Goal: Task Accomplishment & Management: Complete application form

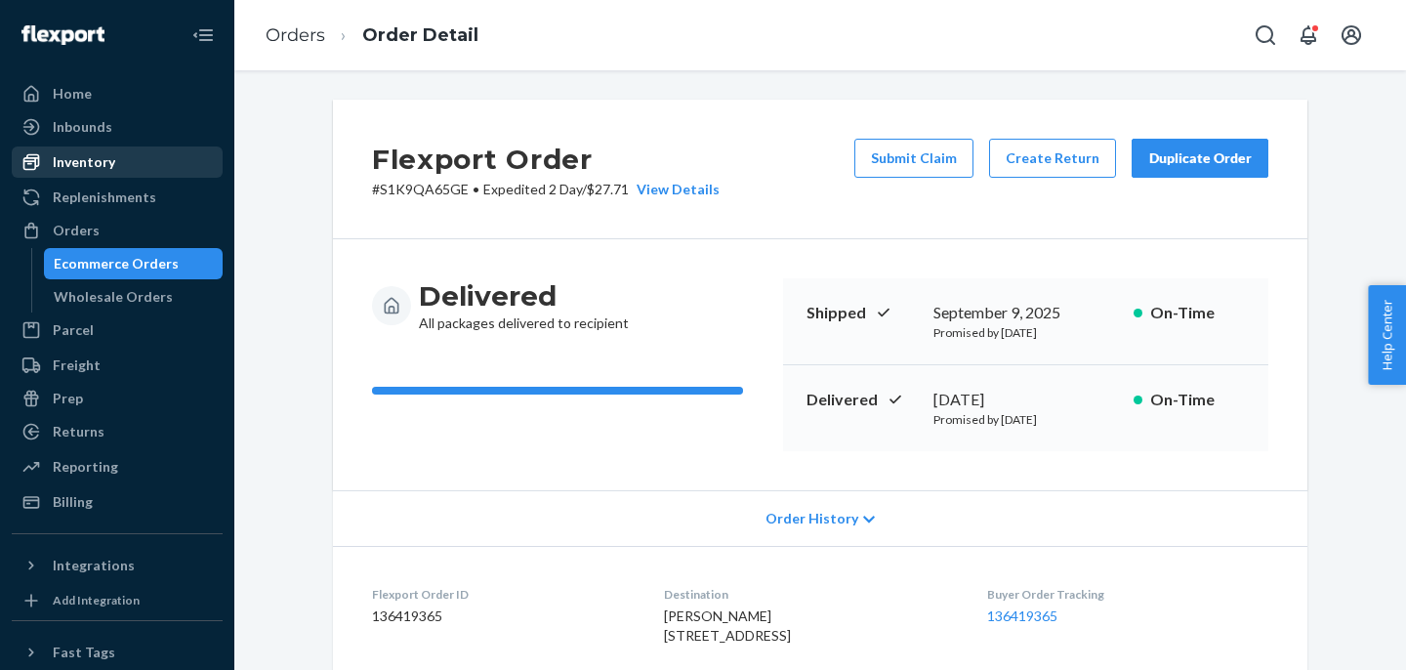
click at [103, 166] on div "Inventory" at bounding box center [84, 162] width 62 height 20
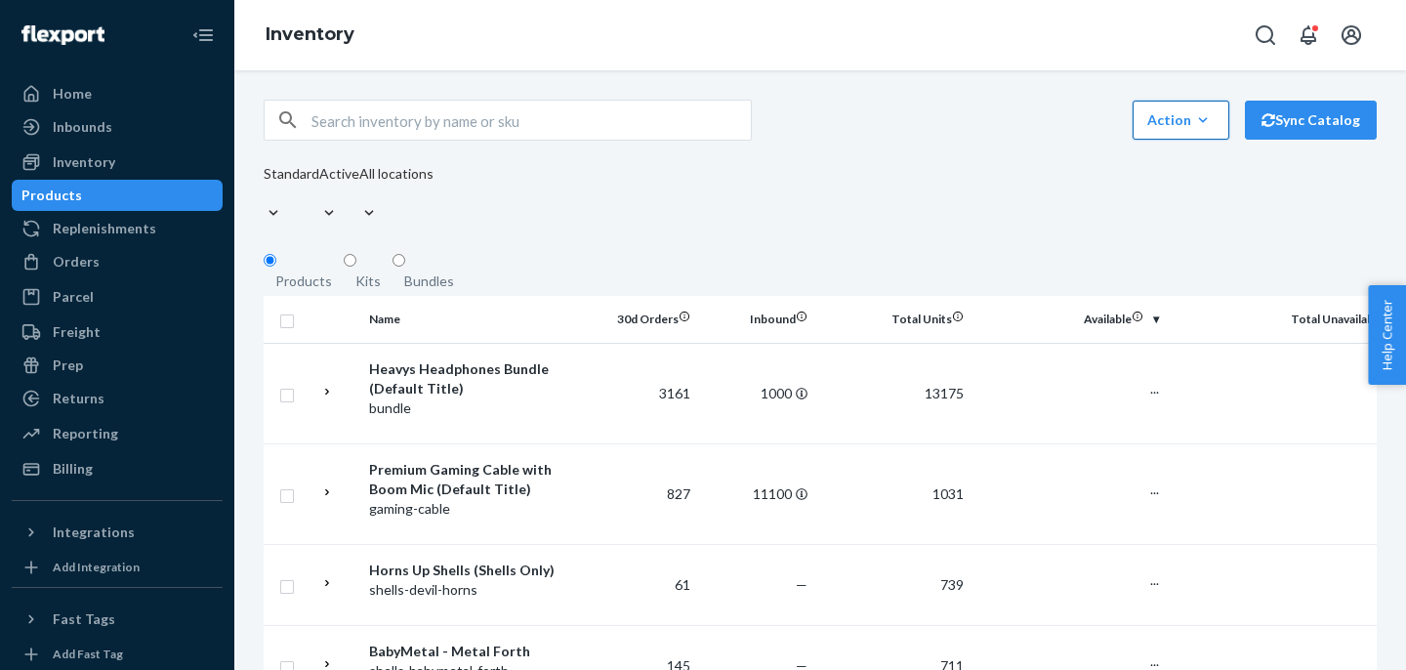
click at [1201, 130] on icon "button" at bounding box center [1203, 120] width 20 height 20
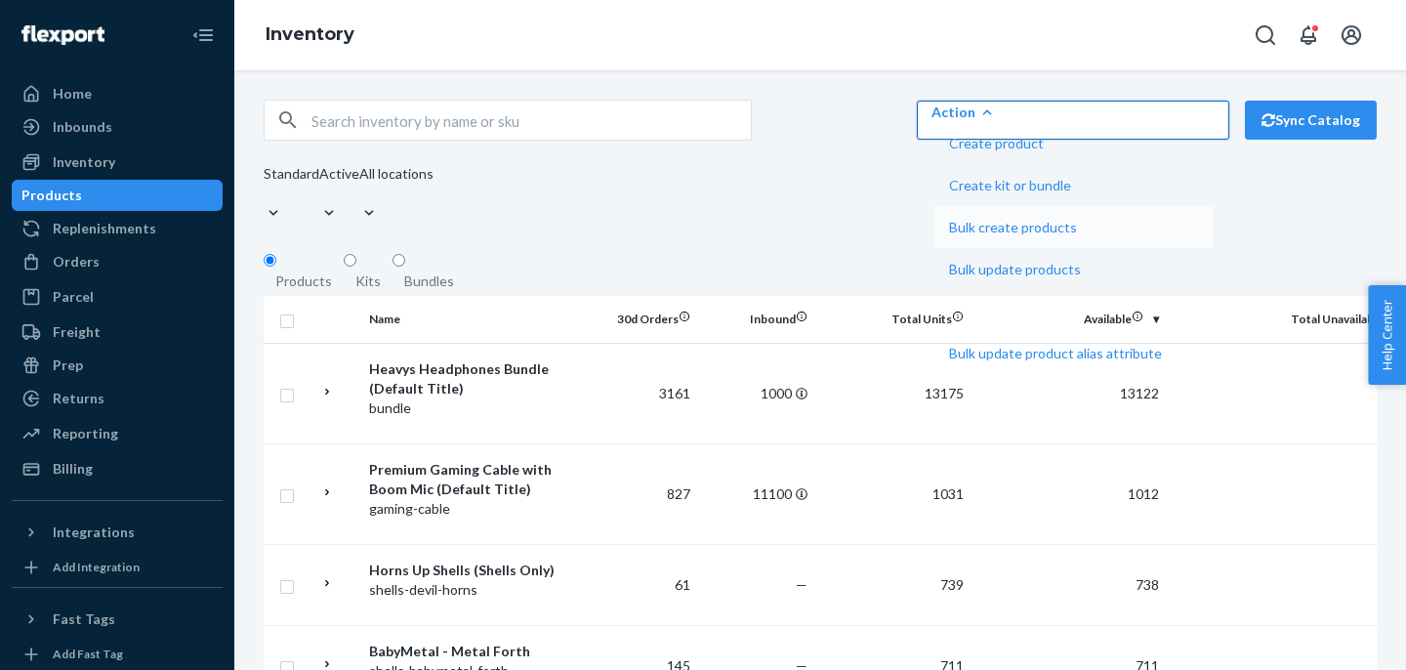
click at [1162, 234] on span "Bulk create products" at bounding box center [1055, 228] width 213 height 14
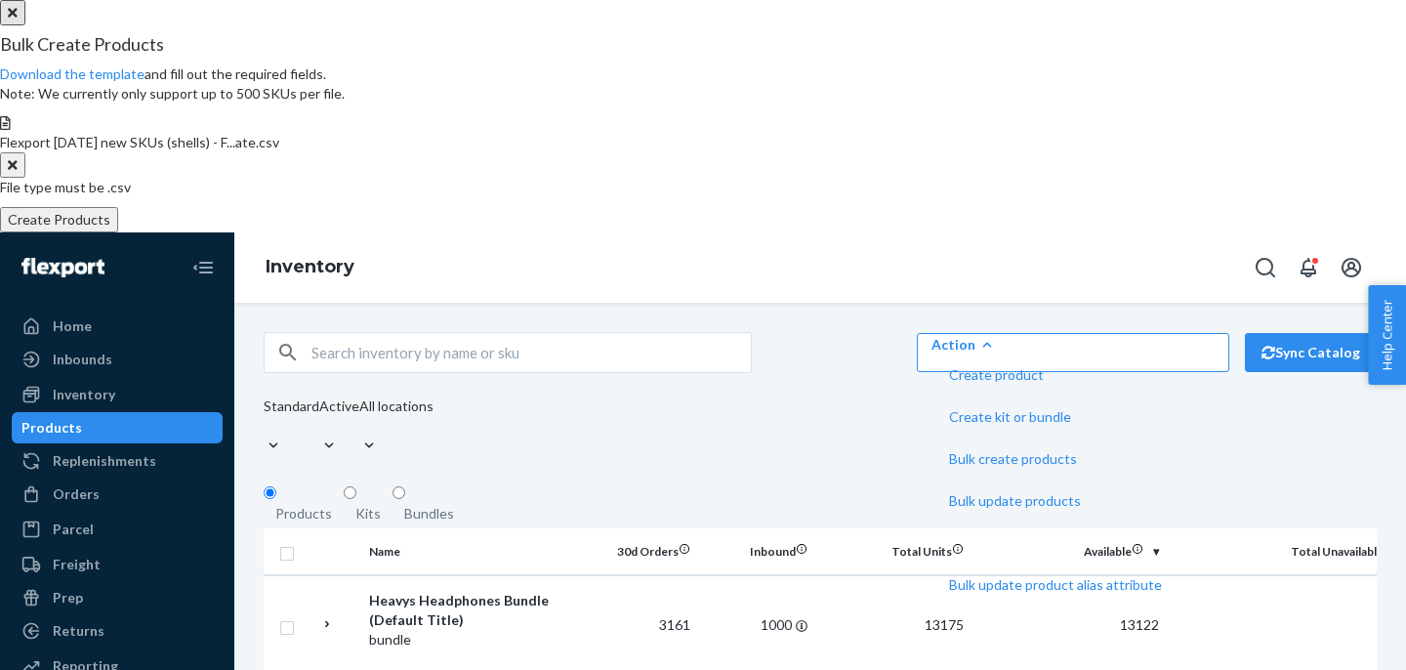
click at [118, 232] on button "Create Products" at bounding box center [59, 219] width 118 height 25
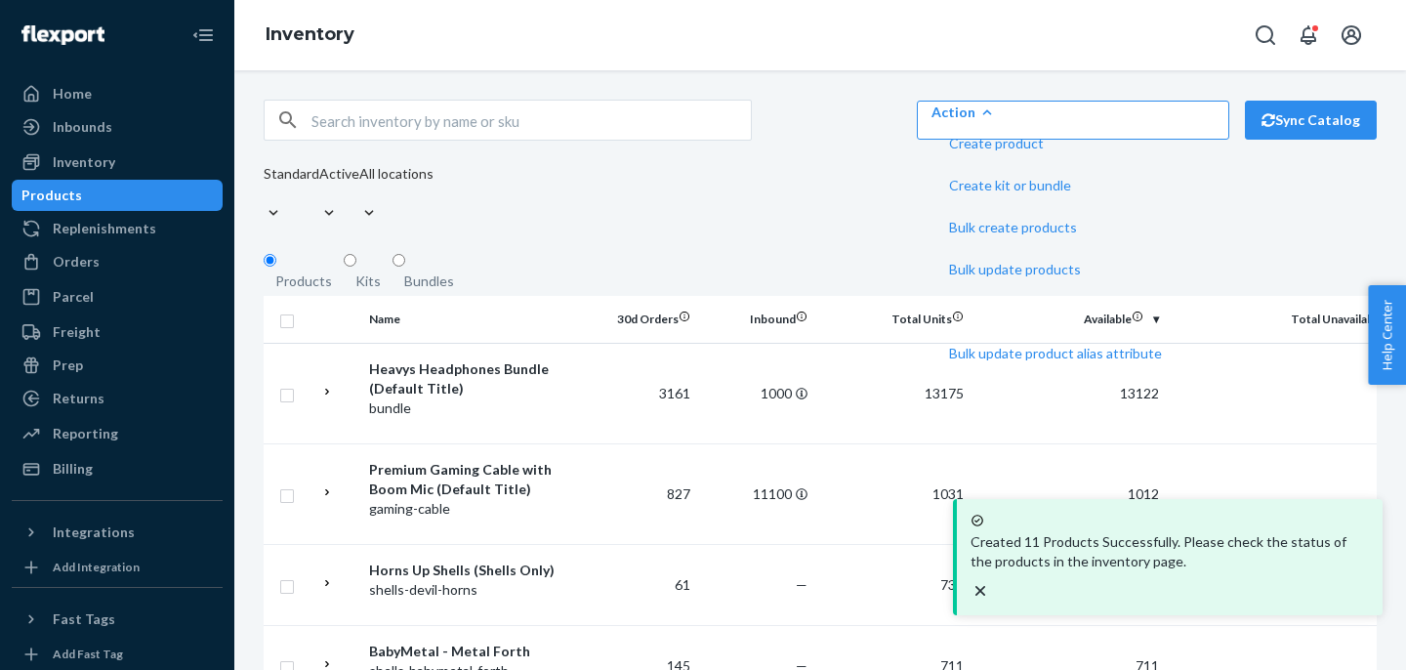
click at [1209, 571] on p "Created 11 Products Successfully. Please check the status of the products in th…" at bounding box center [1169, 551] width 398 height 39
click at [1141, 571] on p "Created 11 Products Successfully. Please check the status of the products in th…" at bounding box center [1169, 551] width 398 height 39
click at [365, 117] on input "text" at bounding box center [530, 120] width 439 height 39
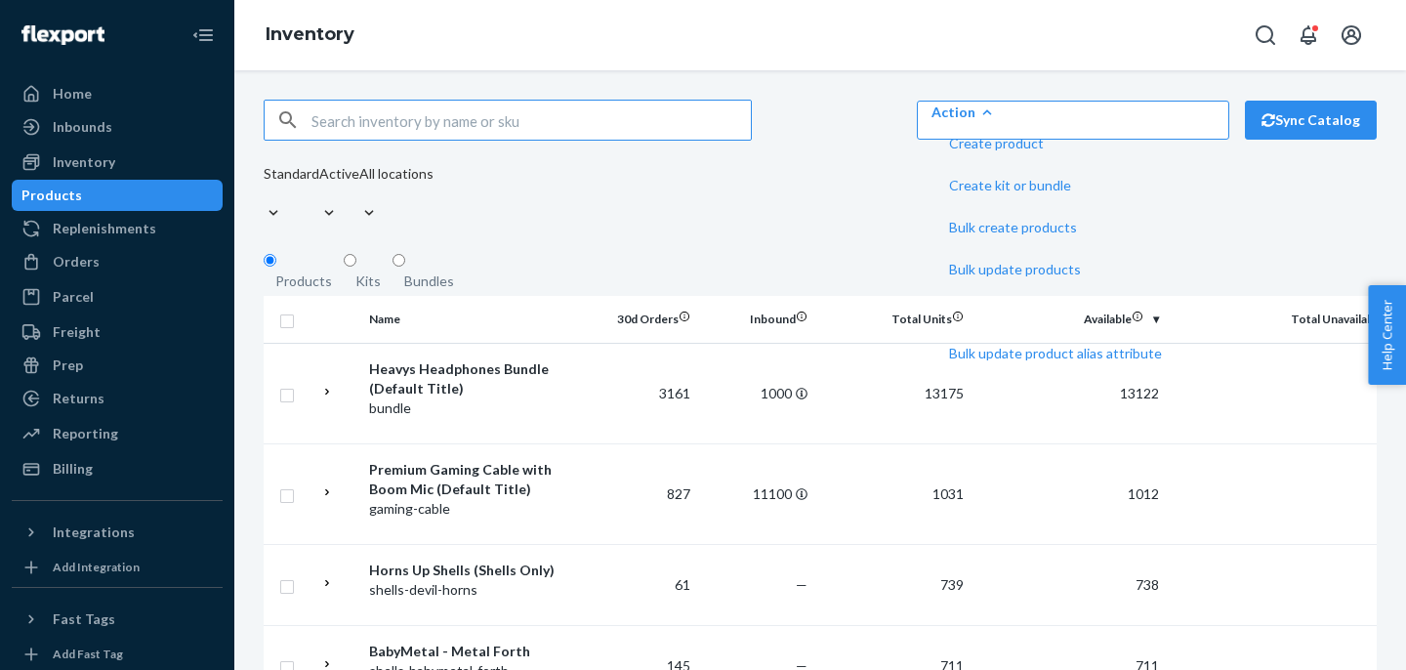
paste input "h1e-shells-miw"
type input "h1e-shells-miw"
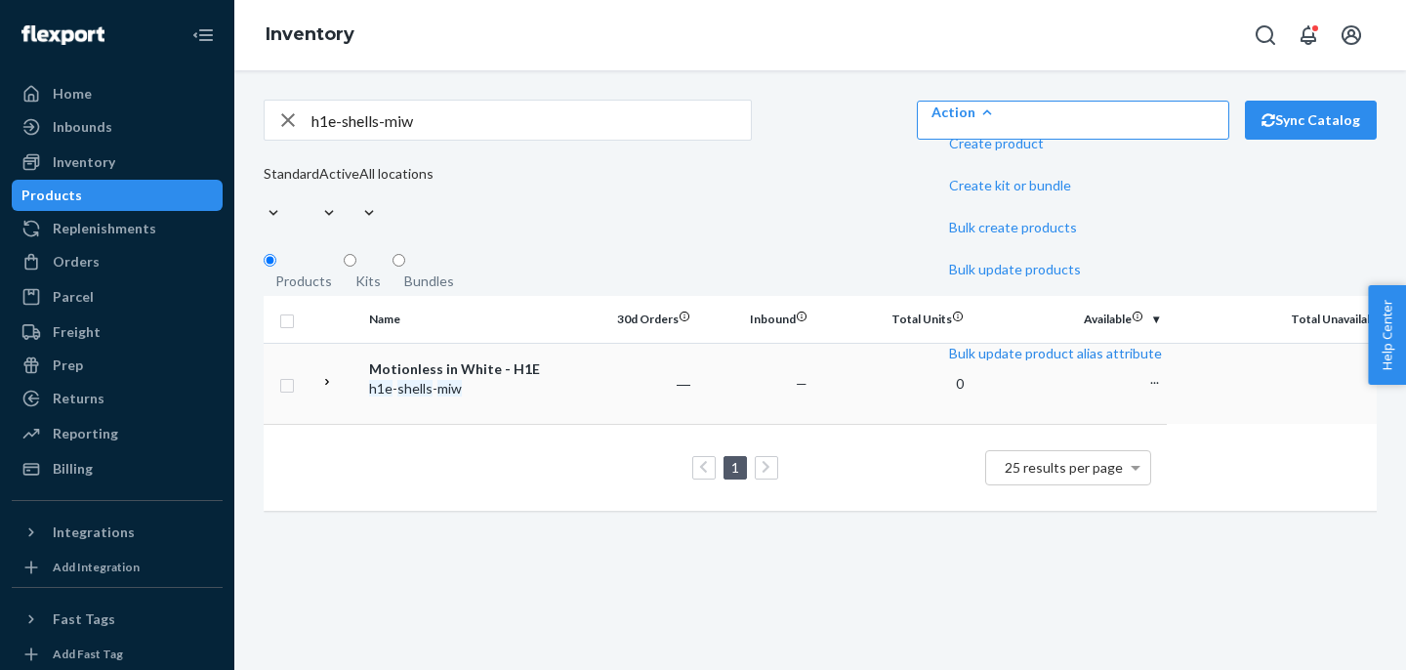
click at [402, 368] on div "Motionless in White - H1E" at bounding box center [471, 369] width 204 height 20
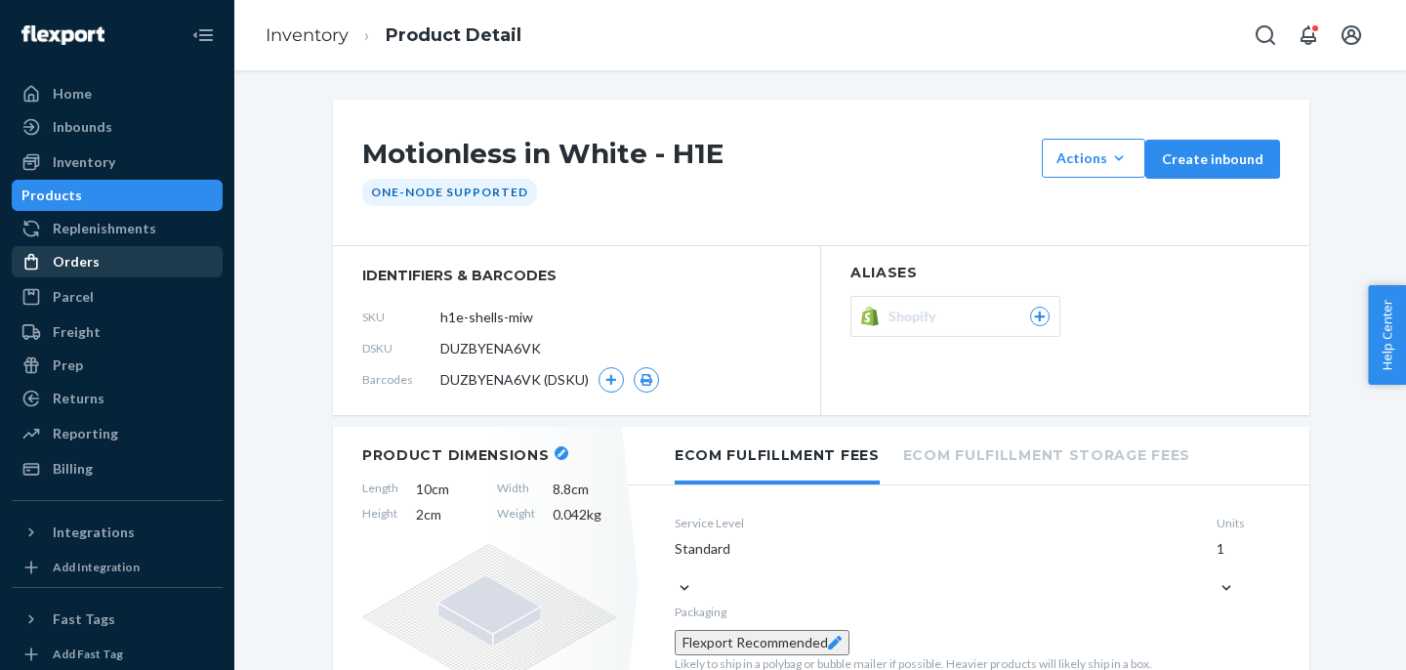
click at [92, 254] on div "Orders" at bounding box center [76, 262] width 47 height 20
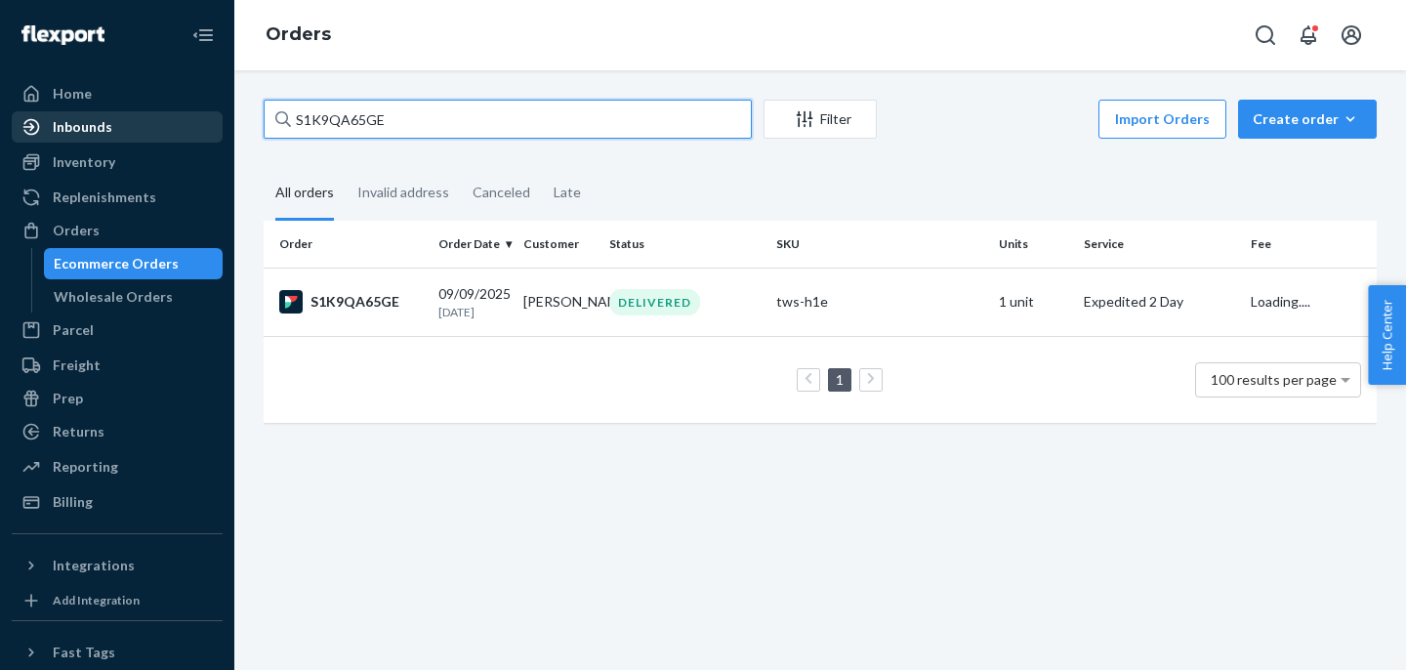
drag, startPoint x: 429, startPoint y: 125, endPoint x: 199, endPoint y: 125, distance: 229.4
click at [208, 125] on div "Home Inbounds Shipping Plans Problems Inventory Products Replenishments Orders …" at bounding box center [703, 335] width 1406 height 670
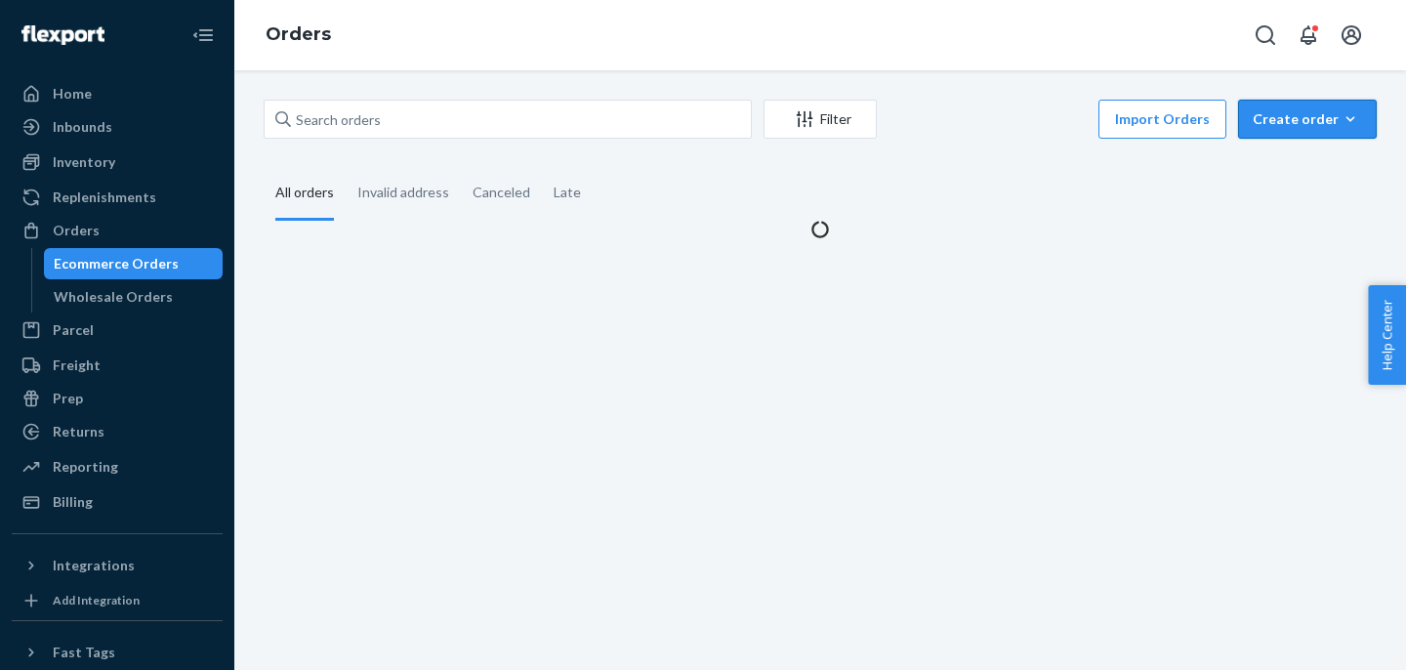
click at [1320, 121] on div "Create order" at bounding box center [1307, 119] width 109 height 20
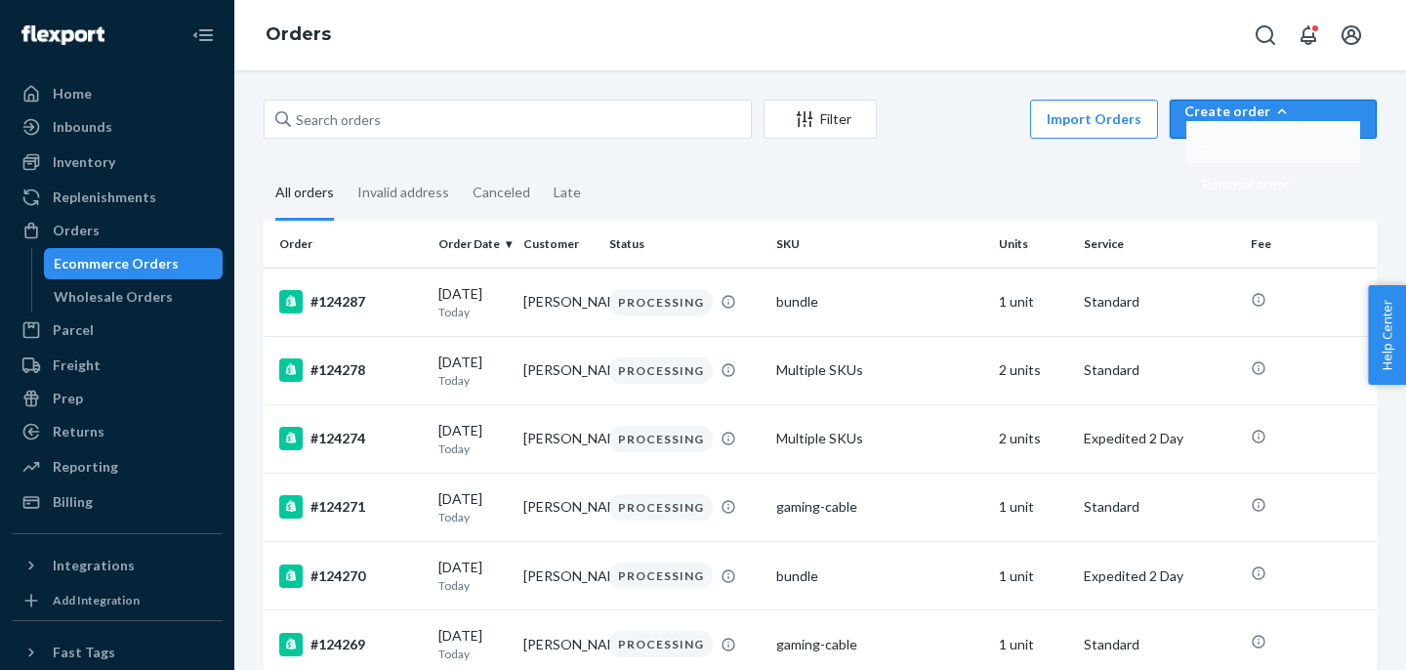
click at [1283, 163] on button "Ecommerce order" at bounding box center [1273, 142] width 174 height 42
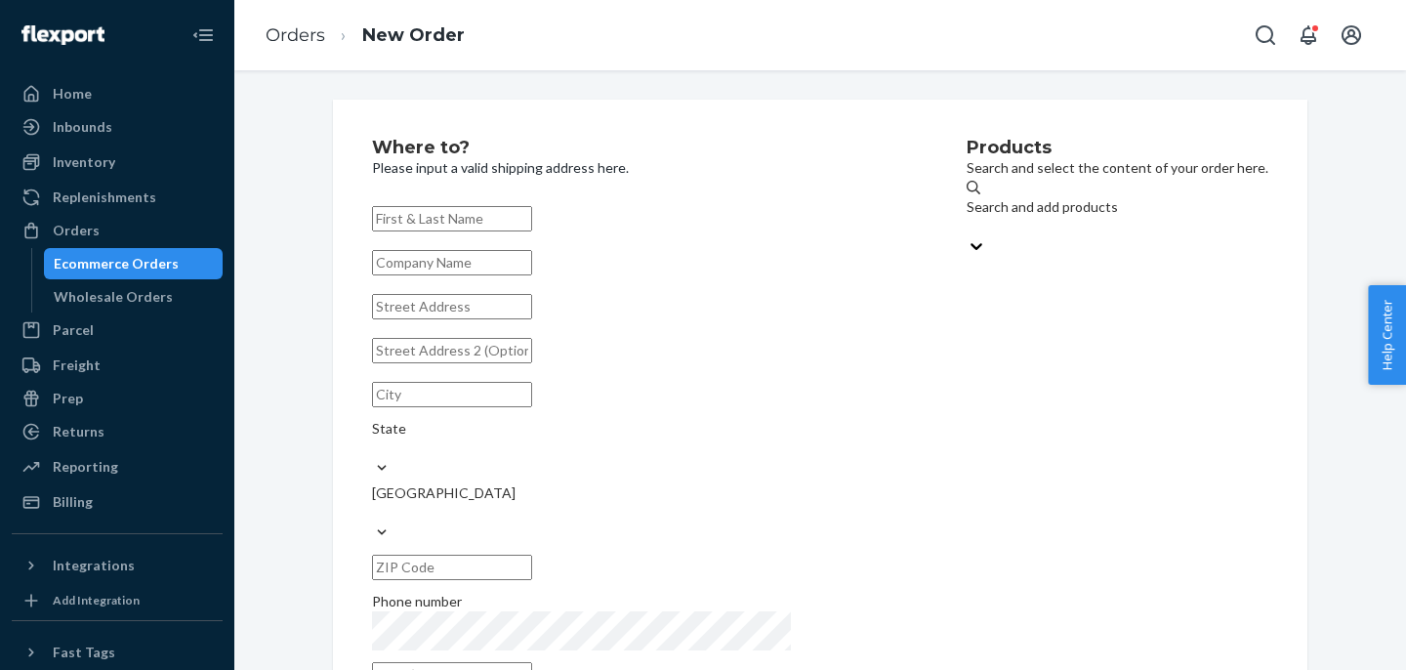
paste input "[PERSON_NAME] - [PERSON_NAME] Management"
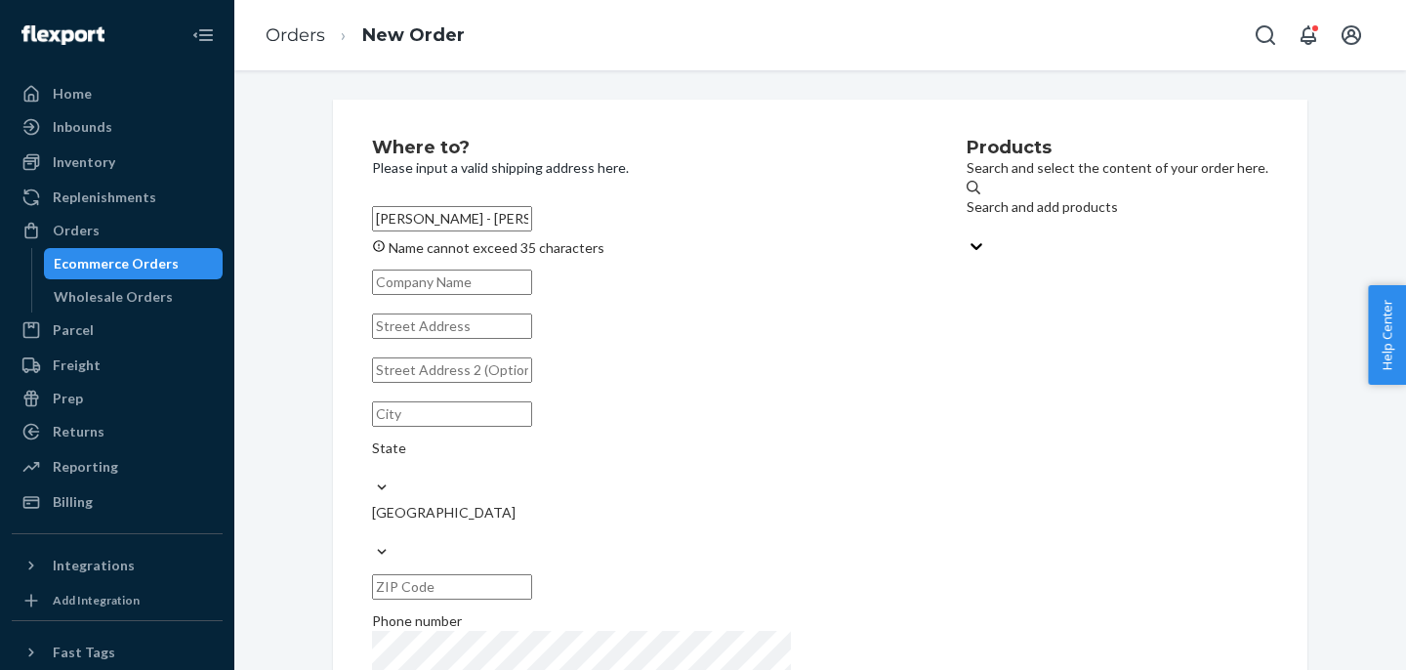
drag, startPoint x: 703, startPoint y: 217, endPoint x: 476, endPoint y: 220, distance: 226.5
click at [476, 220] on input "[PERSON_NAME] - [PERSON_NAME] Management" at bounding box center [452, 218] width 160 height 25
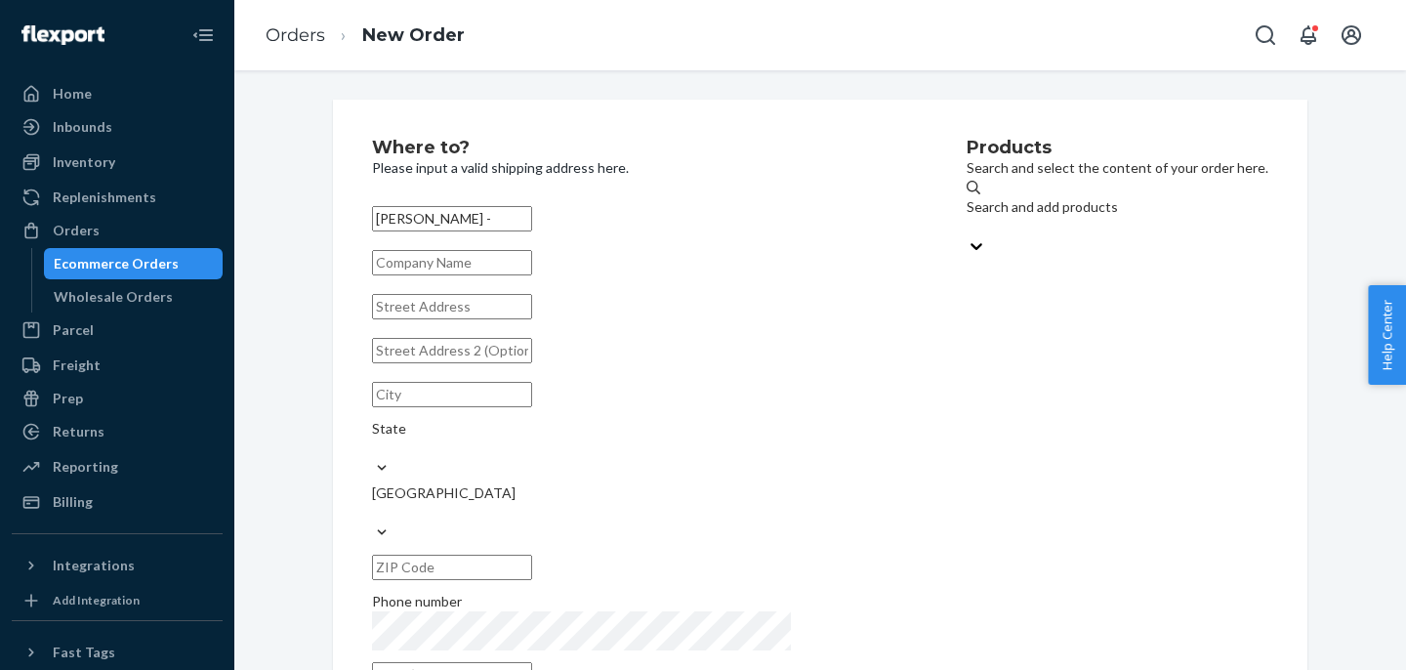
type input "[PERSON_NAME] -"
click at [514, 267] on input "text" at bounding box center [452, 262] width 160 height 25
paste input "[PERSON_NAME] Management"
type input "[PERSON_NAME] Management"
click at [494, 239] on div "[PERSON_NAME] - [PERSON_NAME] Management State [GEOGRAPHIC_DATA] Phone number" at bounding box center [640, 446] width 536 height 495
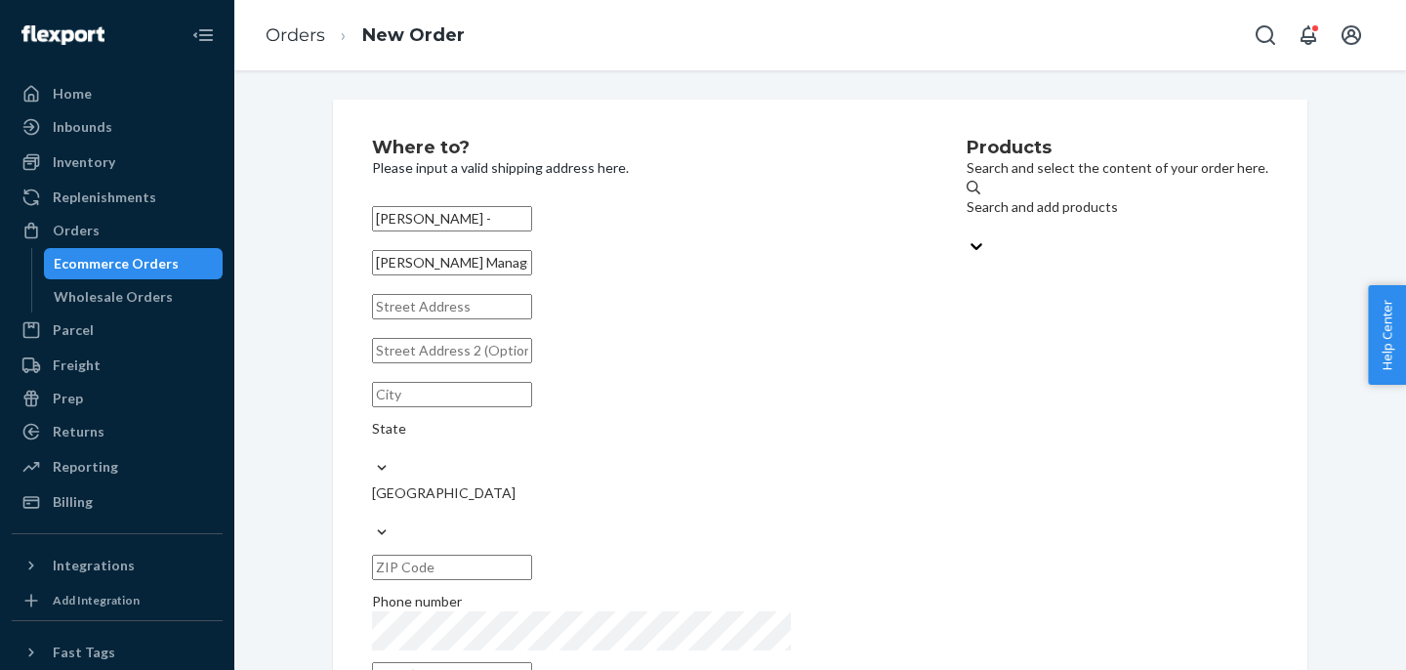
click at [495, 231] on input "[PERSON_NAME] -" at bounding box center [452, 218] width 160 height 25
type input "[PERSON_NAME]"
click at [1014, 232] on div "Search and add products" at bounding box center [1117, 219] width 302 height 83
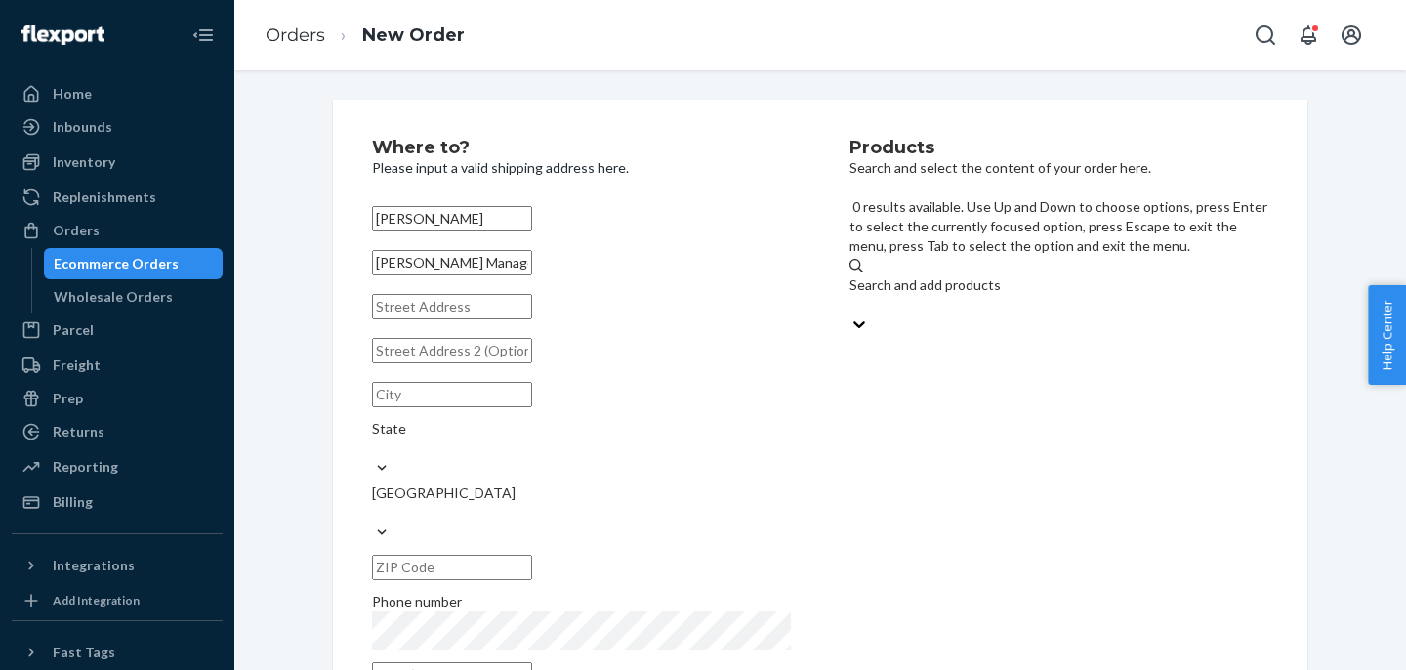
click at [998, 275] on div "Search and add products" at bounding box center [1058, 285] width 419 height 20
click at [851, 295] on input "0 results available. Use Up and Down to choose options, press Enter to select t…" at bounding box center [850, 305] width 2 height 20
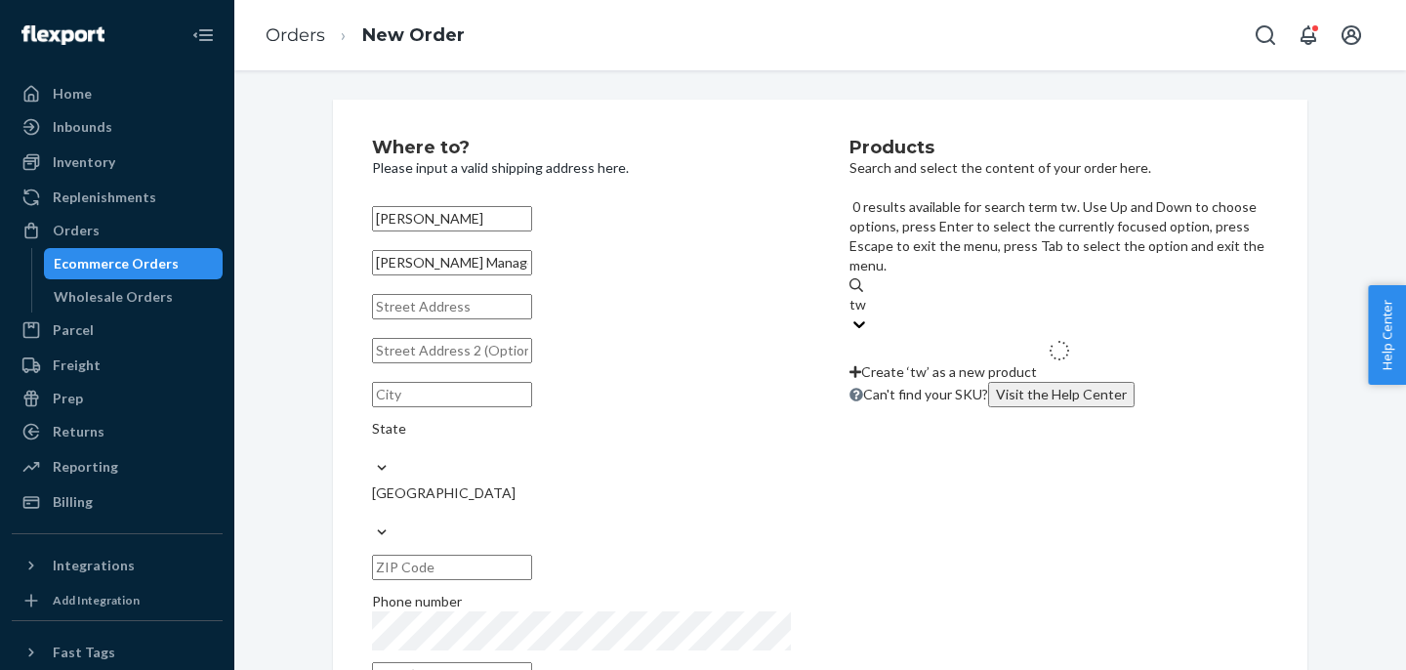
type input "tws"
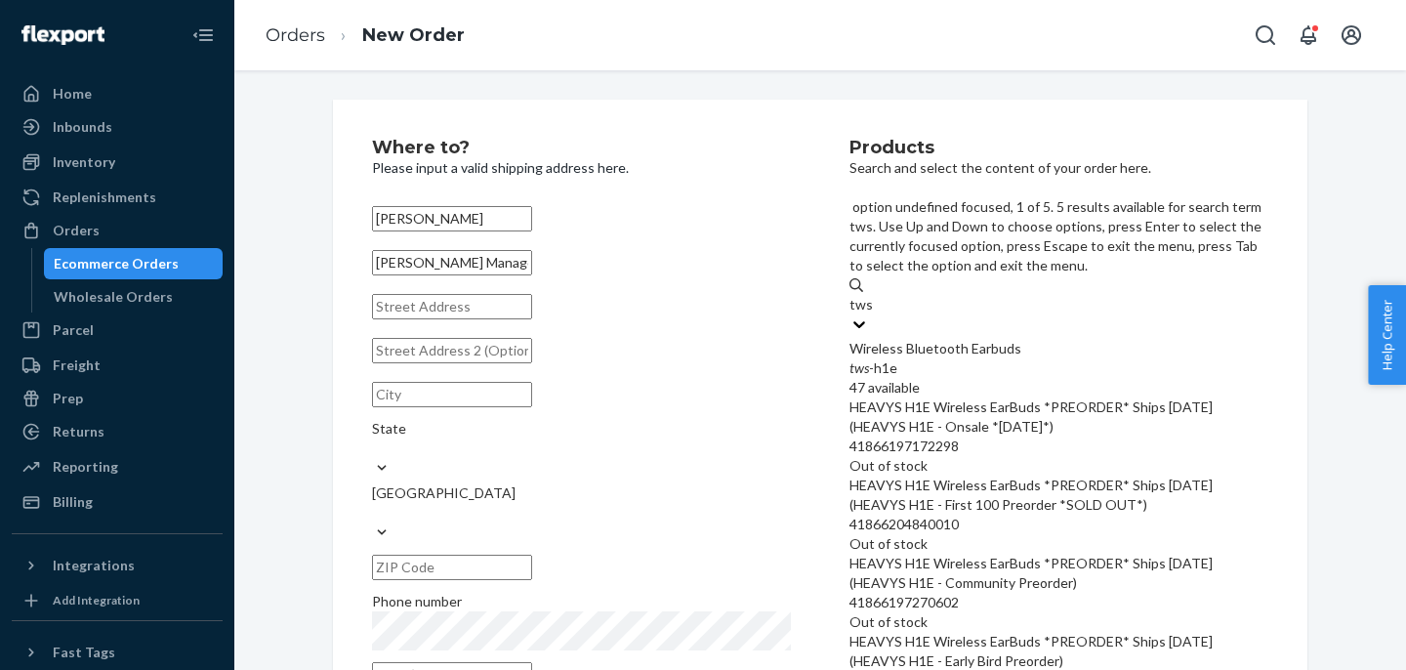
click at [966, 339] on div "Wireless Bluetooth Earbuds" at bounding box center [1058, 349] width 419 height 20
click at [873, 295] on input "tws" at bounding box center [860, 305] width 23 height 20
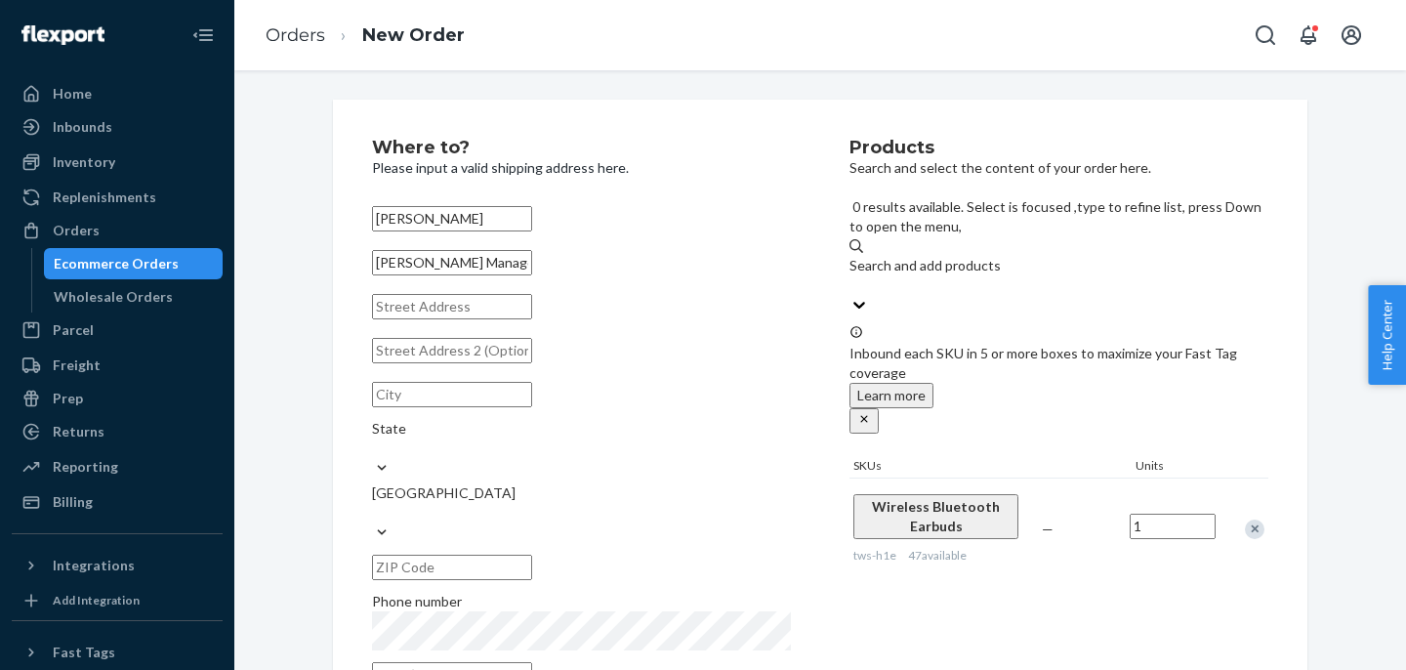
click at [464, 319] on input "text" at bounding box center [452, 306] width 160 height 25
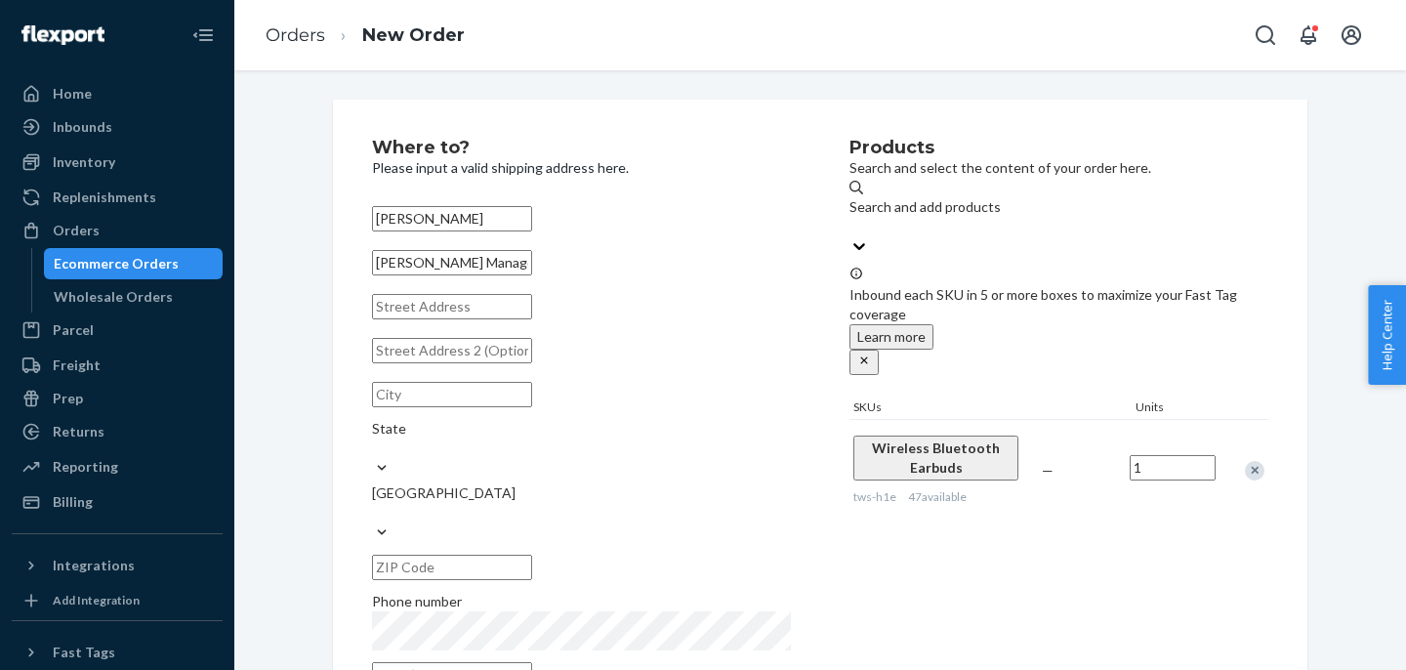
paste input "PO Box 639"
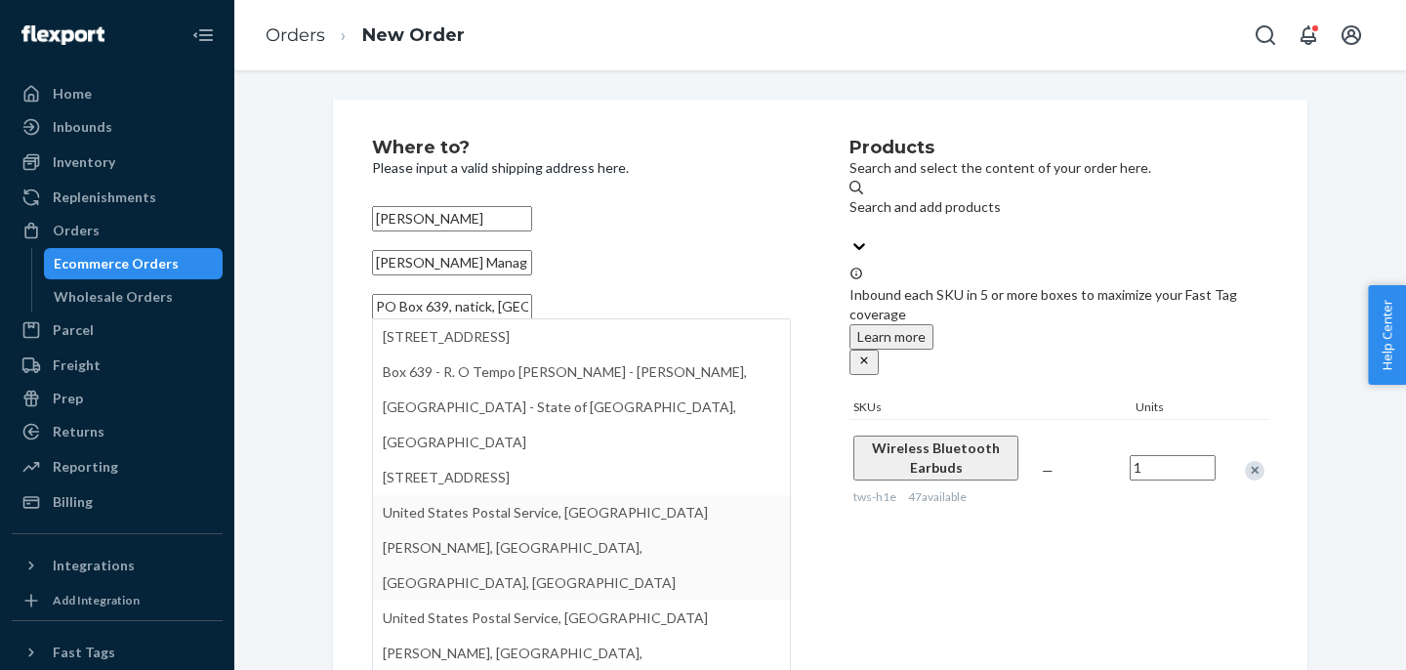
scroll to position [33, 0]
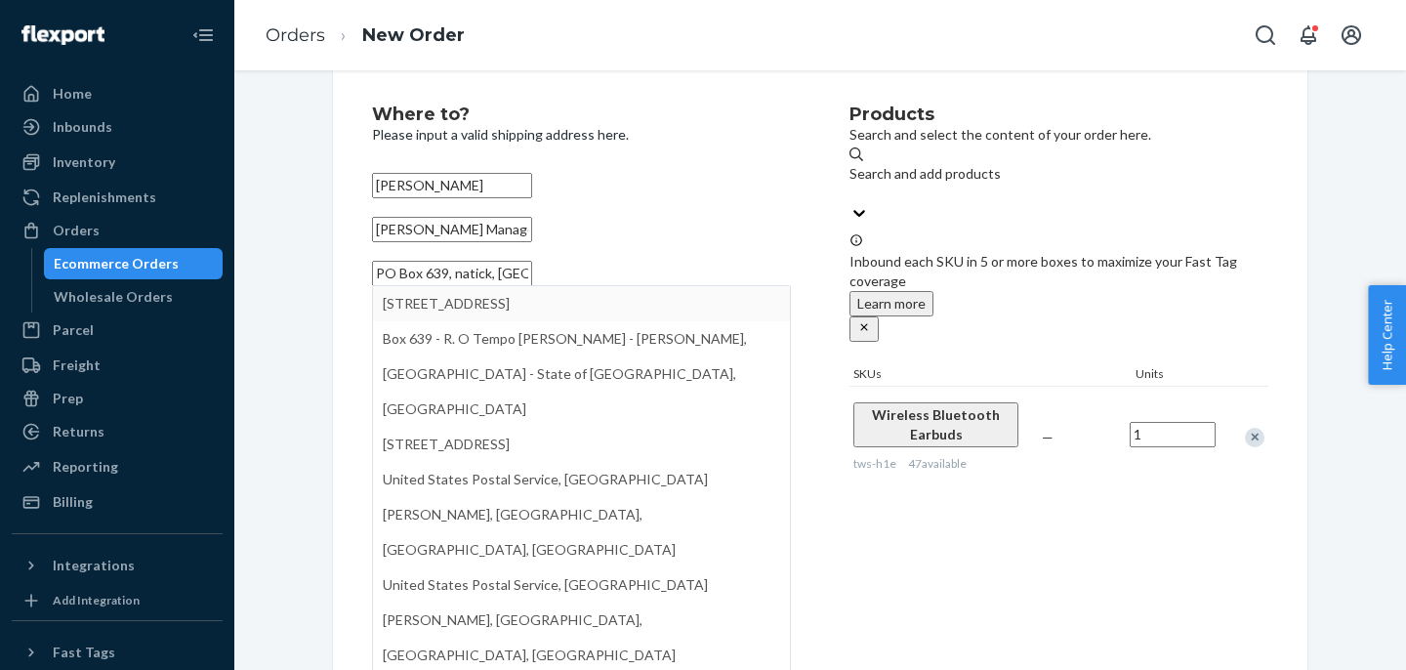
drag, startPoint x: 544, startPoint y: 296, endPoint x: 462, endPoint y: 297, distance: 82.0
click at [462, 286] on input "PO Box 639, natick, [GEOGRAPHIC_DATA]" at bounding box center [452, 273] width 160 height 25
drag, startPoint x: 552, startPoint y: 289, endPoint x: 464, endPoint y: 289, distance: 87.9
click at [464, 286] on input "PO Box 639, Natick, [GEOGRAPHIC_DATA]" at bounding box center [452, 273] width 160 height 25
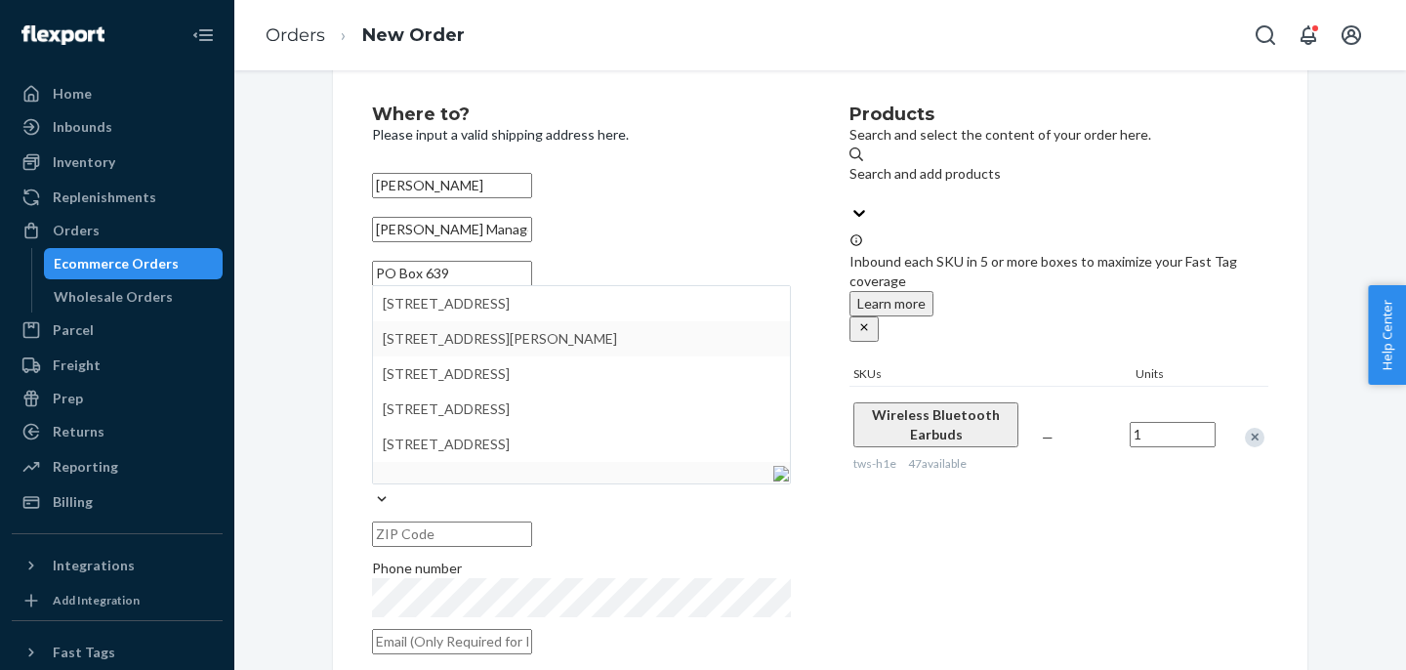
type input "PO Box 639"
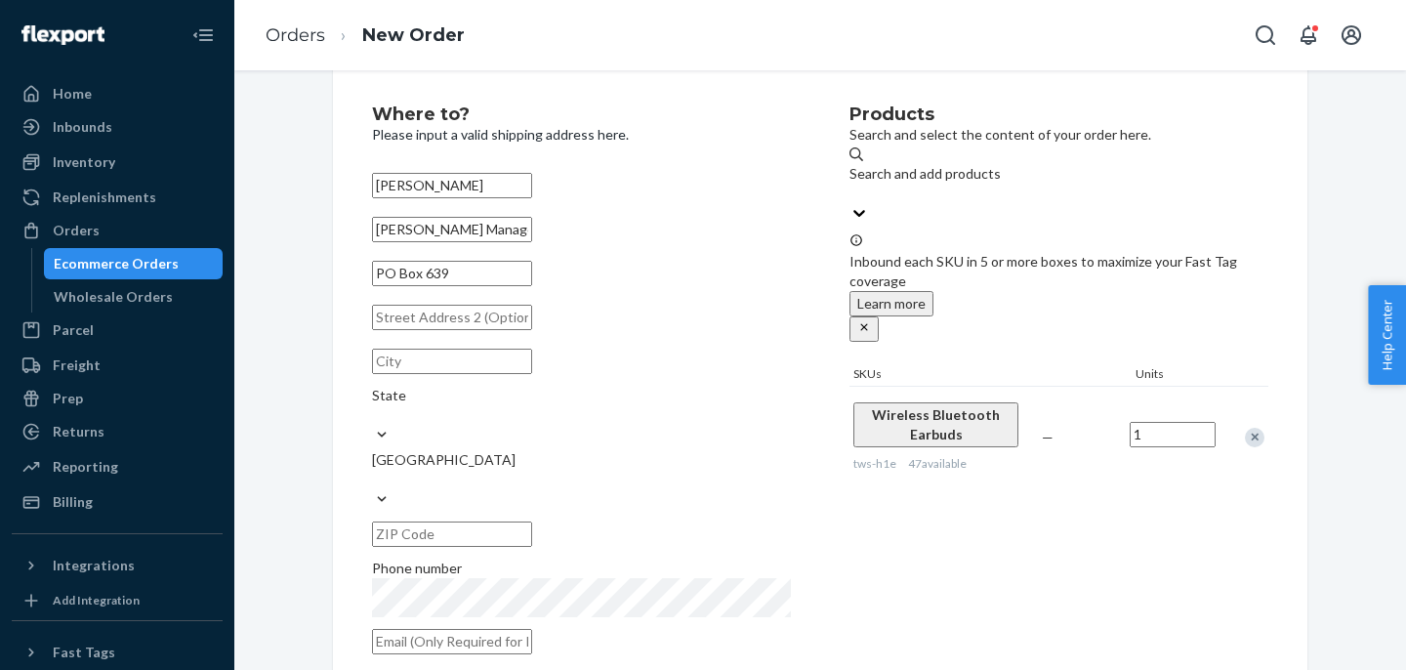
click at [905, 531] on div "Products Search and select the content of your order here. Search and add produ…" at bounding box center [1058, 385] width 419 height 560
click at [396, 374] on input "text" at bounding box center [452, 361] width 160 height 25
paste input "Natick"
type input "Natick"
click at [683, 406] on div "State" at bounding box center [581, 405] width 419 height 39
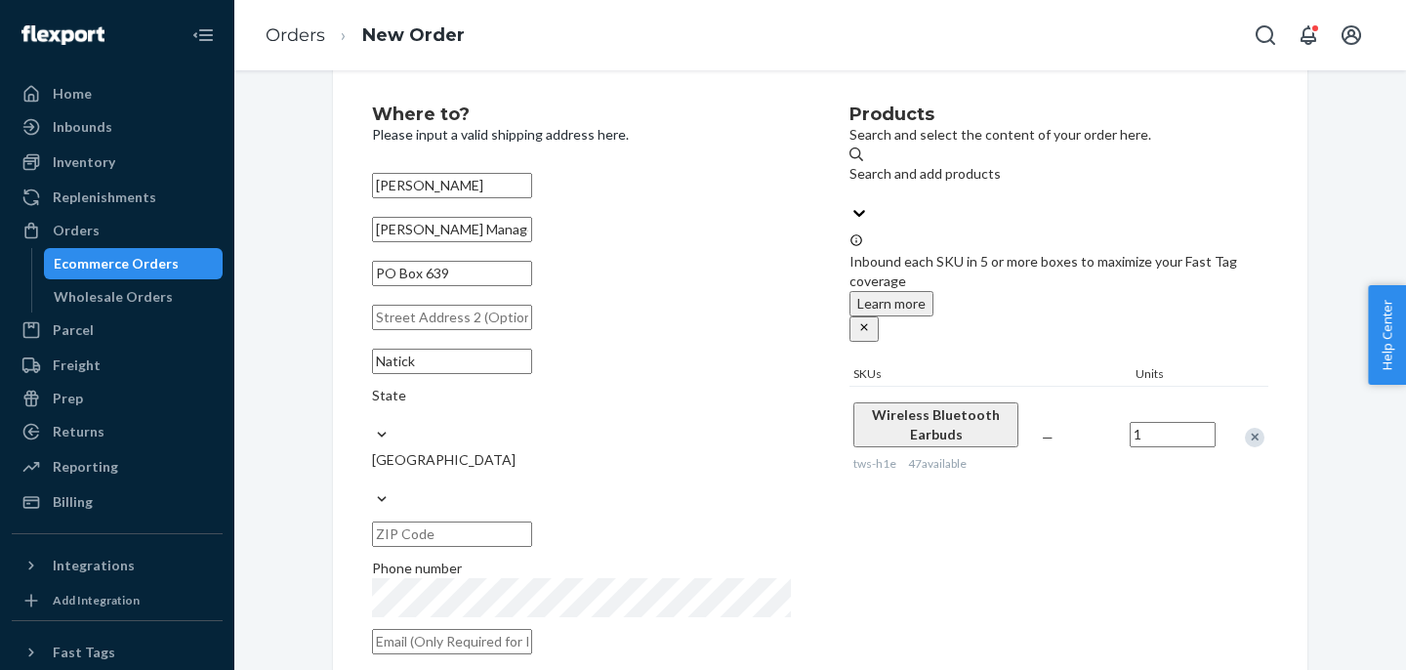
click at [374, 406] on input "State" at bounding box center [373, 415] width 2 height 20
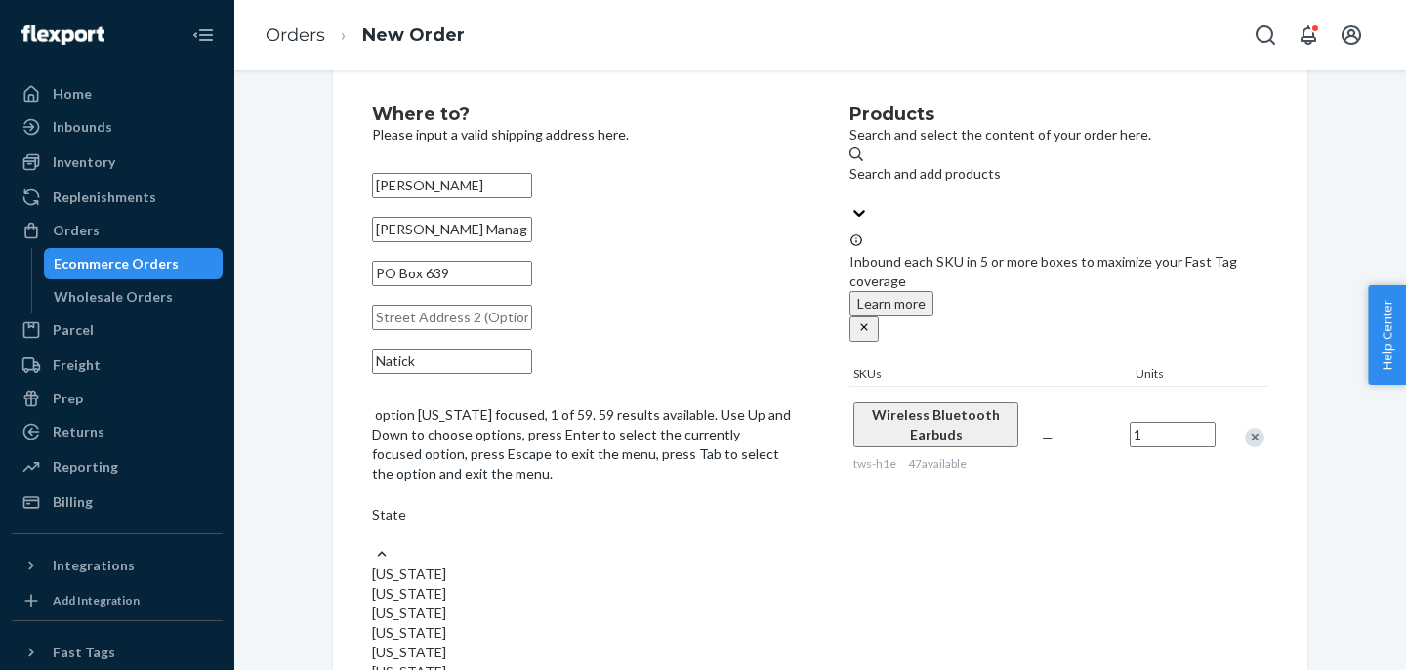
paste input "[US_STATE]"
type input "[US_STATE]"
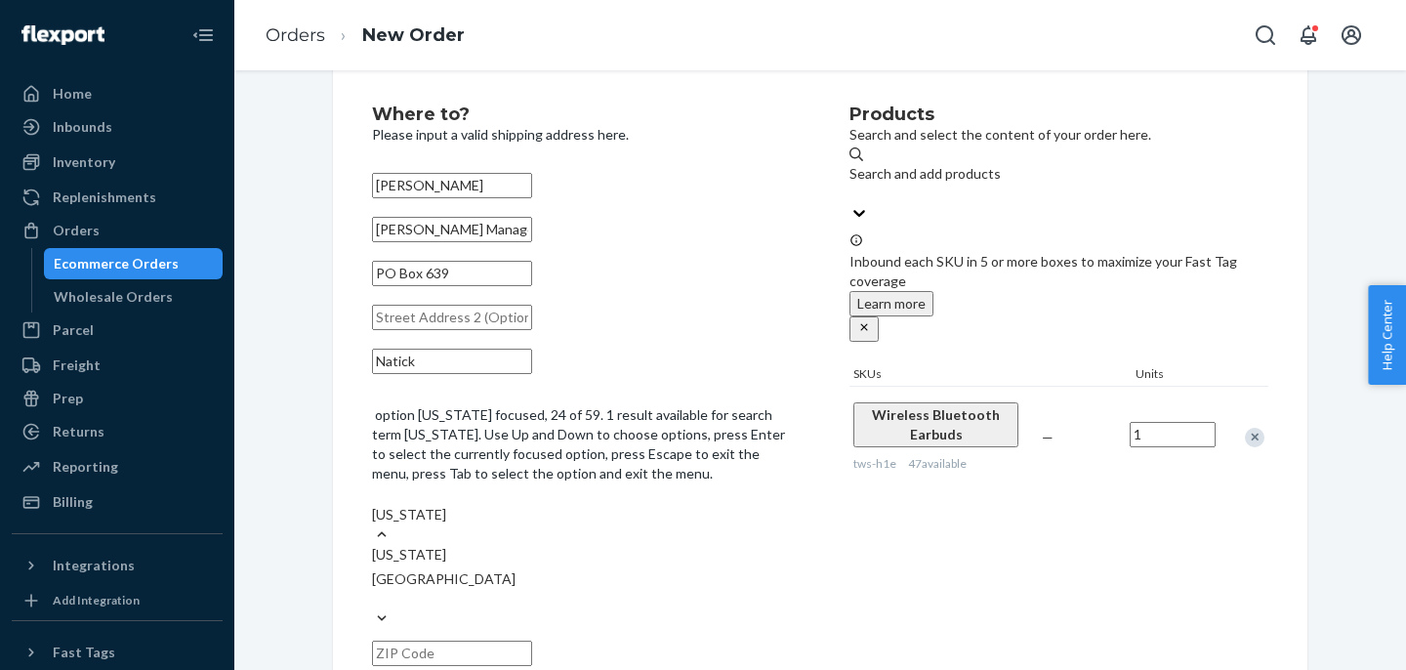
click at [656, 545] on div "[US_STATE]" at bounding box center [581, 555] width 419 height 20
click at [463, 505] on input "[US_STATE]" at bounding box center [417, 515] width 91 height 20
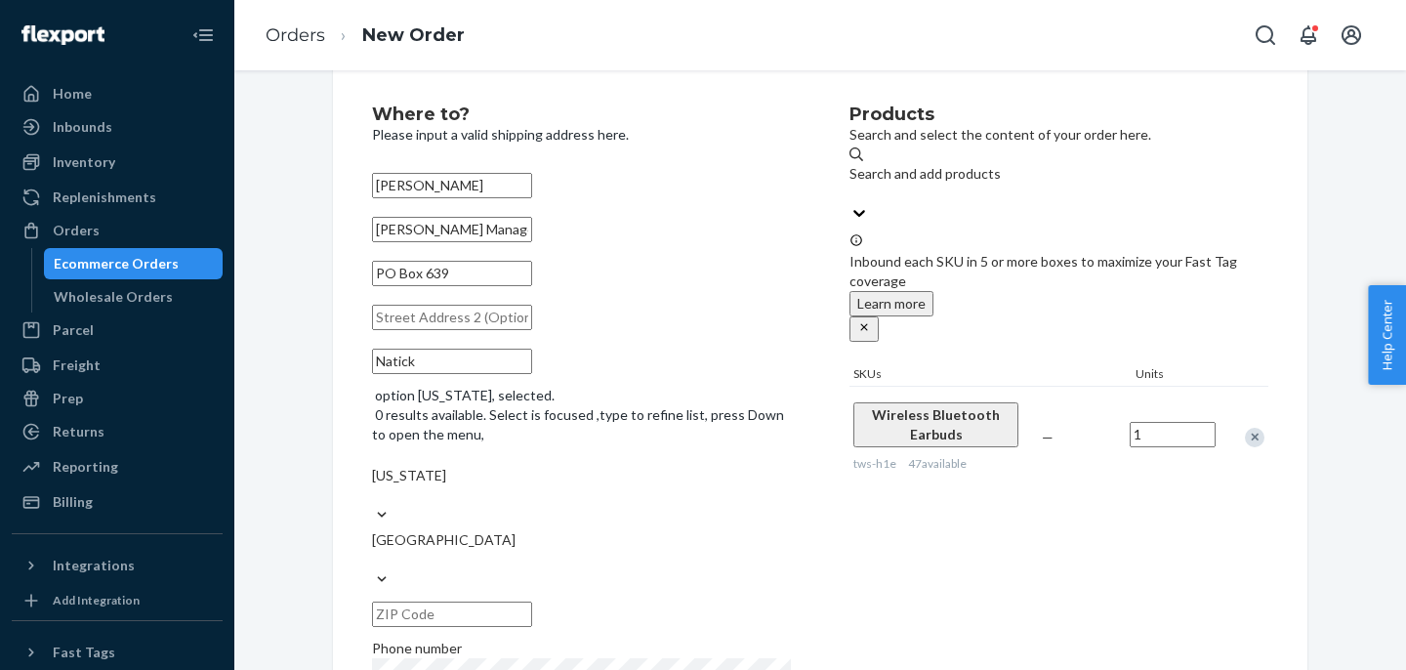
click at [498, 530] on div "[GEOGRAPHIC_DATA]" at bounding box center [581, 549] width 419 height 39
click at [374, 550] on input "[GEOGRAPHIC_DATA]" at bounding box center [373, 560] width 2 height 20
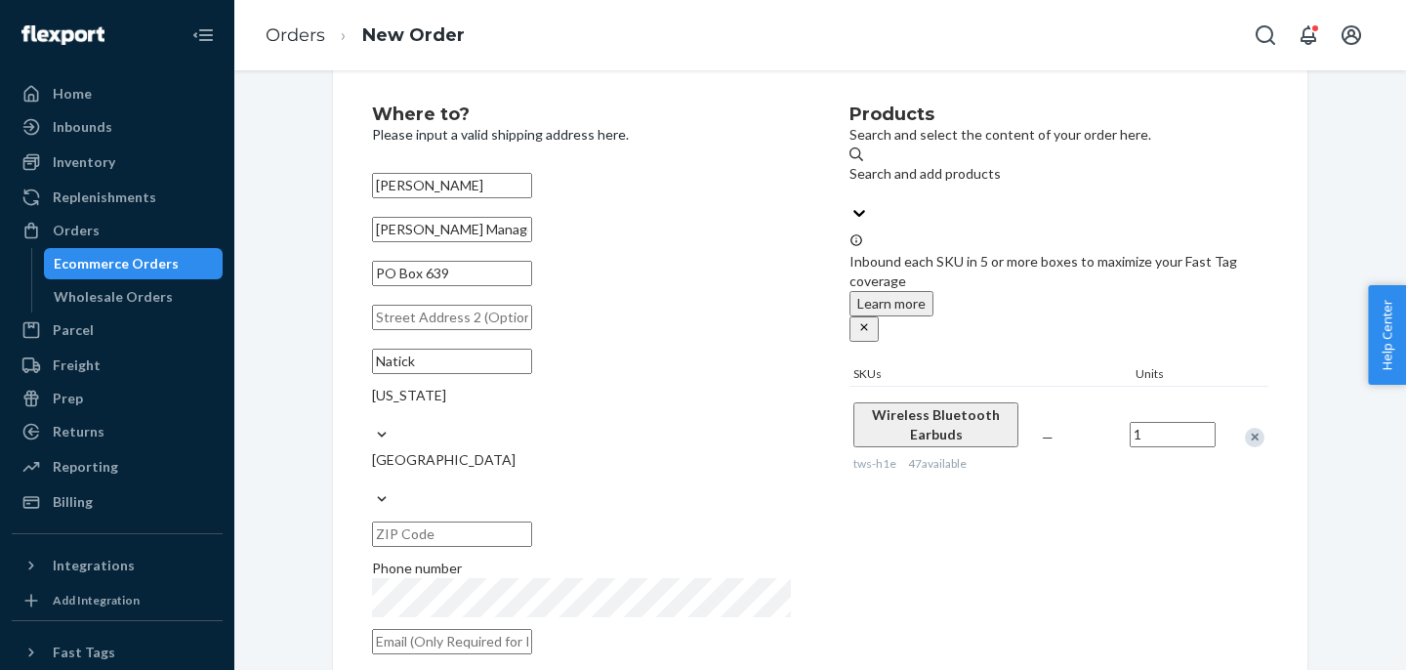
click at [532, 521] on input "text" at bounding box center [452, 533] width 160 height 25
paste input "01760"
type input "01760"
click at [525, 629] on input "text" at bounding box center [452, 641] width 160 height 25
paste input "[EMAIL_ADDRESS][DOMAIN_NAME]"
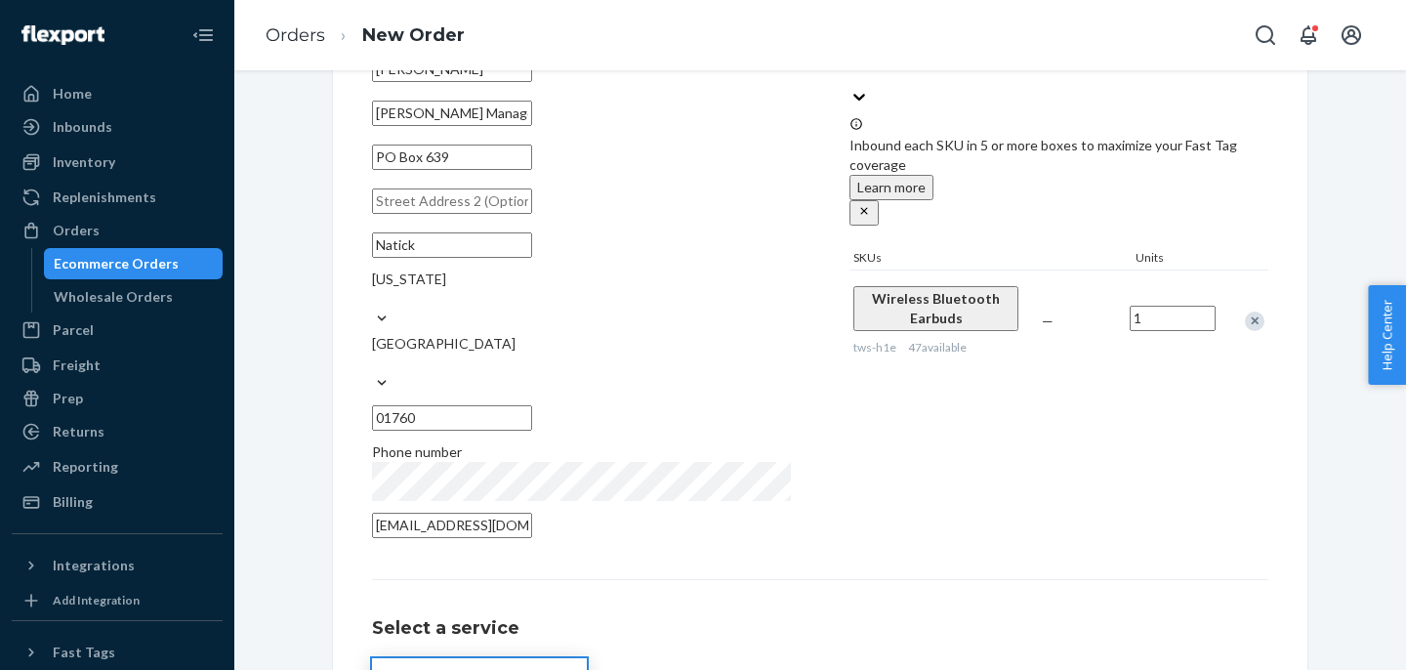
scroll to position [164, 0]
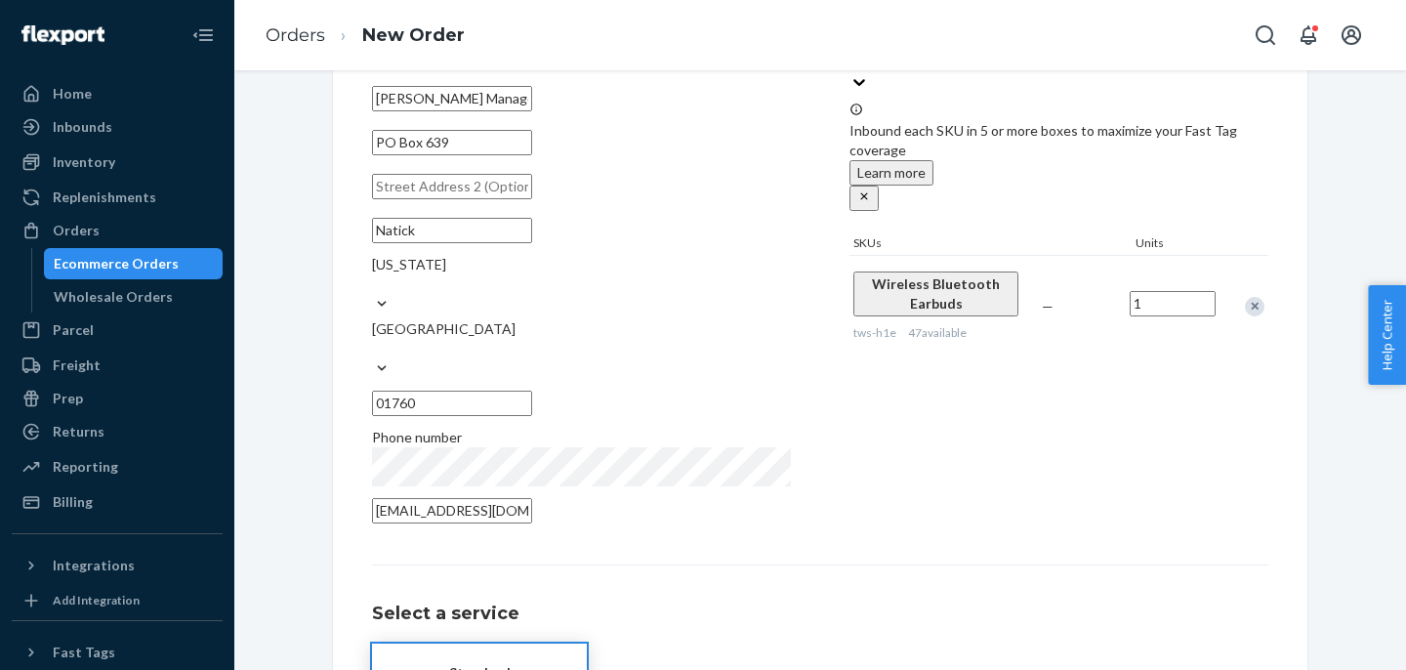
type input "[EMAIL_ADDRESS][DOMAIN_NAME]"
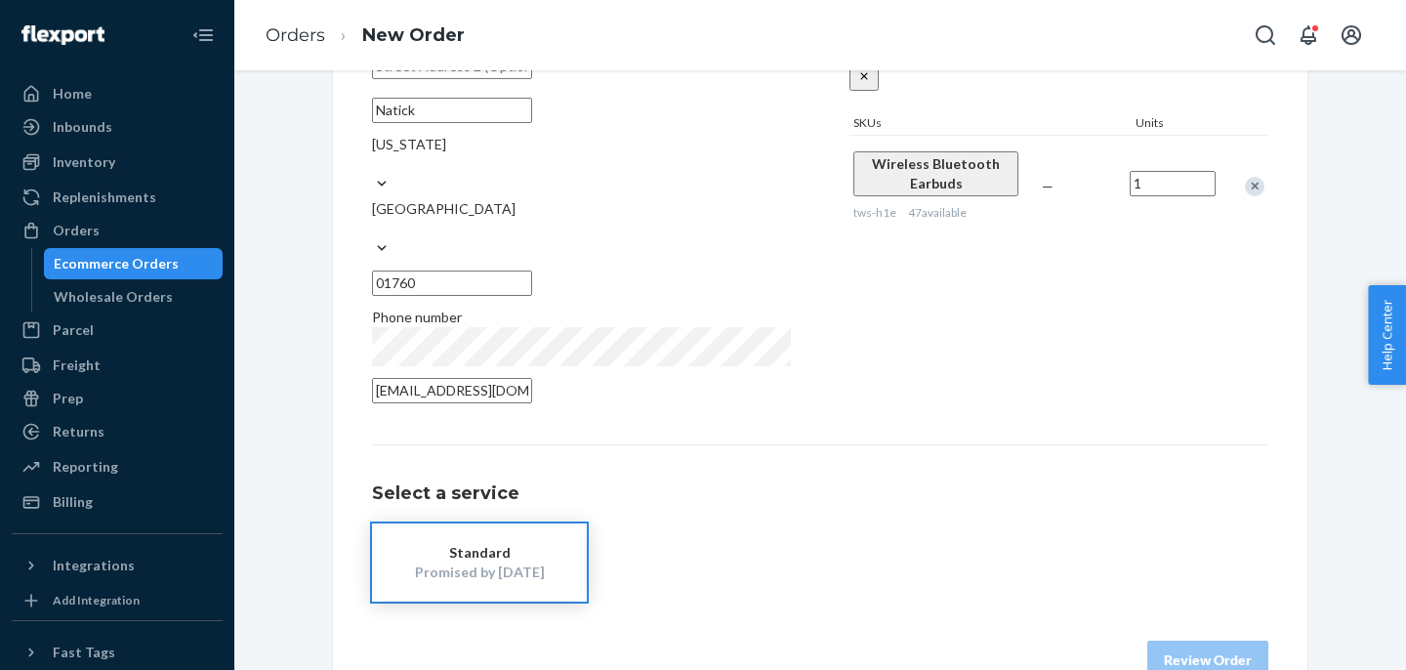
scroll to position [293, 0]
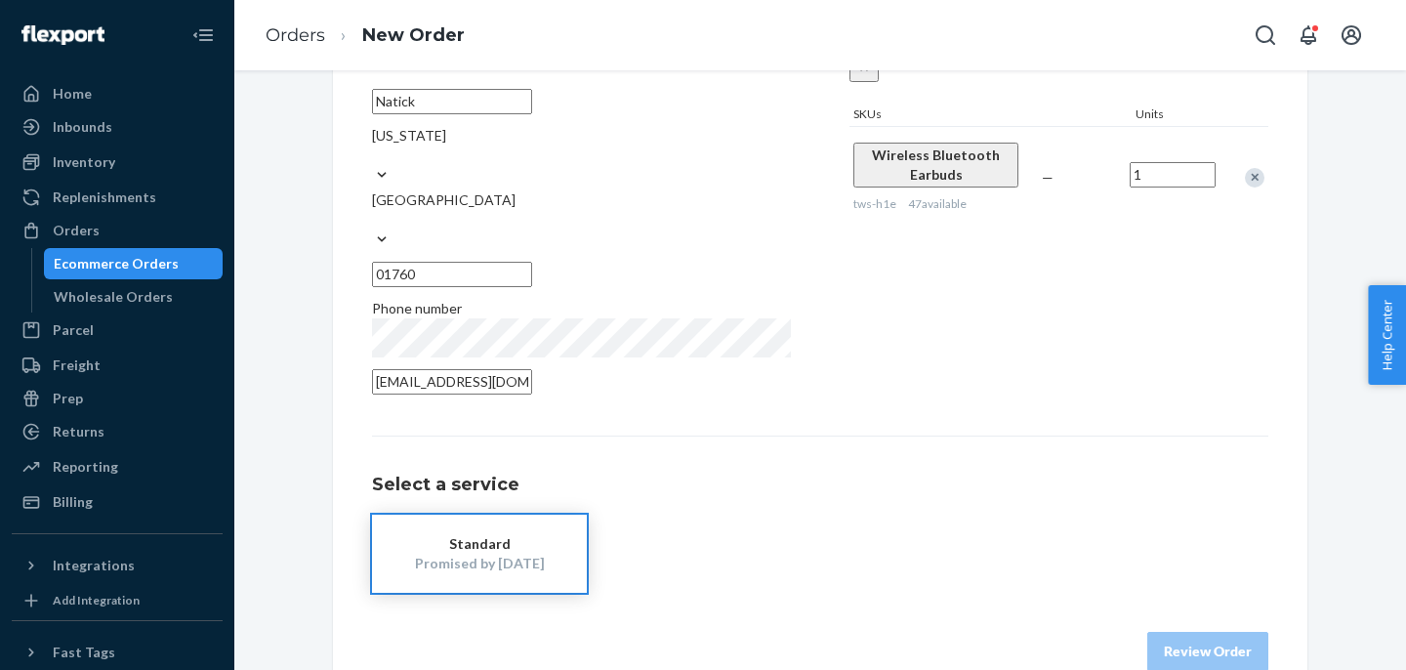
click at [481, 534] on div "Standard" at bounding box center [479, 544] width 156 height 20
click at [1183, 632] on button "Review Order" at bounding box center [1207, 651] width 121 height 39
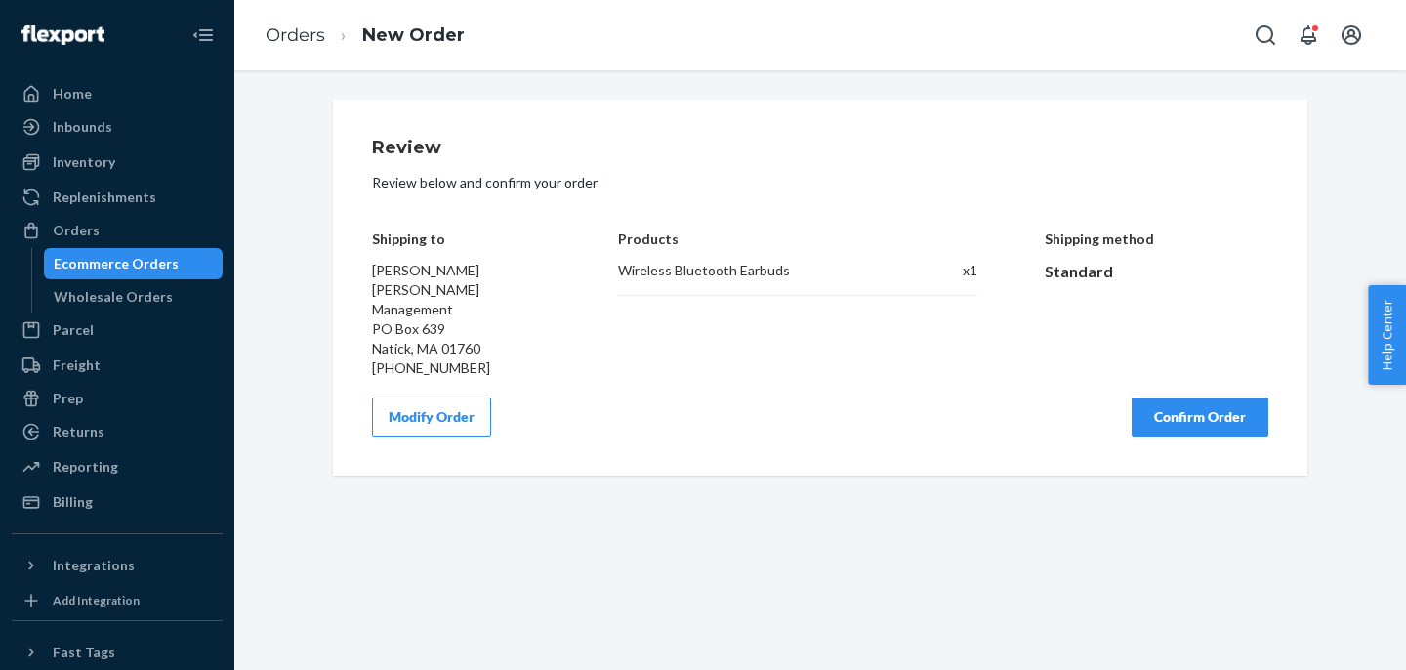
scroll to position [0, 0]
click at [279, 42] on link "Orders" at bounding box center [296, 34] width 60 height 21
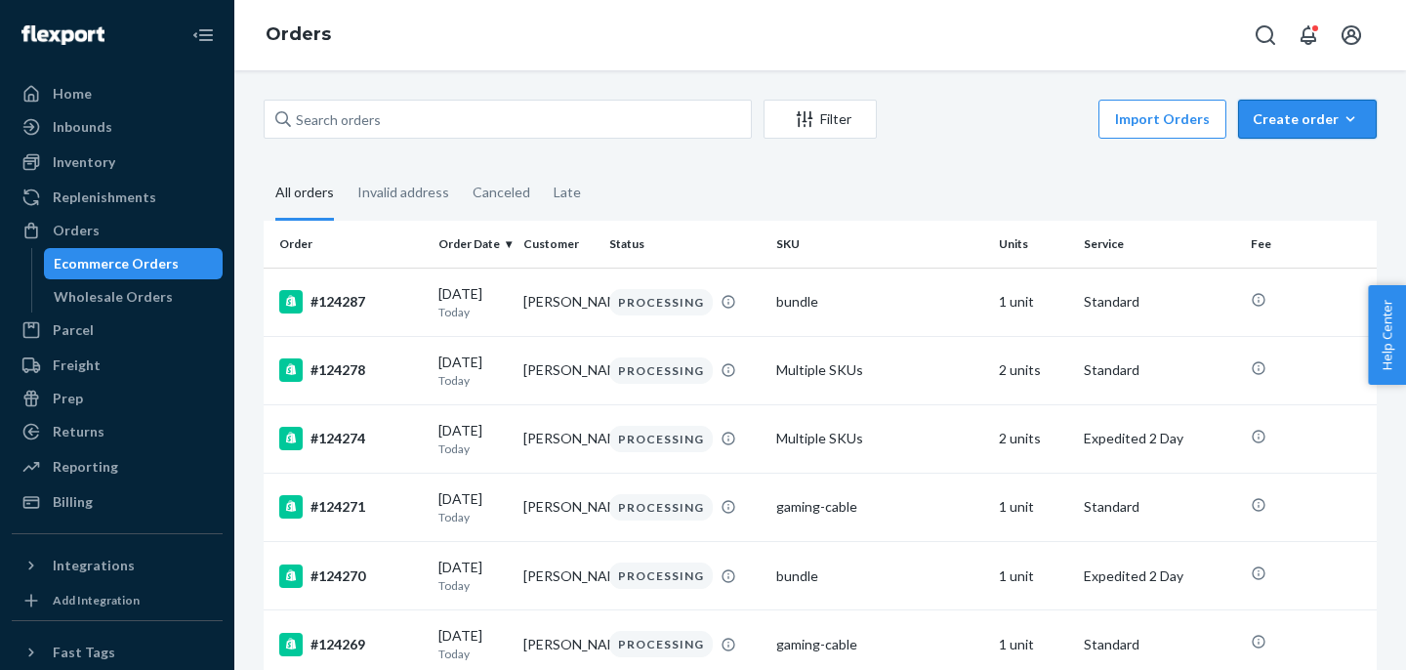
click at [1335, 122] on div "Create order" at bounding box center [1307, 119] width 109 height 20
click at [1309, 149] on span "Ecommerce order" at bounding box center [1255, 143] width 107 height 14
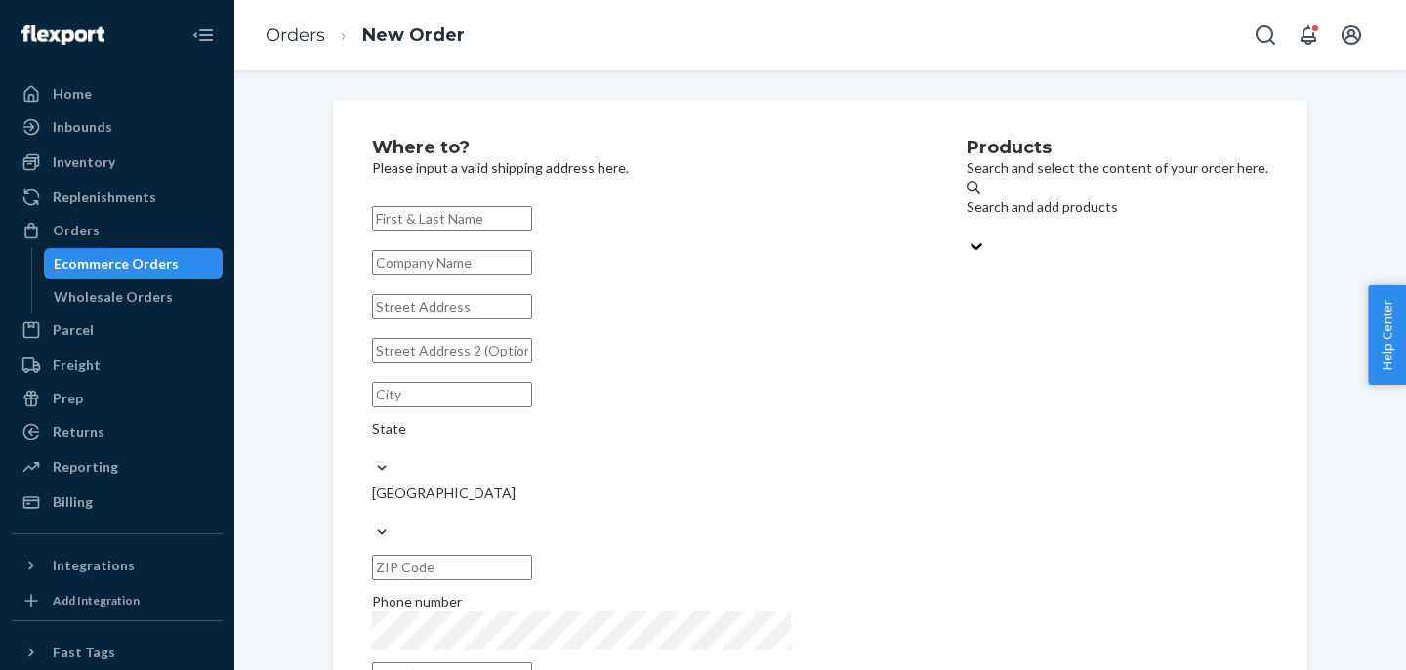
paste input "[PERSON_NAME]"
type input "[PERSON_NAME]"
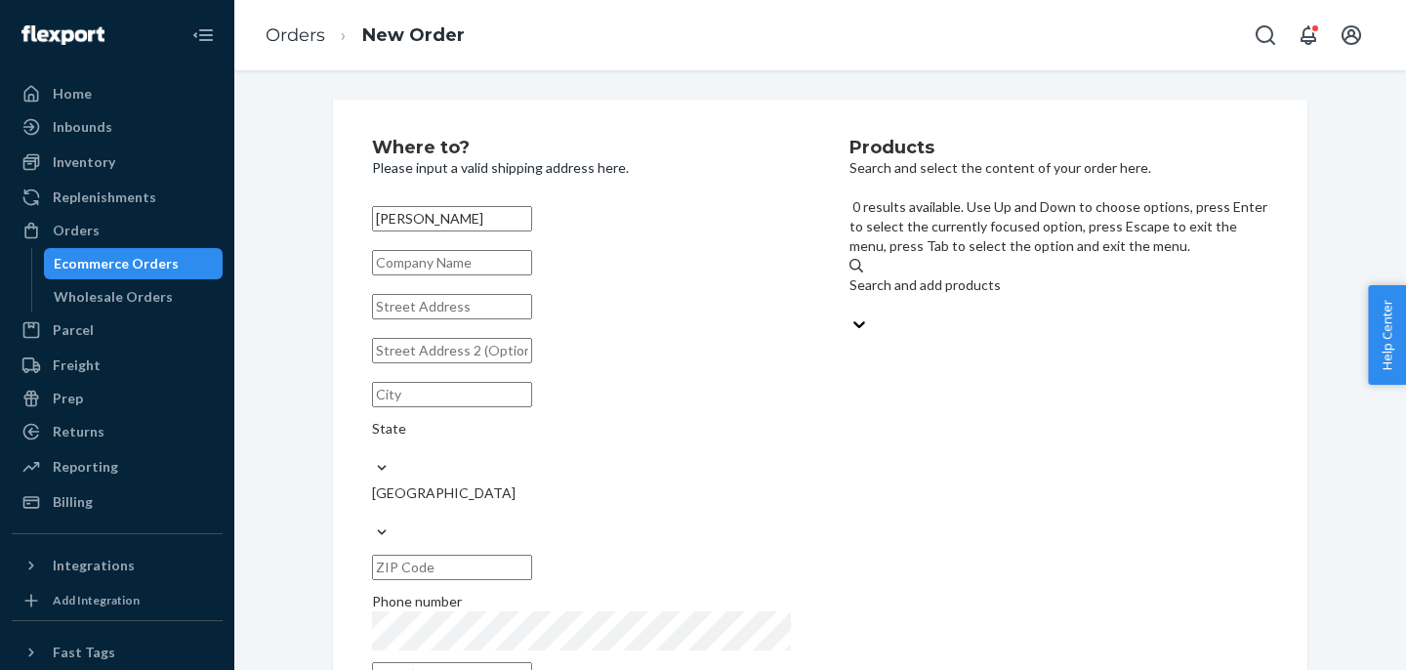
click at [966, 275] on div "Search and add products" at bounding box center [1058, 285] width 419 height 20
click at [851, 295] on input "0 results available. Use Up and Down to choose options, press Enter to select t…" at bounding box center [850, 305] width 2 height 20
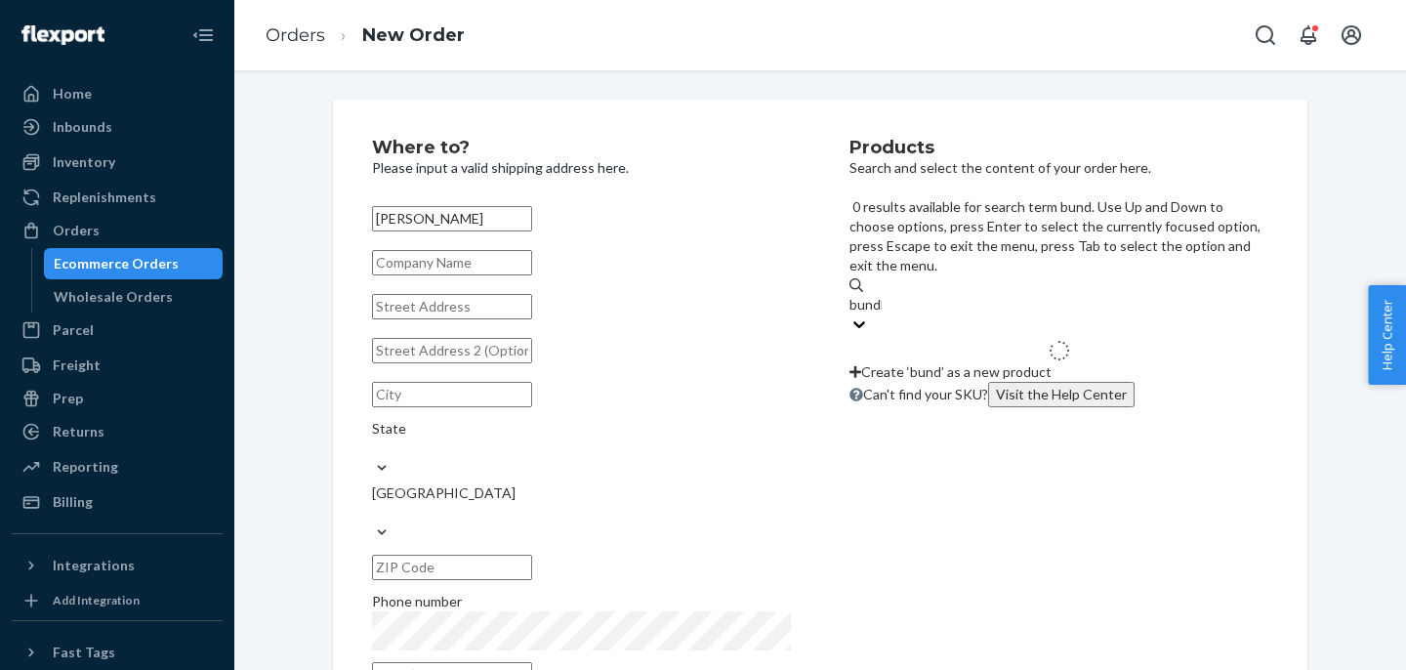
type input "bundle"
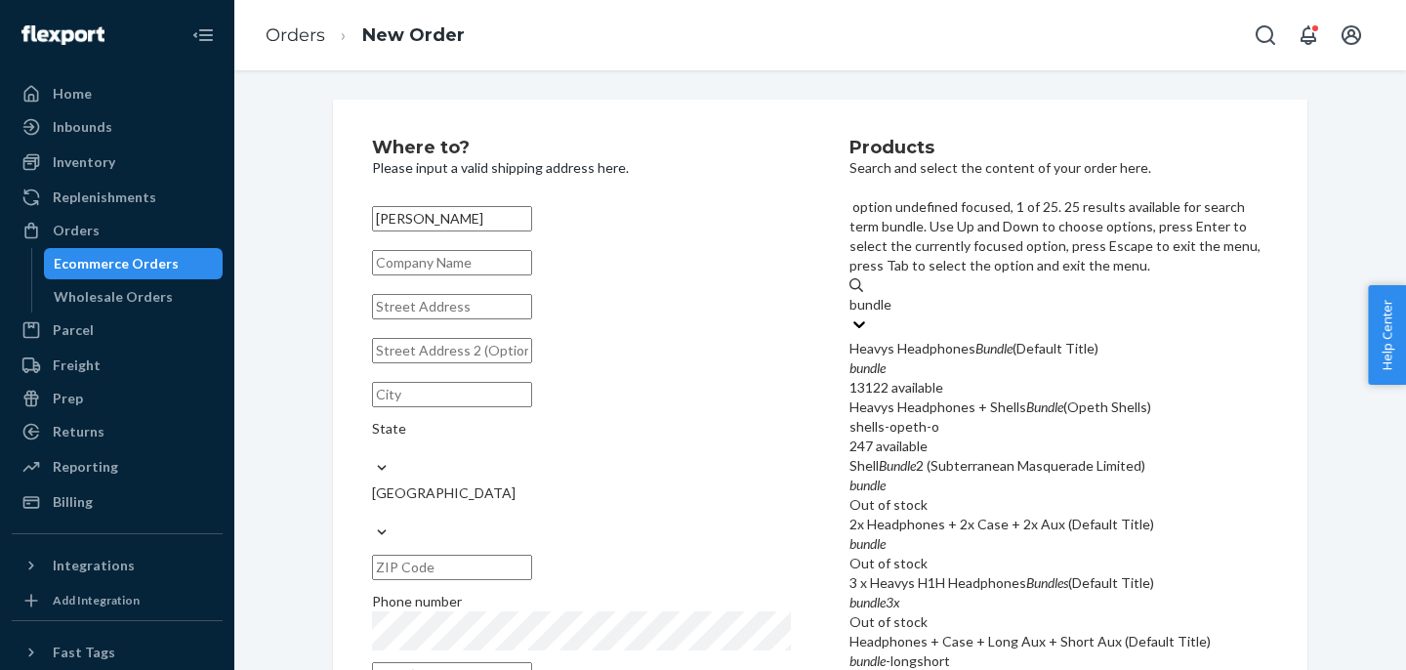
click at [931, 358] on div "bundle" at bounding box center [1058, 368] width 419 height 20
click at [892, 295] on input "bundle" at bounding box center [870, 305] width 43 height 20
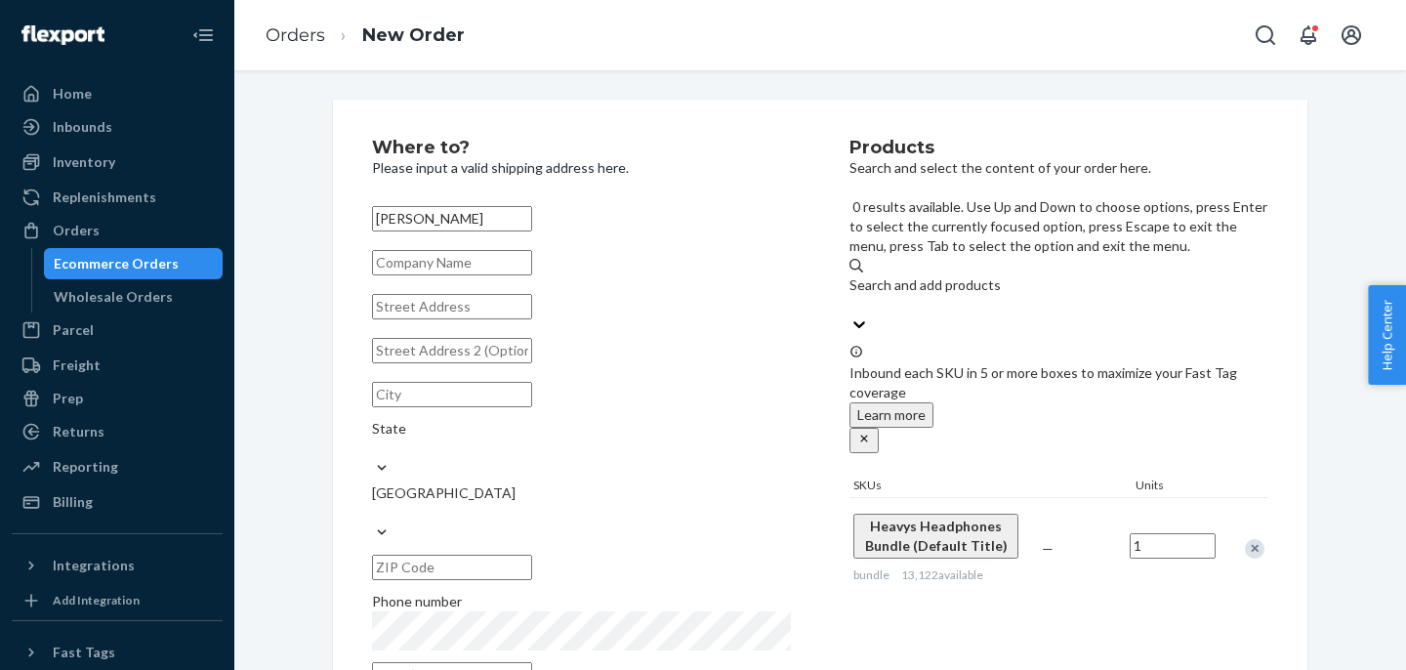
click at [972, 275] on div "Search and add products" at bounding box center [1058, 285] width 419 height 20
click at [851, 295] on input "0 results available. Use Up and Down to choose options, press Enter to select t…" at bounding box center [850, 305] width 2 height 20
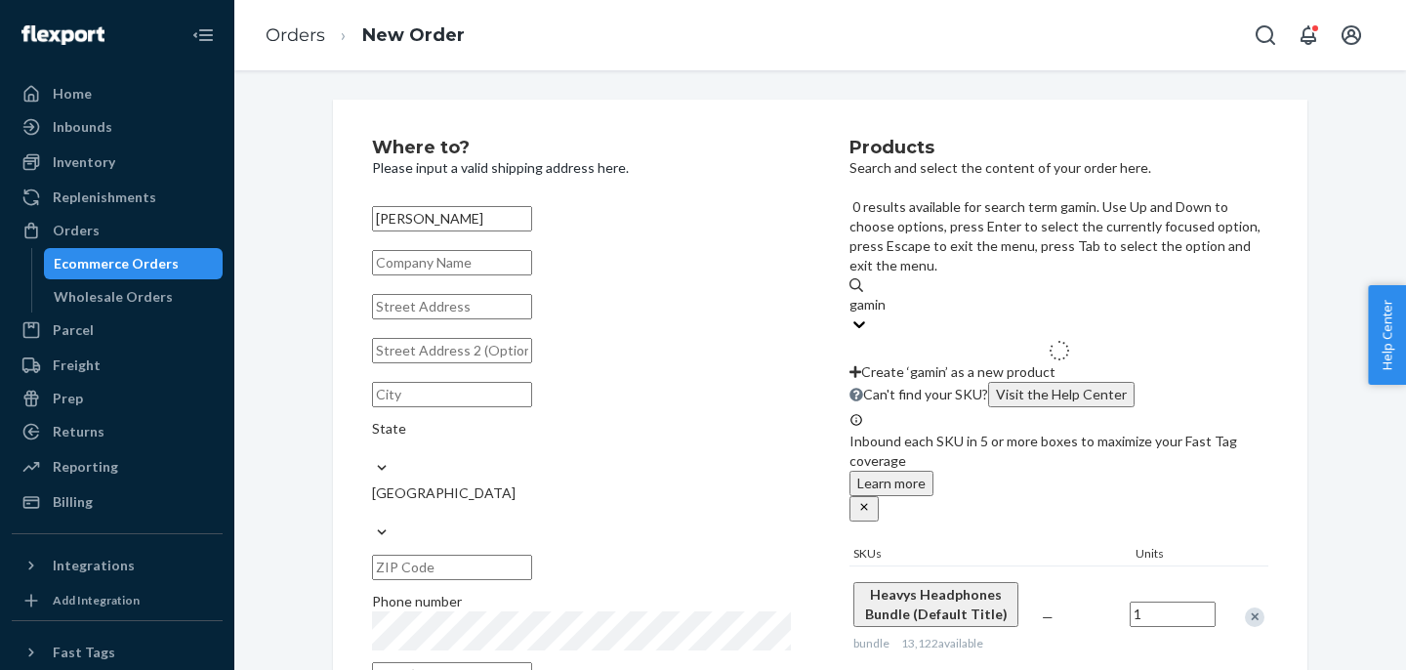
type input "gaming"
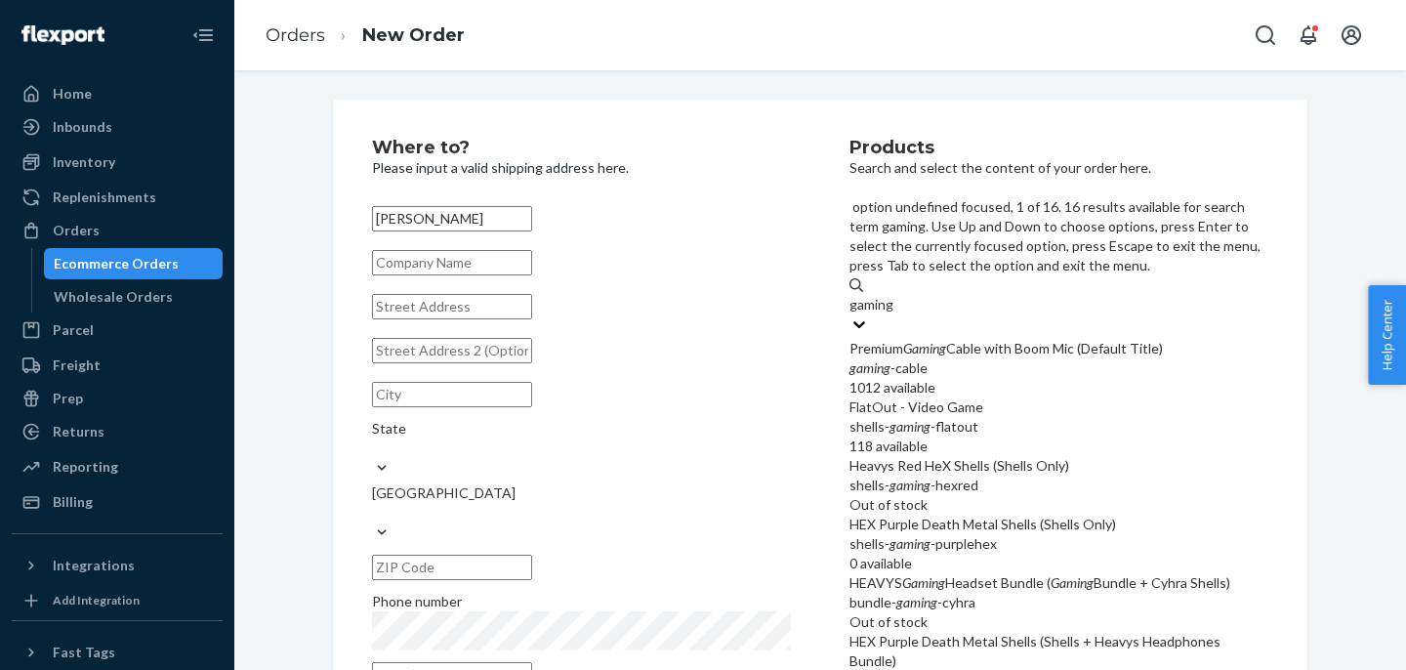
click at [939, 340] on em "Gaming" at bounding box center [924, 348] width 43 height 17
click at [894, 295] on input "gaming" at bounding box center [871, 305] width 45 height 20
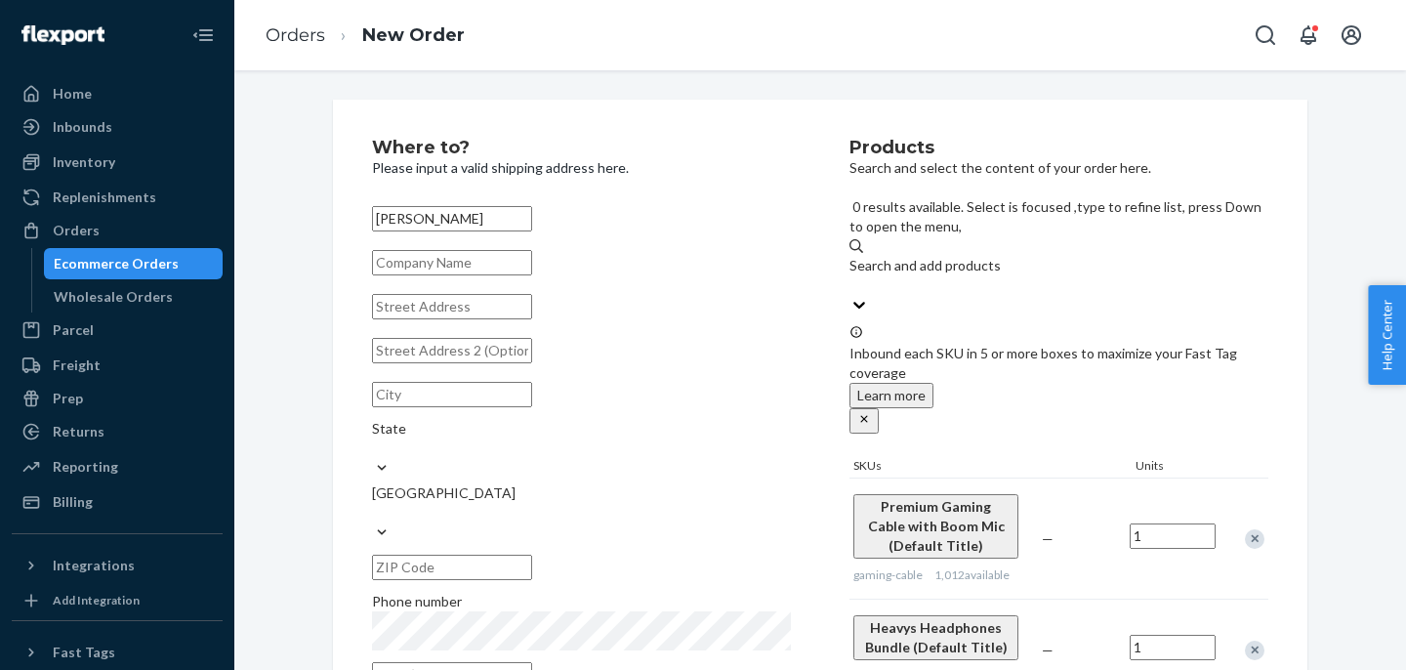
click at [467, 319] on input "text" at bounding box center [452, 306] width 160 height 25
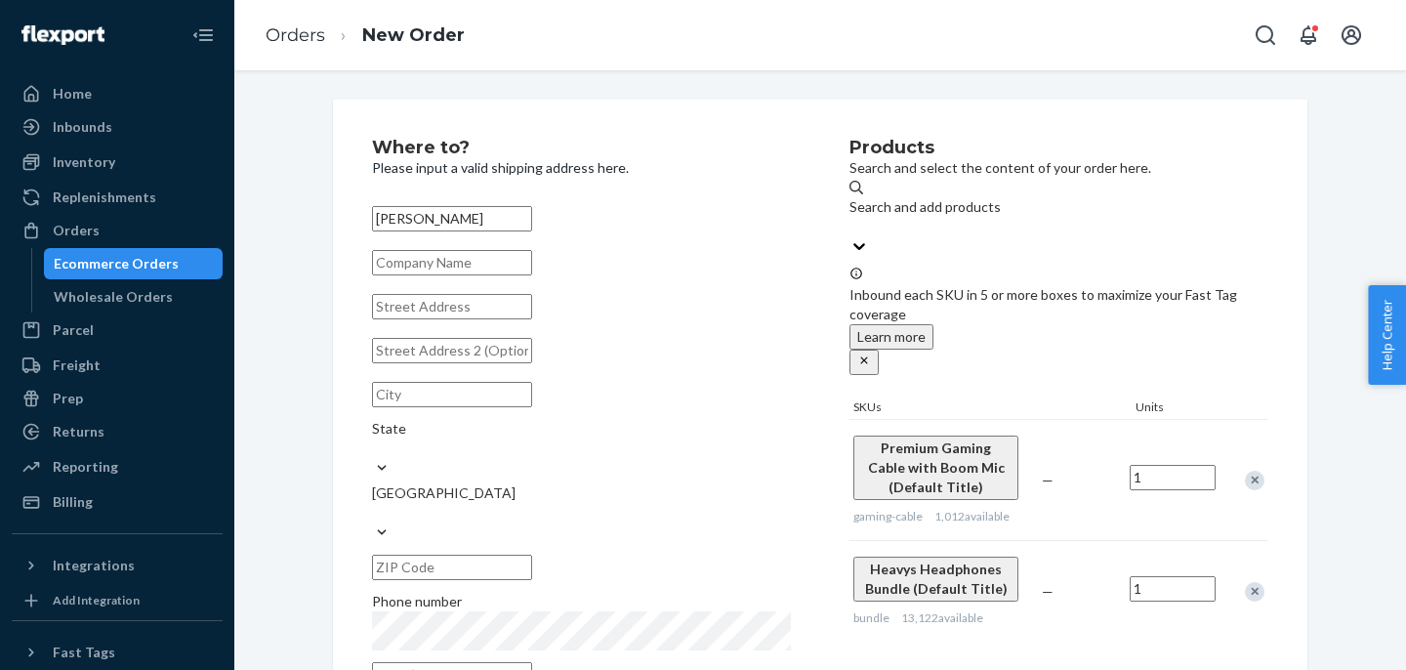
paste input "[STREET_ADDRESS]"
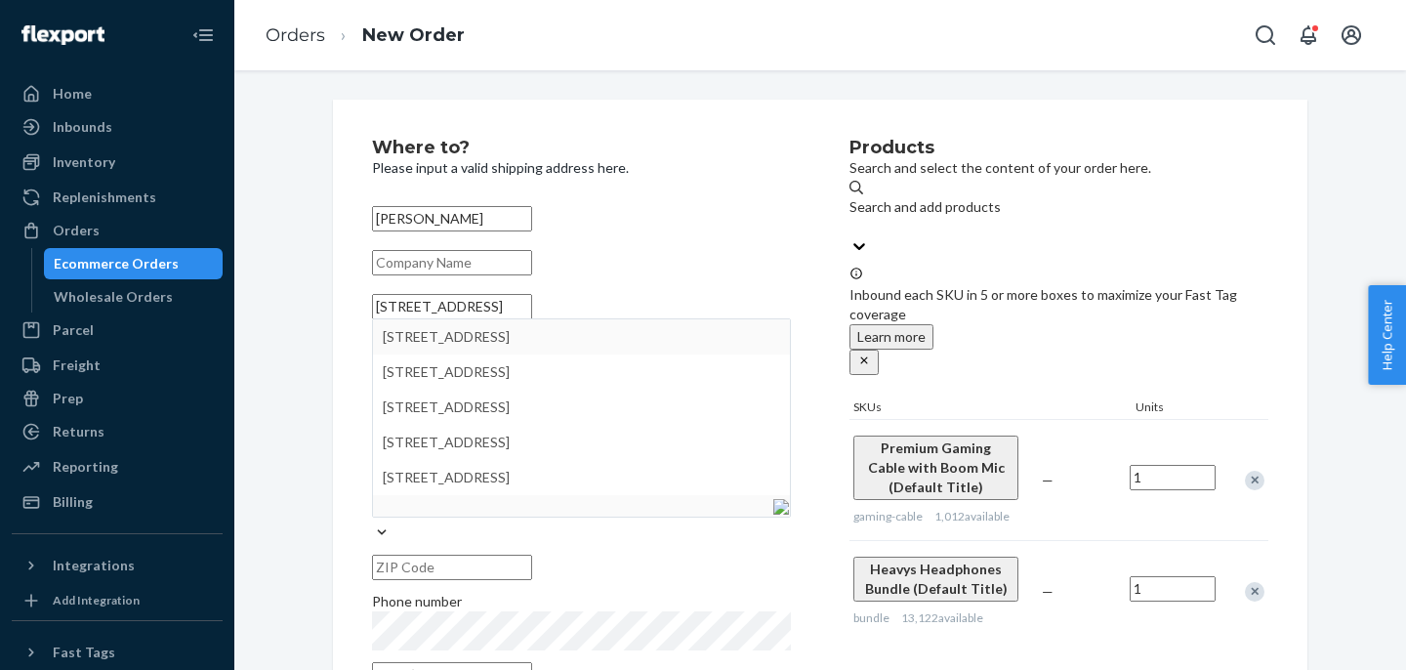
type input "[STREET_ADDRESS]"
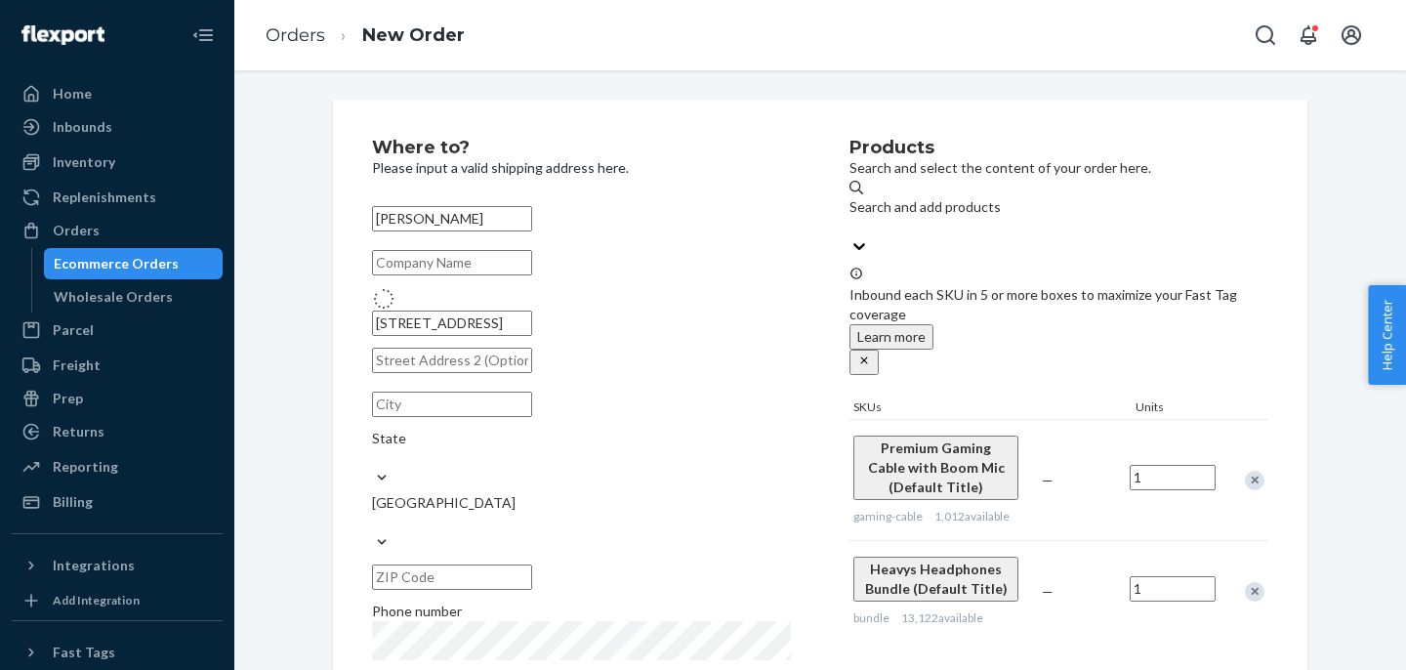
type input "[GEOGRAPHIC_DATA]"
type input "92115"
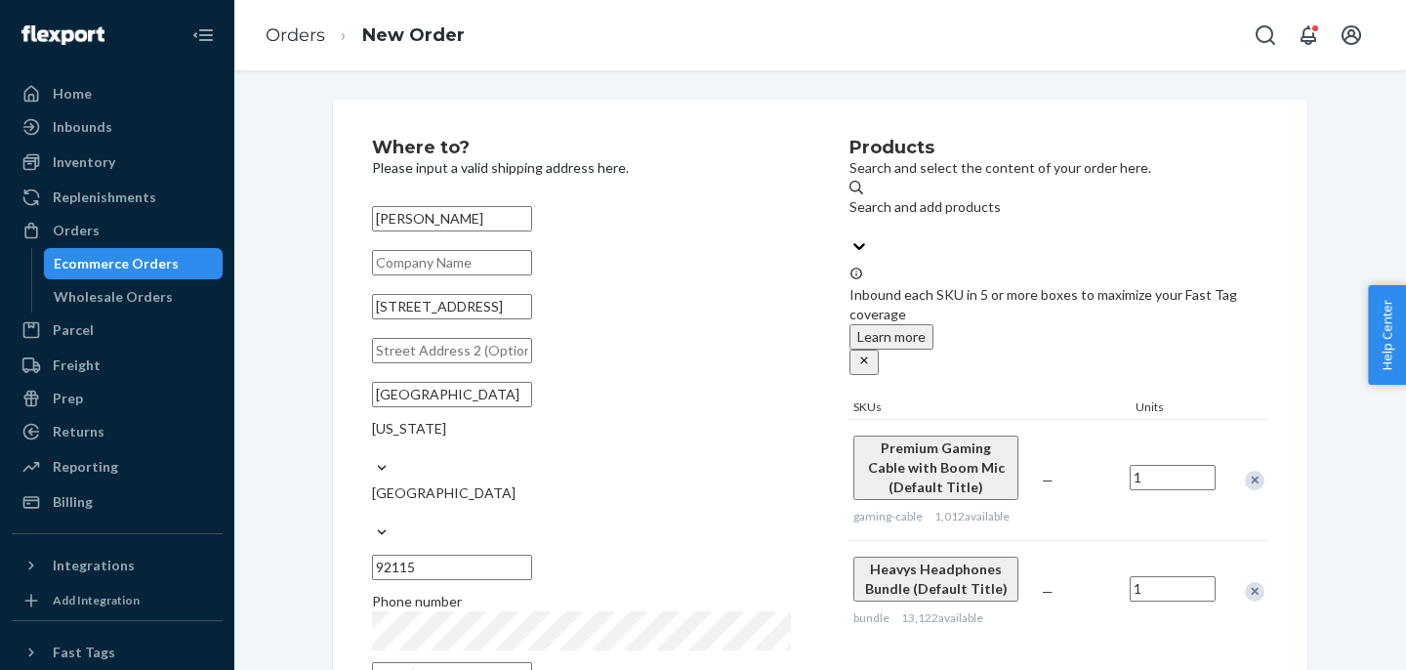
click at [532, 662] on input "text" at bounding box center [452, 674] width 160 height 25
paste input "[PERSON_NAME][EMAIL_ADDRESS][DOMAIN_NAME]"
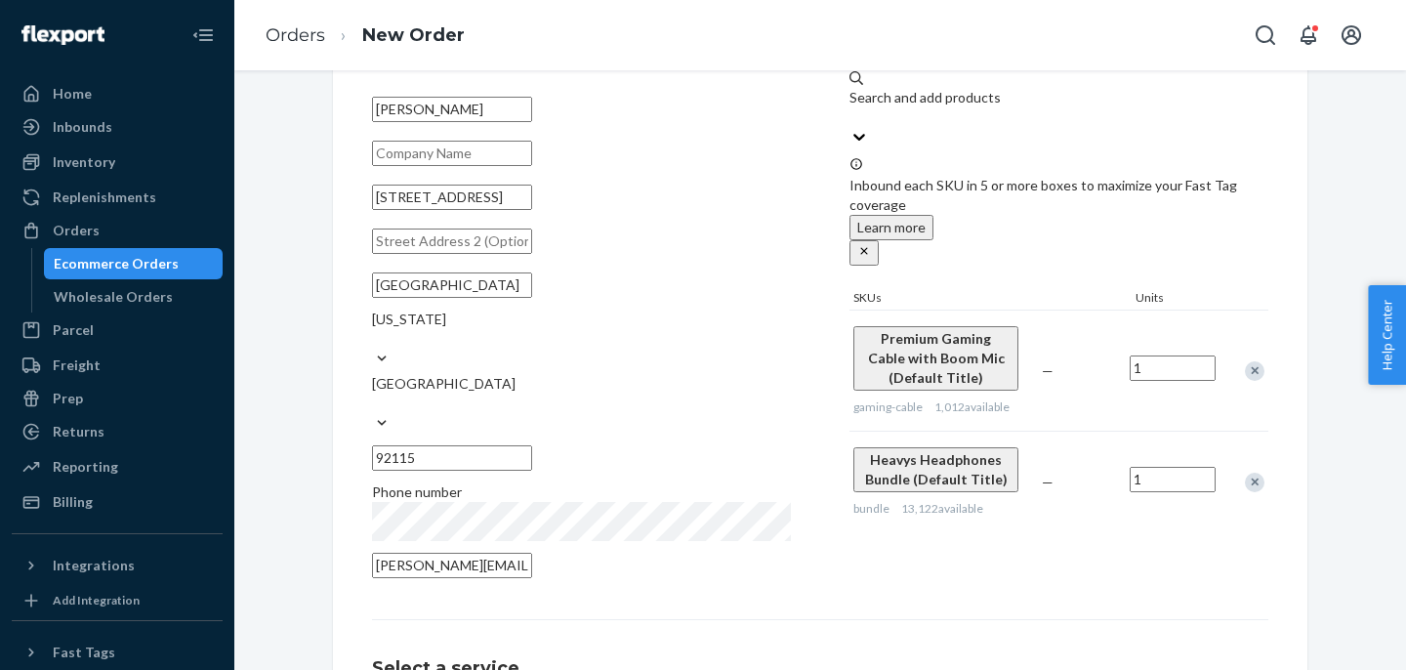
scroll to position [102, 0]
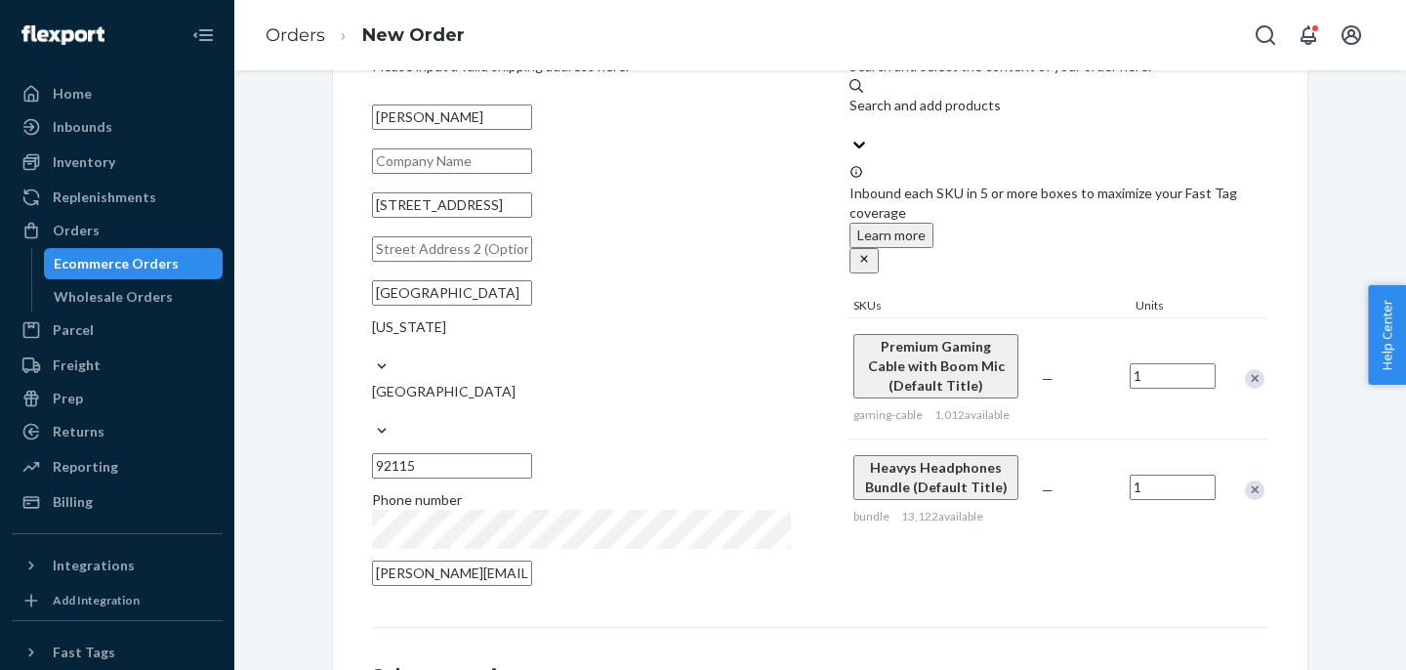
type input "[PERSON_NAME][EMAIL_ADDRESS][DOMAIN_NAME]"
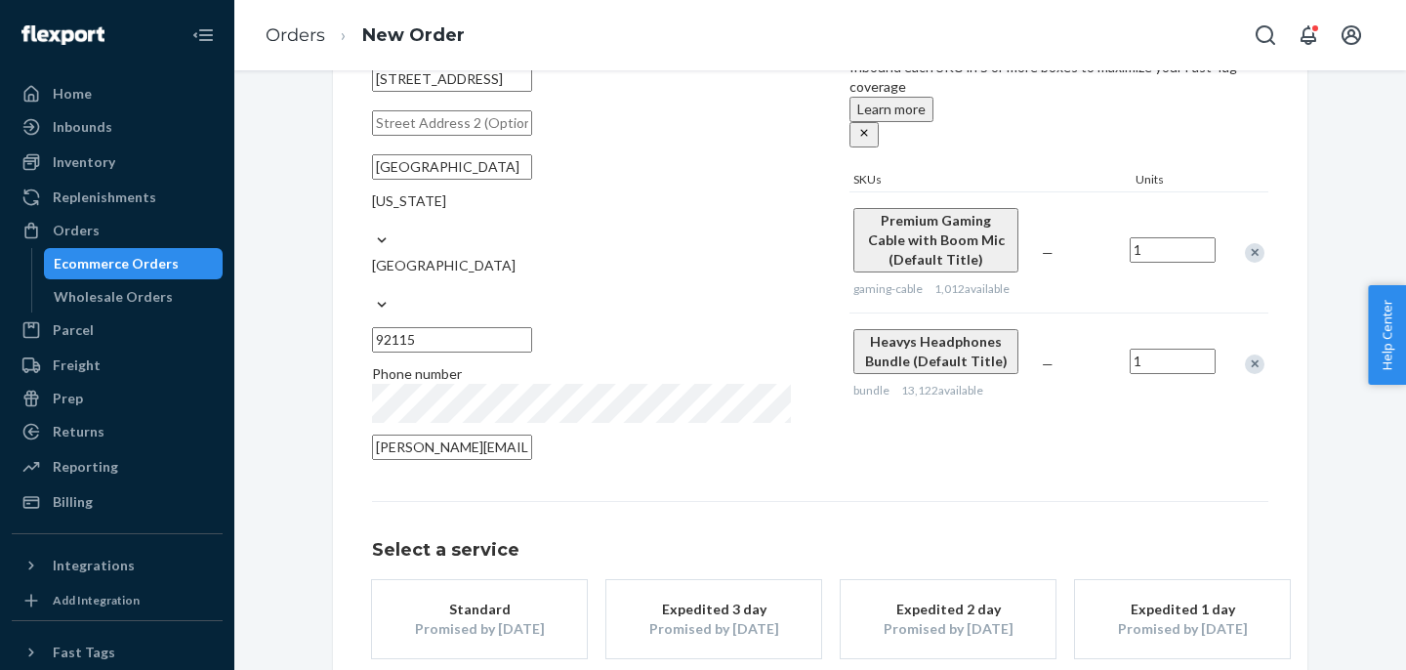
scroll to position [298, 0]
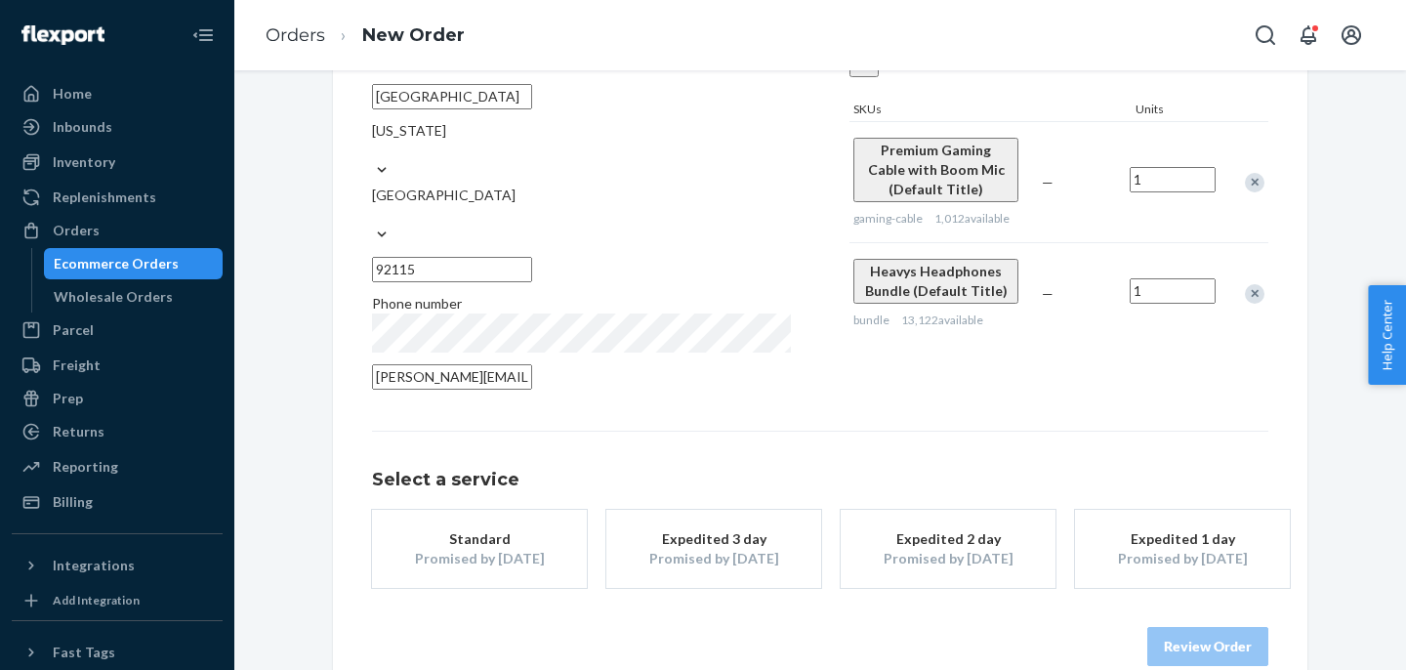
click at [510, 549] on div "Promised by [DATE]" at bounding box center [479, 559] width 156 height 20
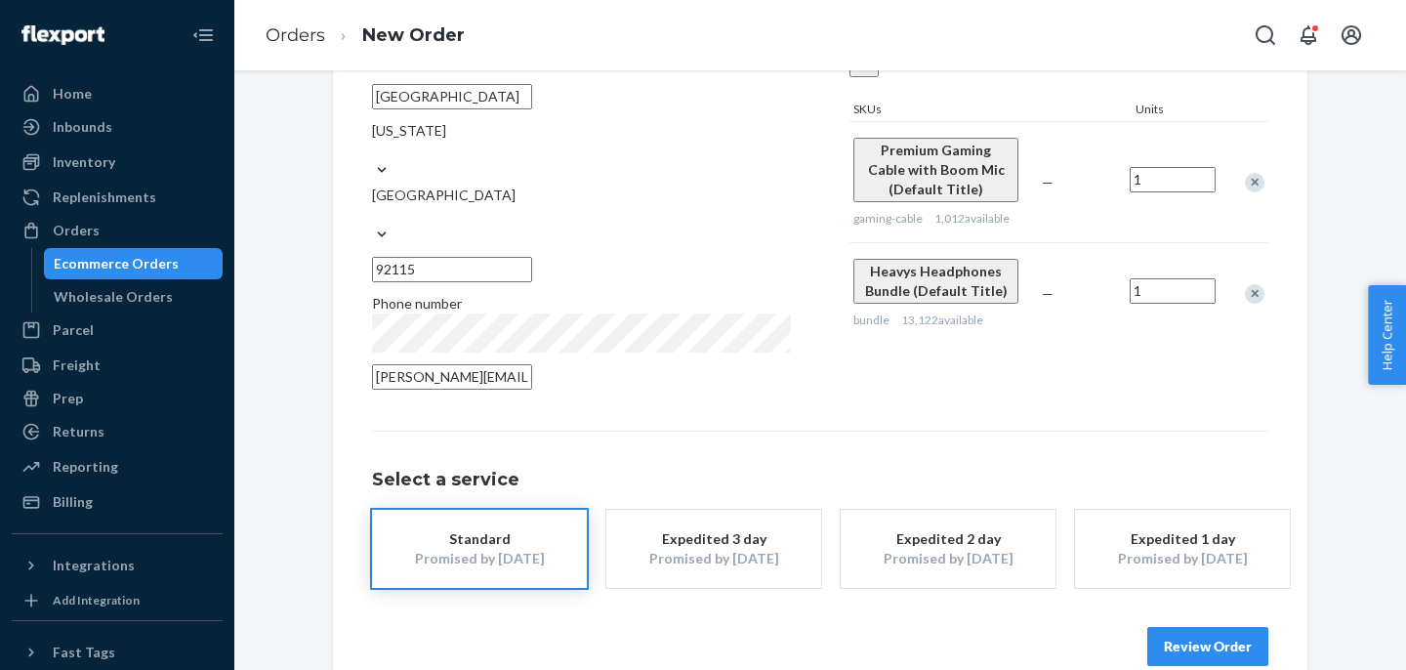
click at [1210, 627] on button "Review Order" at bounding box center [1207, 646] width 121 height 39
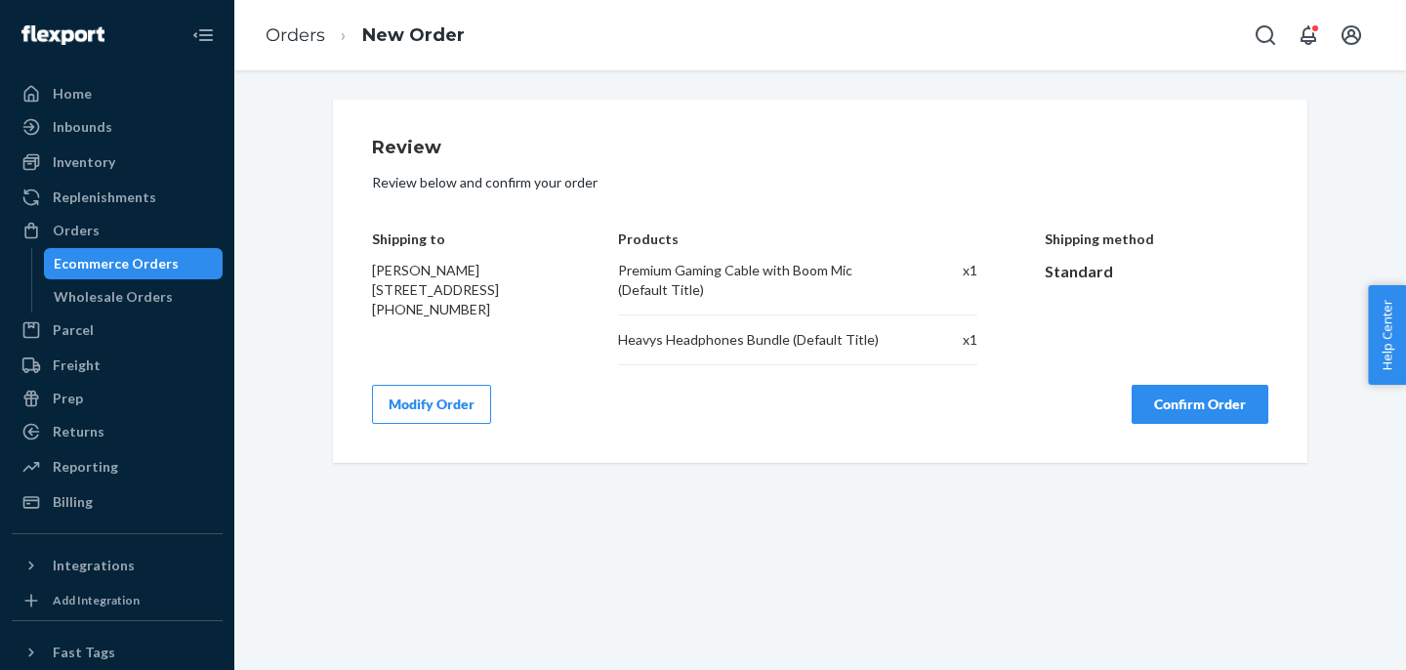
scroll to position [0, 0]
click at [1208, 414] on button "Confirm Order" at bounding box center [1199, 404] width 137 height 39
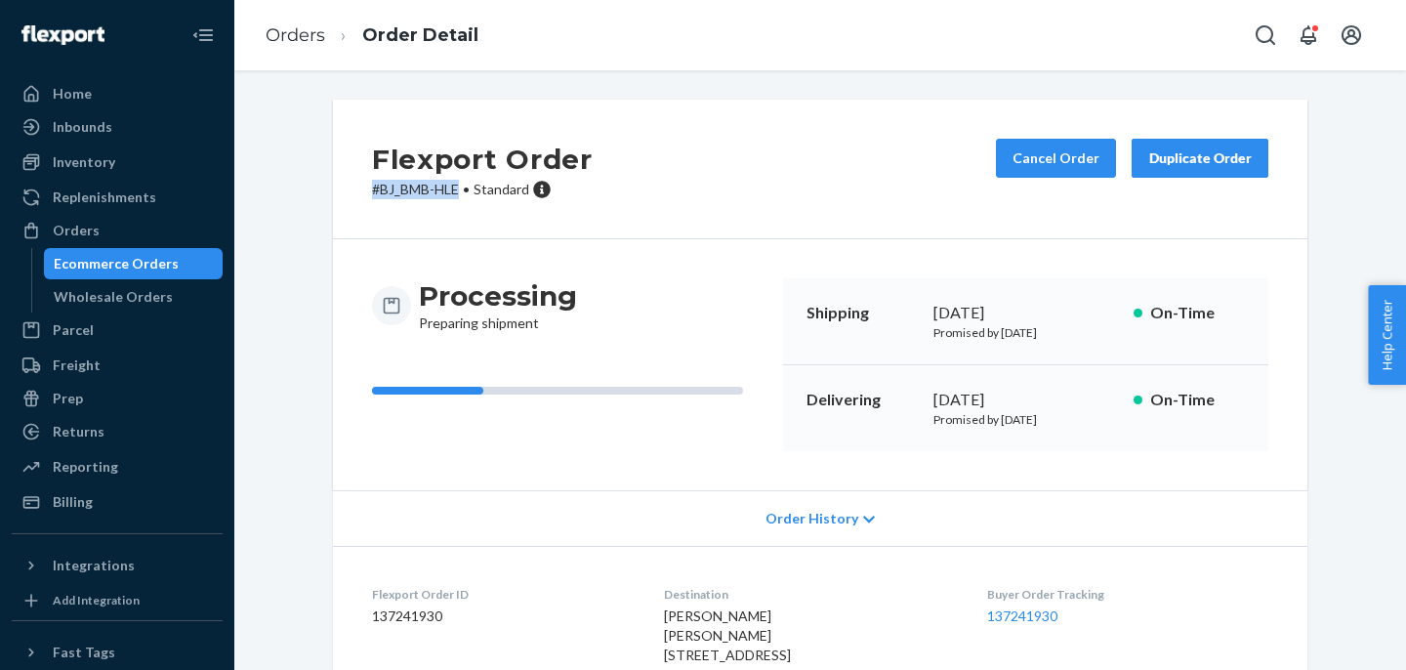
drag, startPoint x: 460, startPoint y: 190, endPoint x: 371, endPoint y: 190, distance: 88.8
click at [372, 190] on p "# BJ_BMB-HLE • Standard" at bounding box center [482, 190] width 221 height 20
copy p "# BJ_BMB-HLE"
click at [415, 607] on dd "137241930" at bounding box center [502, 616] width 261 height 20
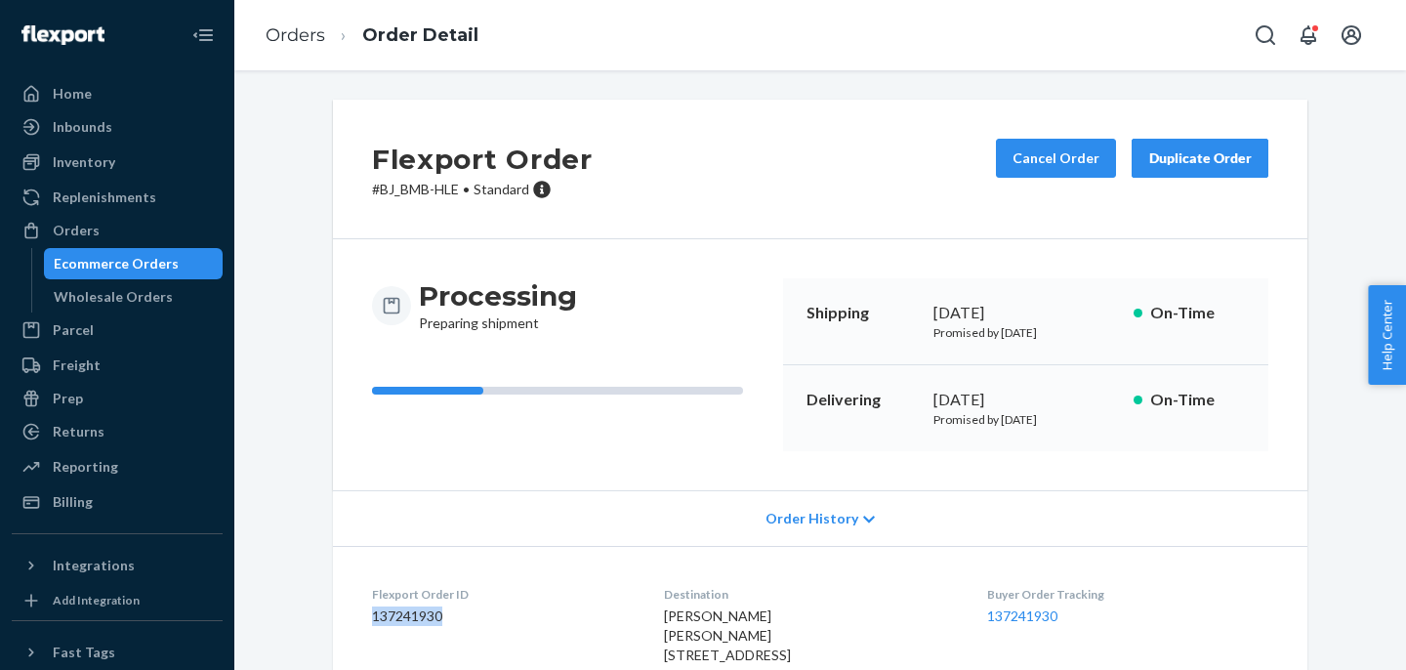
copy dd "137241930"
click at [1038, 614] on link "137241930" at bounding box center [1022, 615] width 70 height 17
click at [278, 43] on link "Orders" at bounding box center [296, 34] width 60 height 21
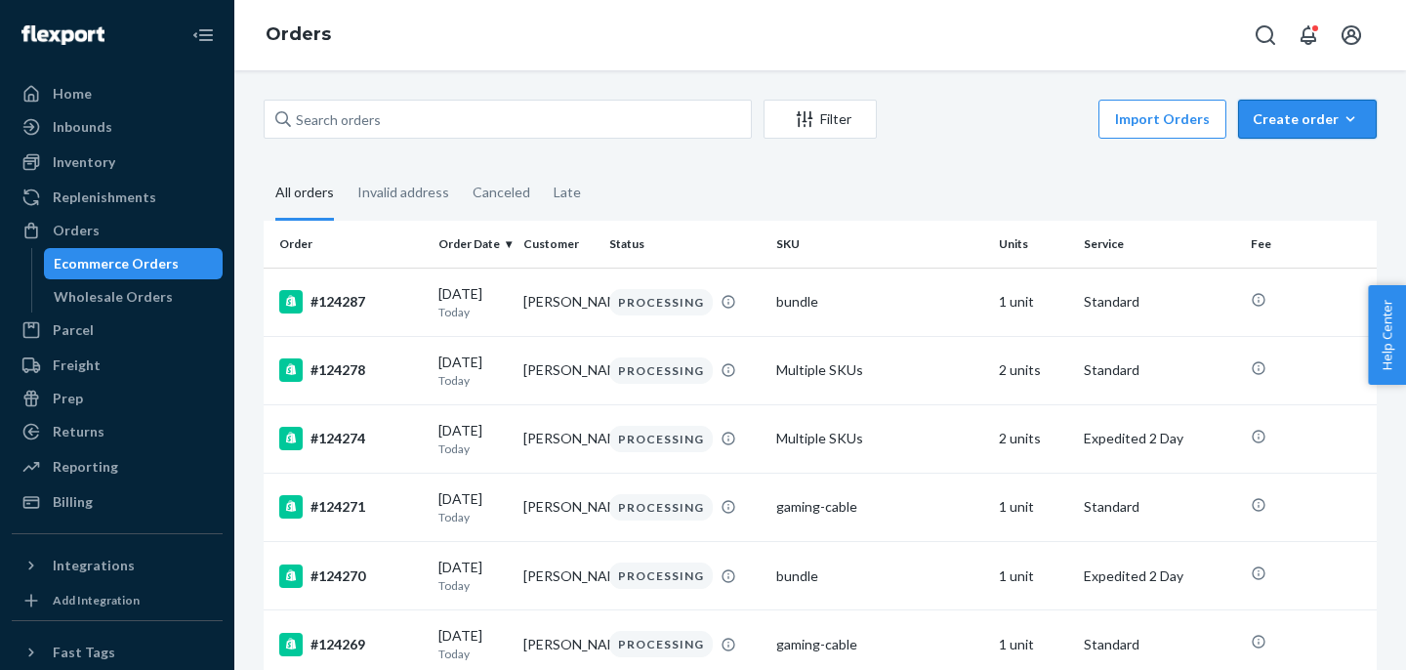
click at [1288, 128] on div "Create order" at bounding box center [1307, 119] width 109 height 20
click at [1285, 149] on span "Ecommerce order" at bounding box center [1255, 143] width 107 height 14
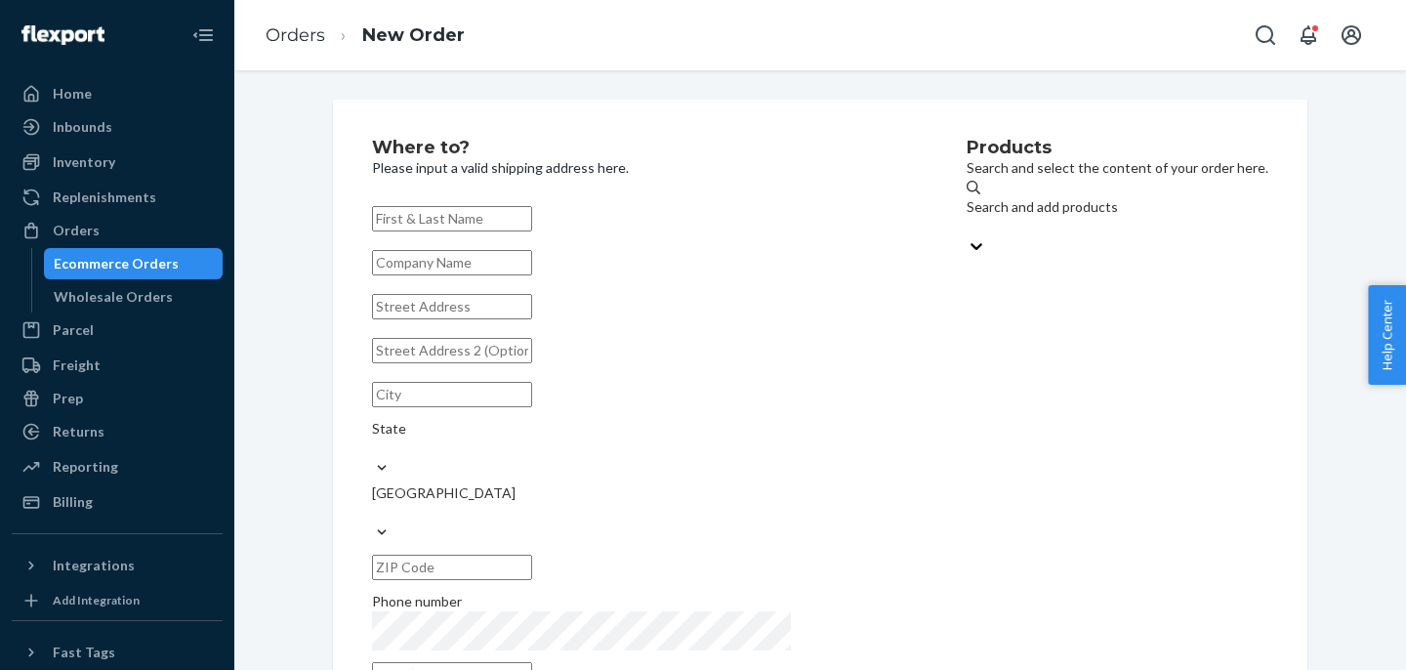
paste input "Solongo Batbold"
type input "Solongo Batbold"
click at [996, 200] on div "Search and add products" at bounding box center [1117, 216] width 302 height 39
click at [968, 217] on input "Search and add products" at bounding box center [967, 227] width 2 height 20
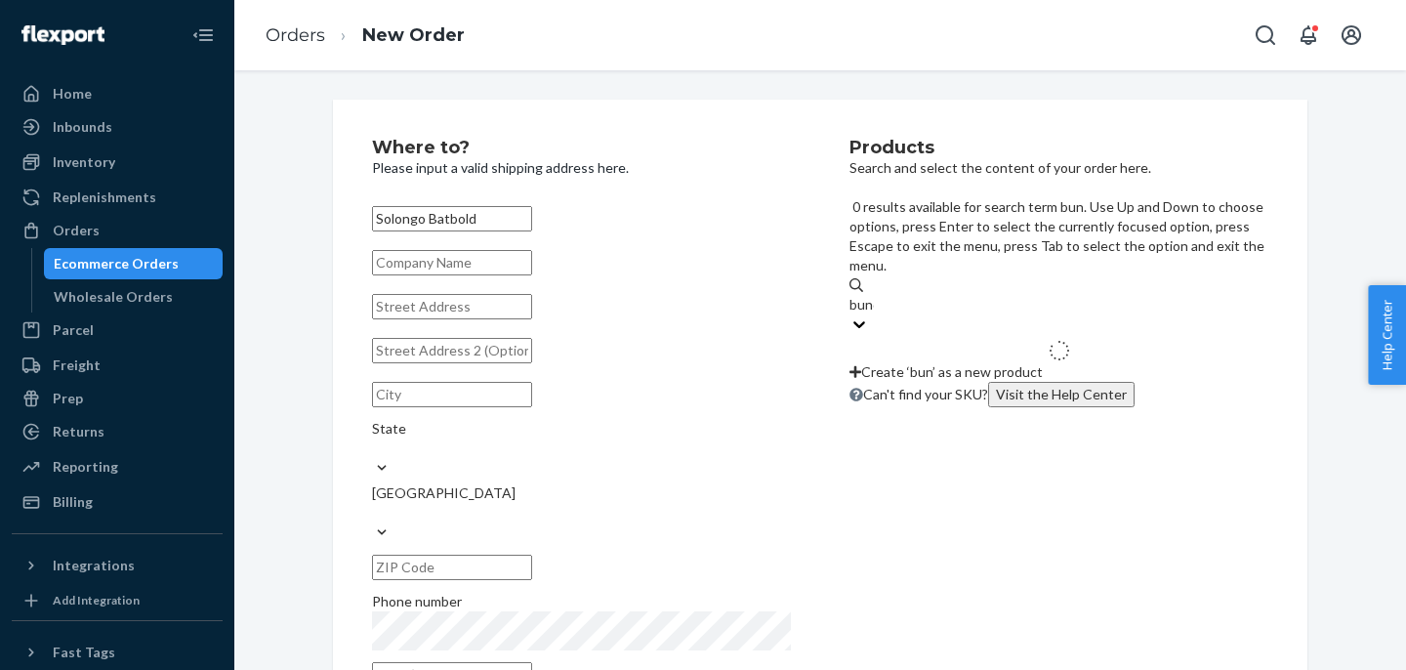
type input "bundle"
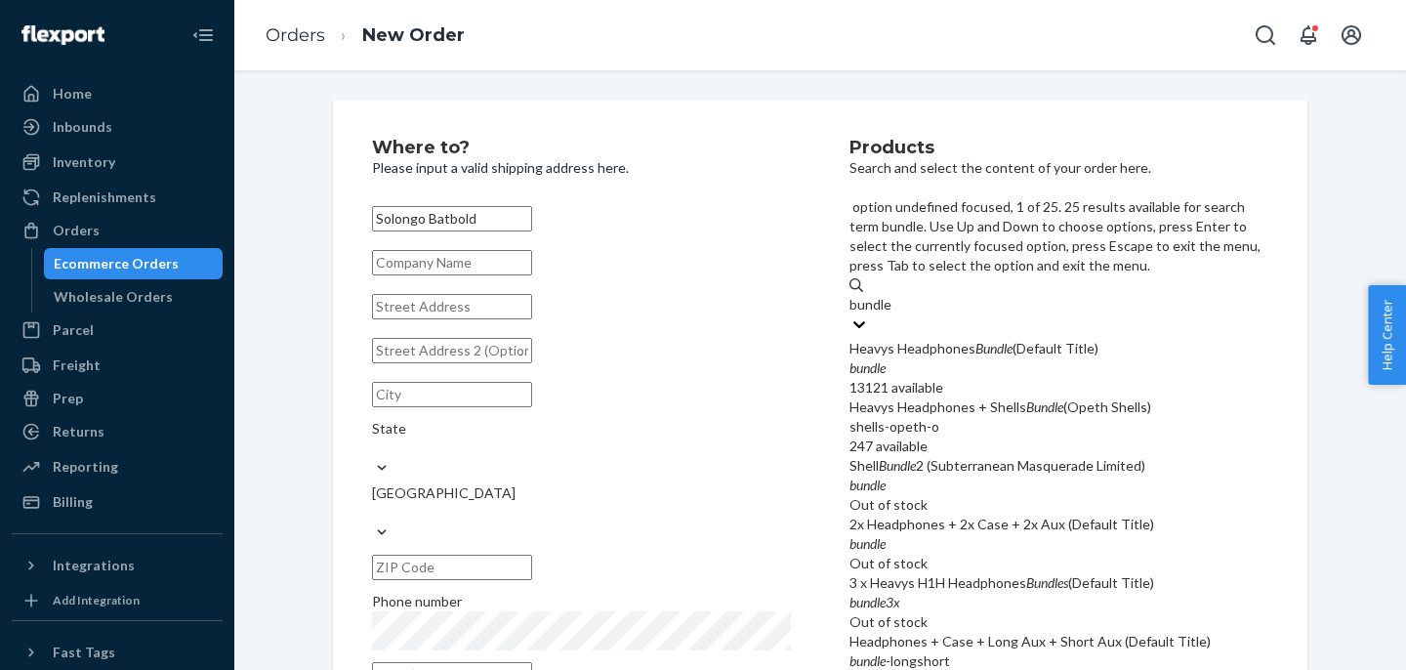
click at [911, 339] on div "Heavys Headphones Bundle (Default Title)" at bounding box center [1058, 349] width 419 height 20
click at [892, 295] on input "bundle" at bounding box center [870, 305] width 43 height 20
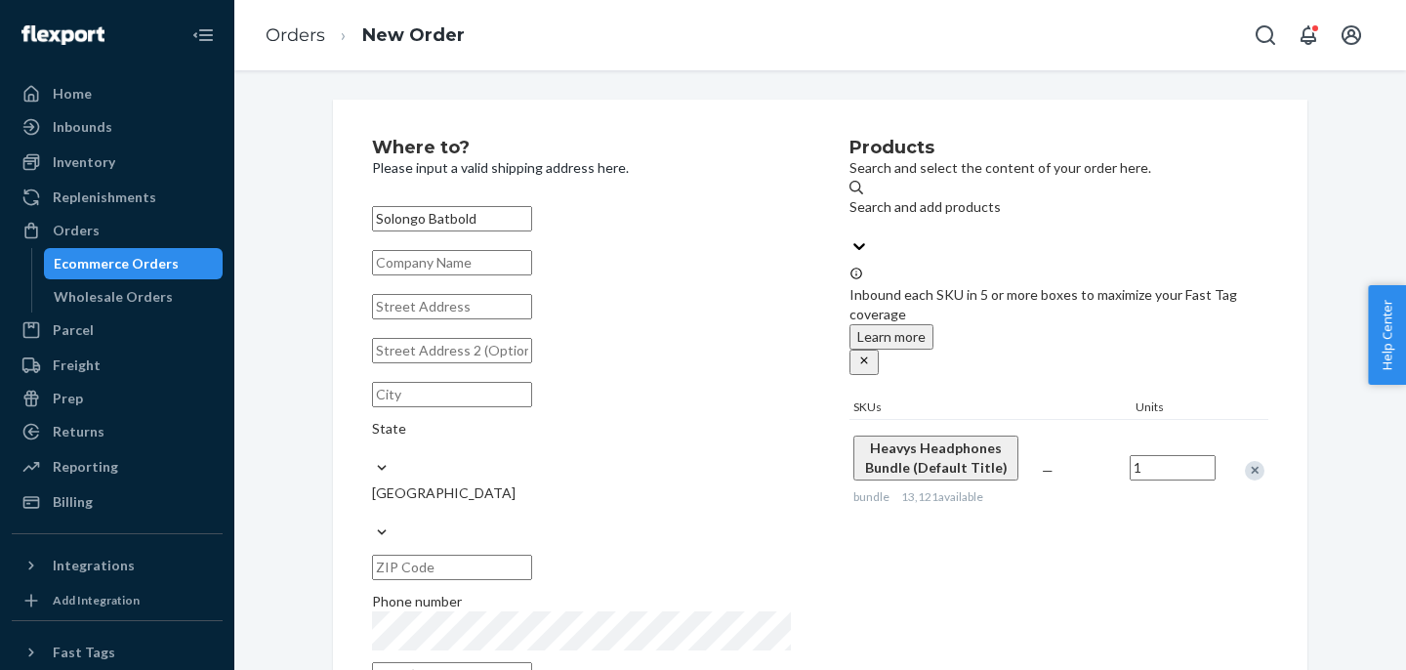
click at [453, 315] on input "text" at bounding box center [452, 306] width 160 height 25
paste input "[STREET_ADDRESS]"
type input "[STREET_ADDRESS]"
type input "600"
type input "[GEOGRAPHIC_DATA][PERSON_NAME]"
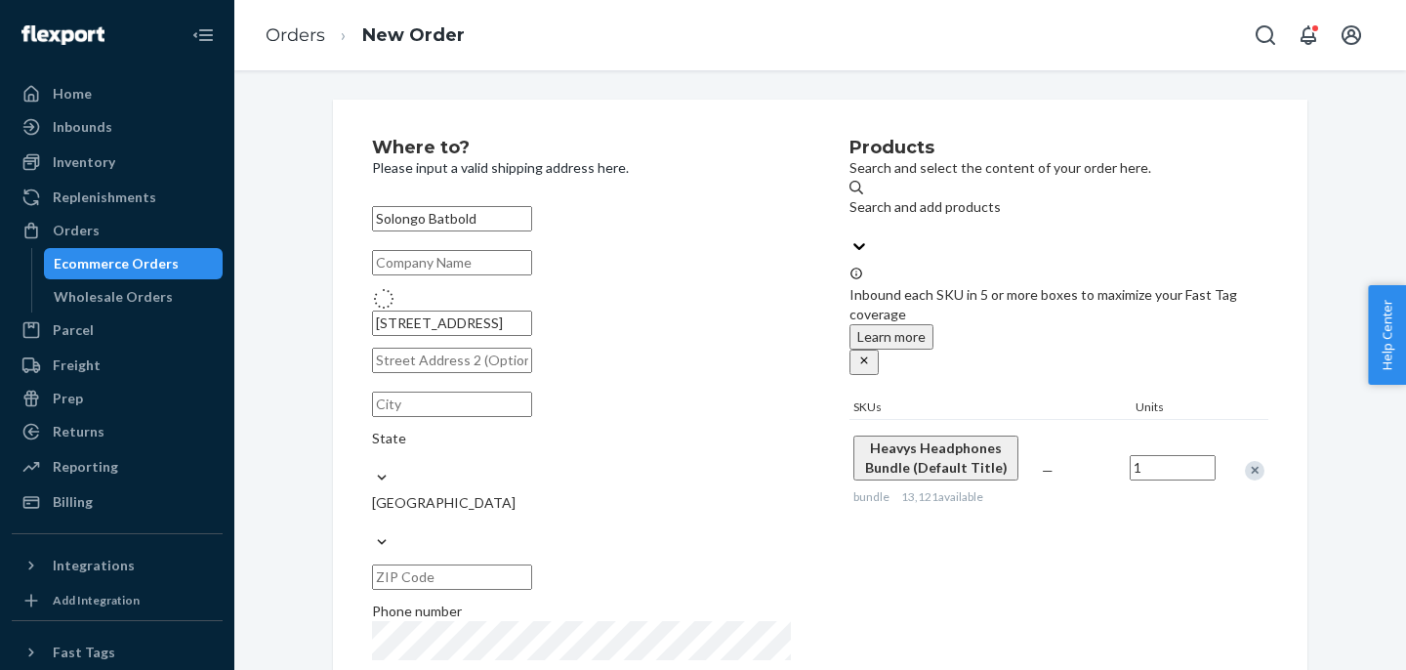
type input "90403"
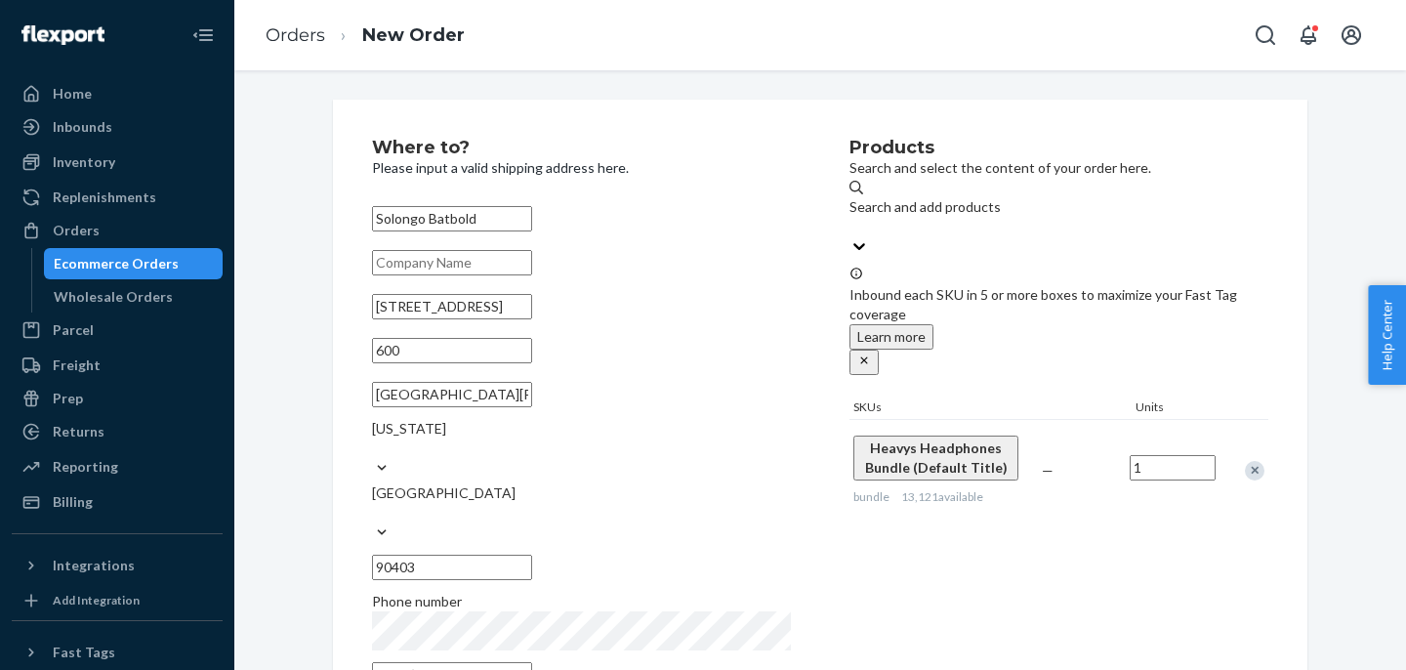
click at [390, 363] on input "600" at bounding box center [452, 350] width 160 height 25
type input "Suite 600"
click at [453, 662] on input "text" at bounding box center [452, 674] width 160 height 25
paste input "[EMAIL_ADDRESS][DOMAIN_NAME]"
type input "[EMAIL_ADDRESS][DOMAIN_NAME]"
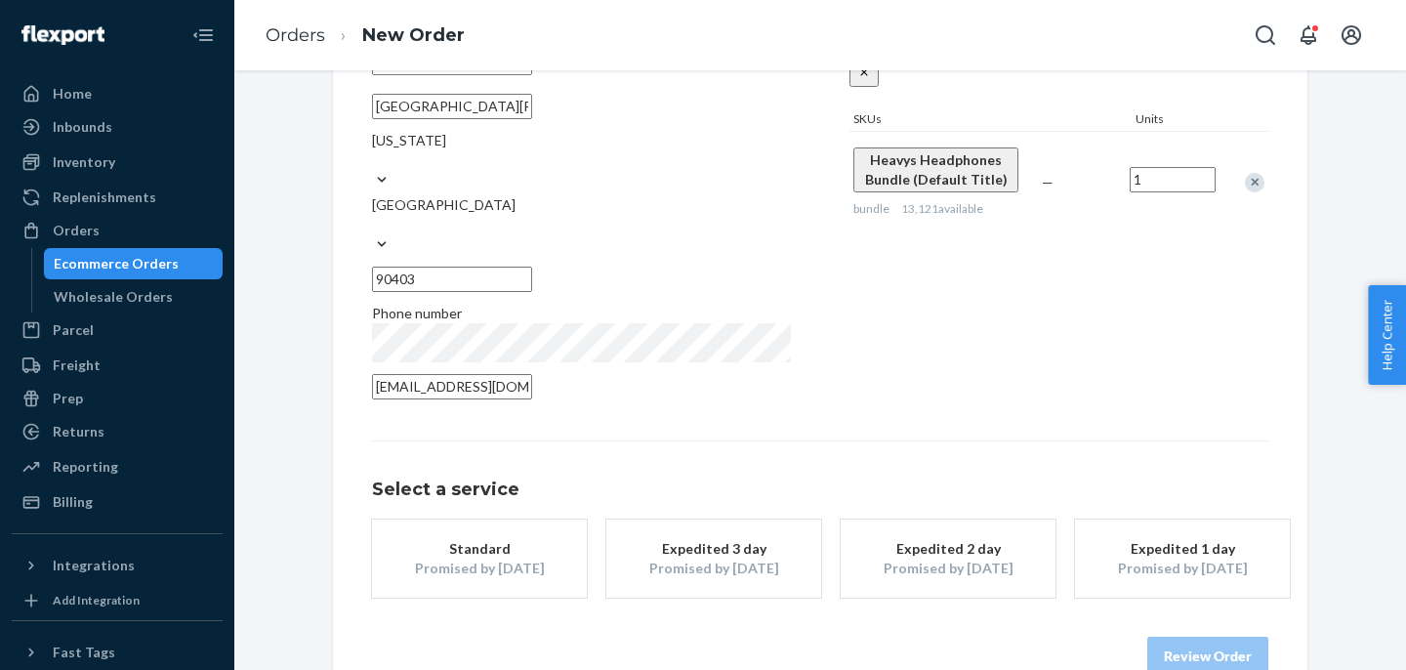
scroll to position [298, 0]
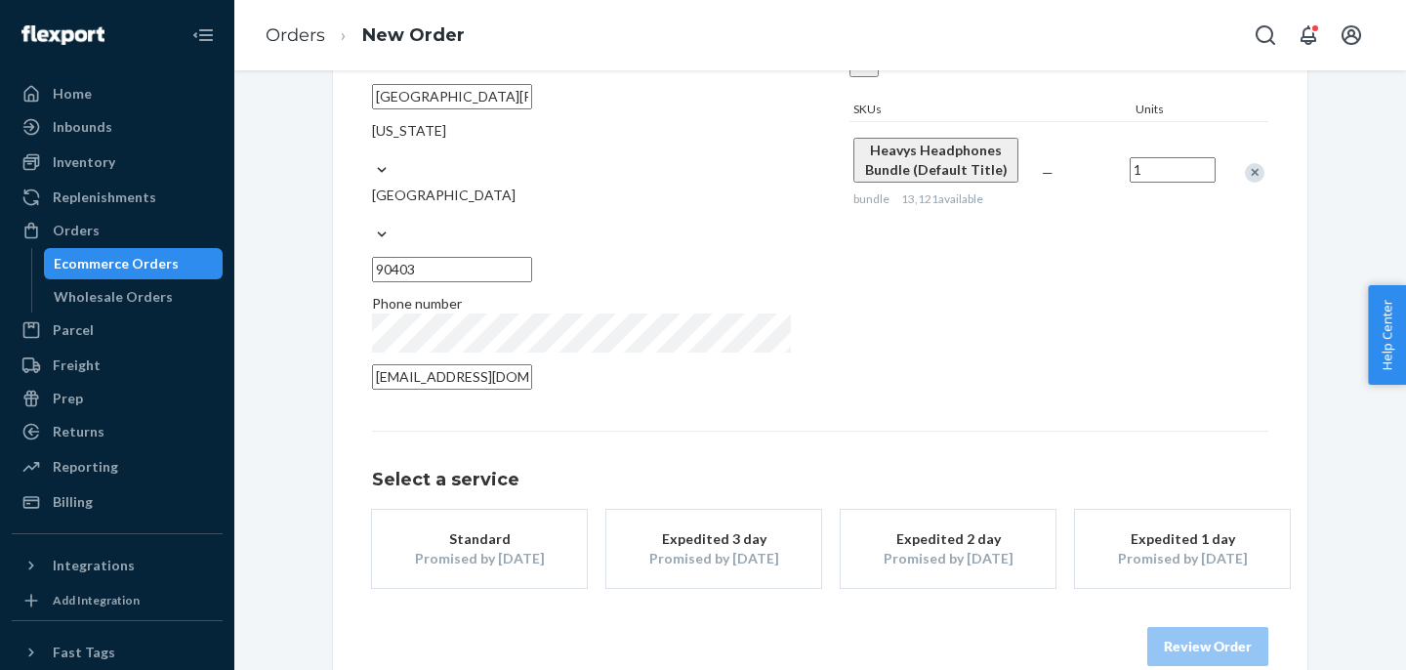
click at [526, 529] on div "Standard" at bounding box center [479, 539] width 156 height 20
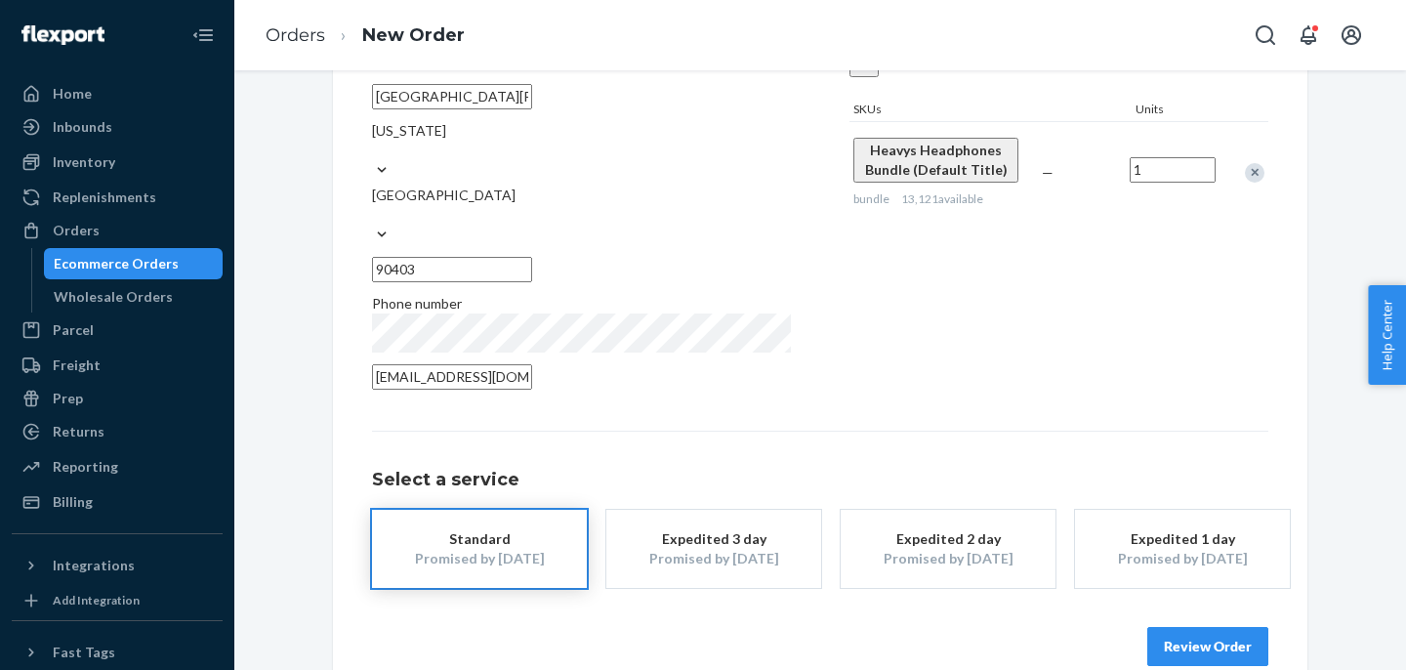
click at [1182, 627] on button "Review Order" at bounding box center [1207, 646] width 121 height 39
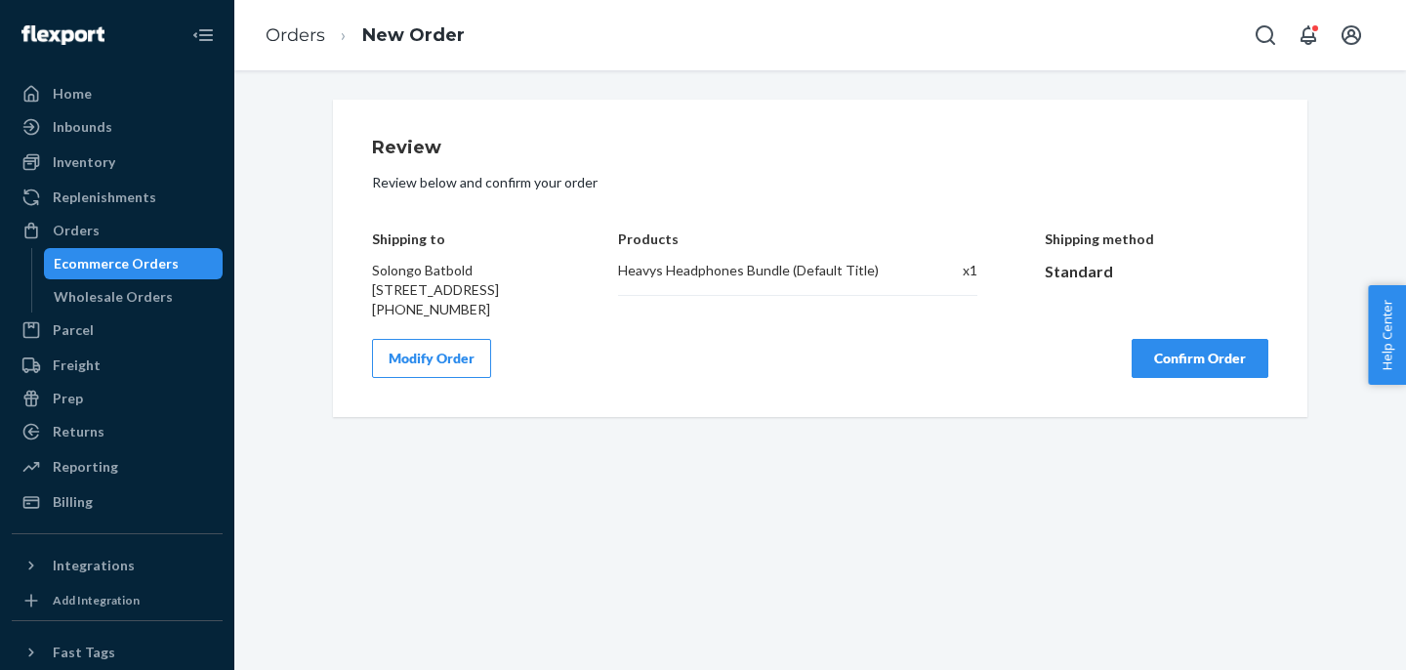
scroll to position [0, 0]
click at [1184, 378] on button "Confirm Order" at bounding box center [1199, 358] width 137 height 39
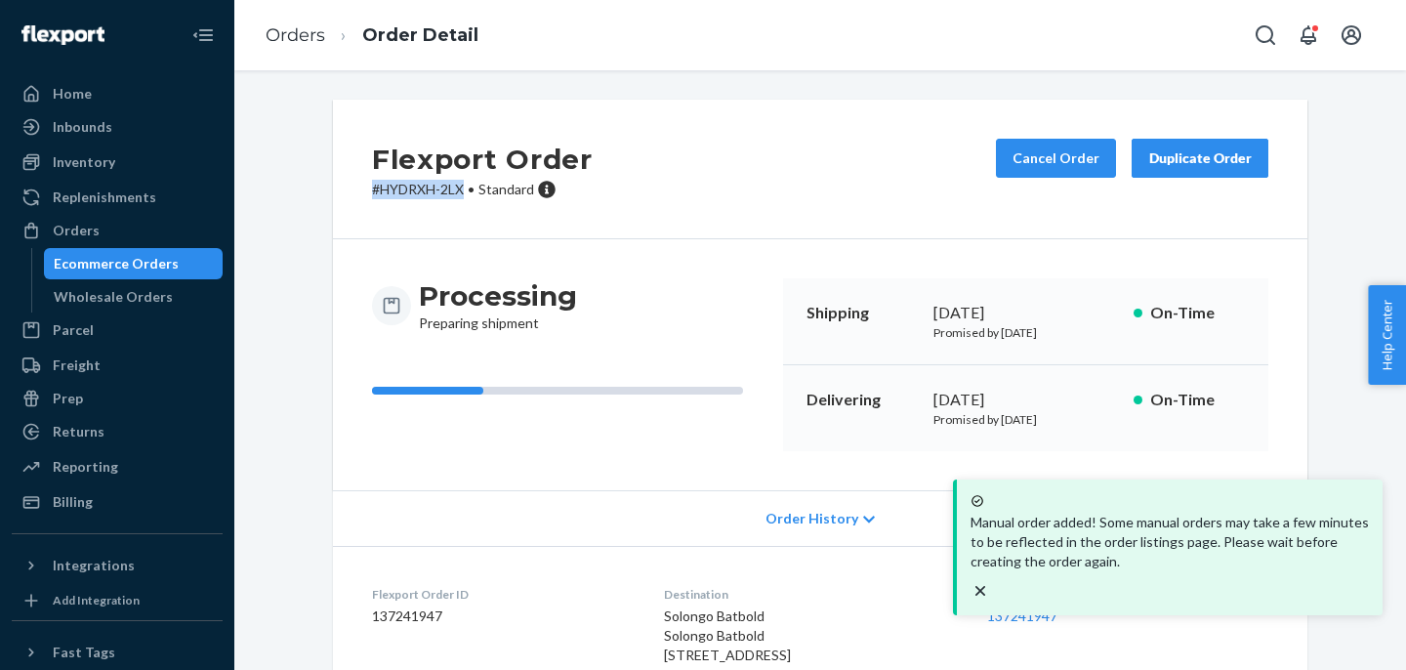
drag, startPoint x: 467, startPoint y: 189, endPoint x: 370, endPoint y: 191, distance: 96.7
click at [370, 191] on div "Flexport Order # HYDRXH-2LX • Standard Cancel Order Duplicate Order" at bounding box center [820, 170] width 974 height 140
copy p "# HYDRXH-2LX"
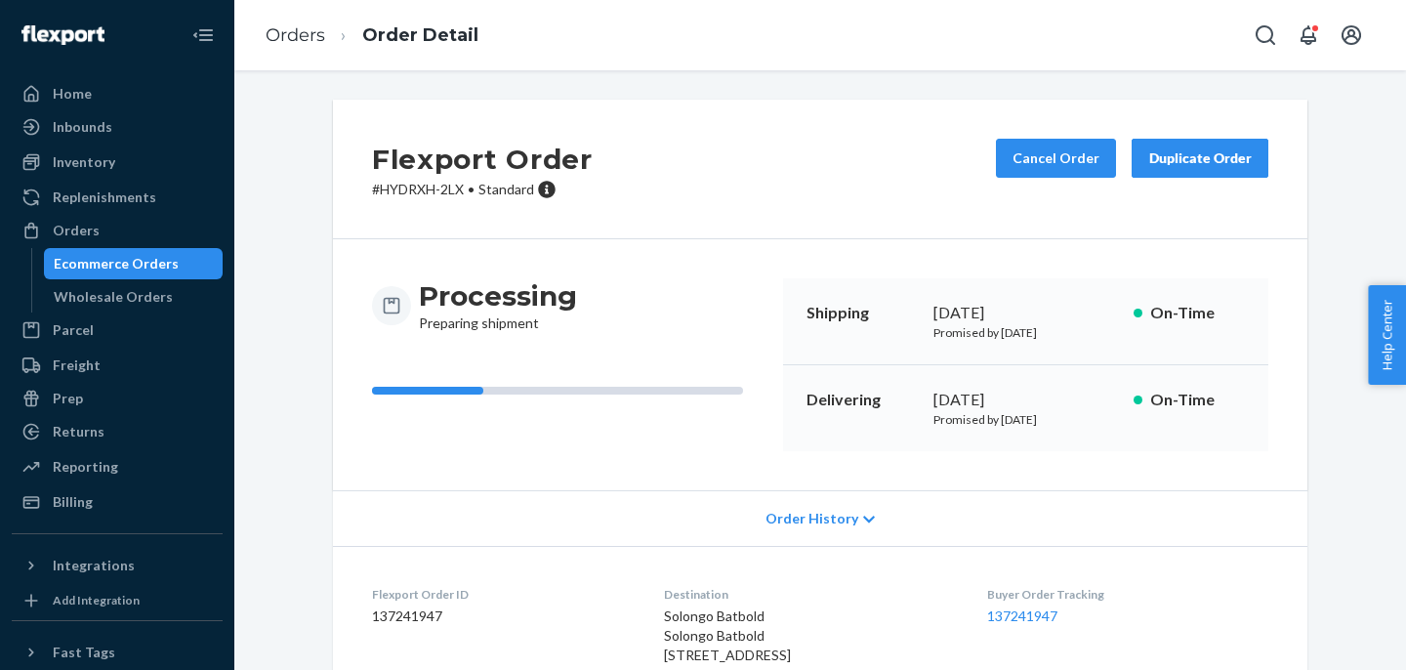
click at [398, 613] on dd "137241947" at bounding box center [502, 616] width 261 height 20
copy dd "137241947"
click at [1034, 616] on link "137241947" at bounding box center [1022, 615] width 70 height 17
click at [292, 41] on link "Orders" at bounding box center [296, 34] width 60 height 21
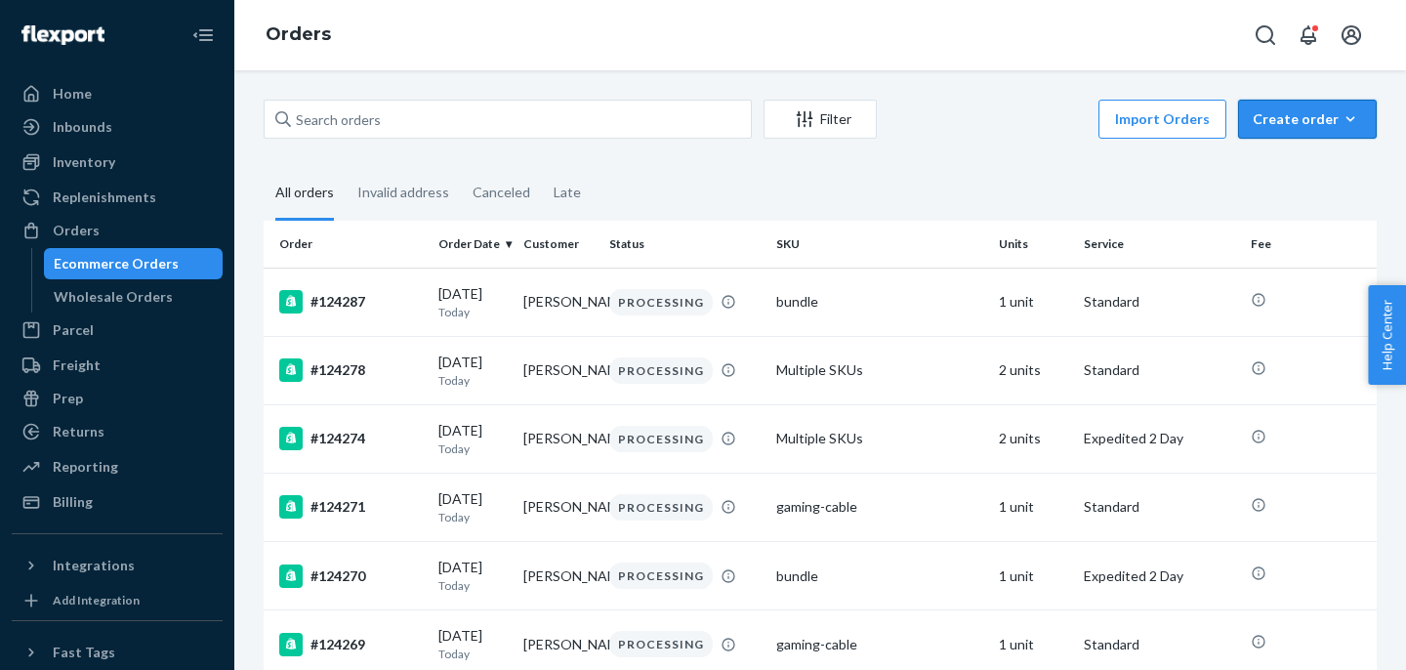
click at [1308, 122] on div "Create order" at bounding box center [1307, 119] width 109 height 20
click at [1309, 149] on span "Ecommerce order" at bounding box center [1255, 143] width 107 height 14
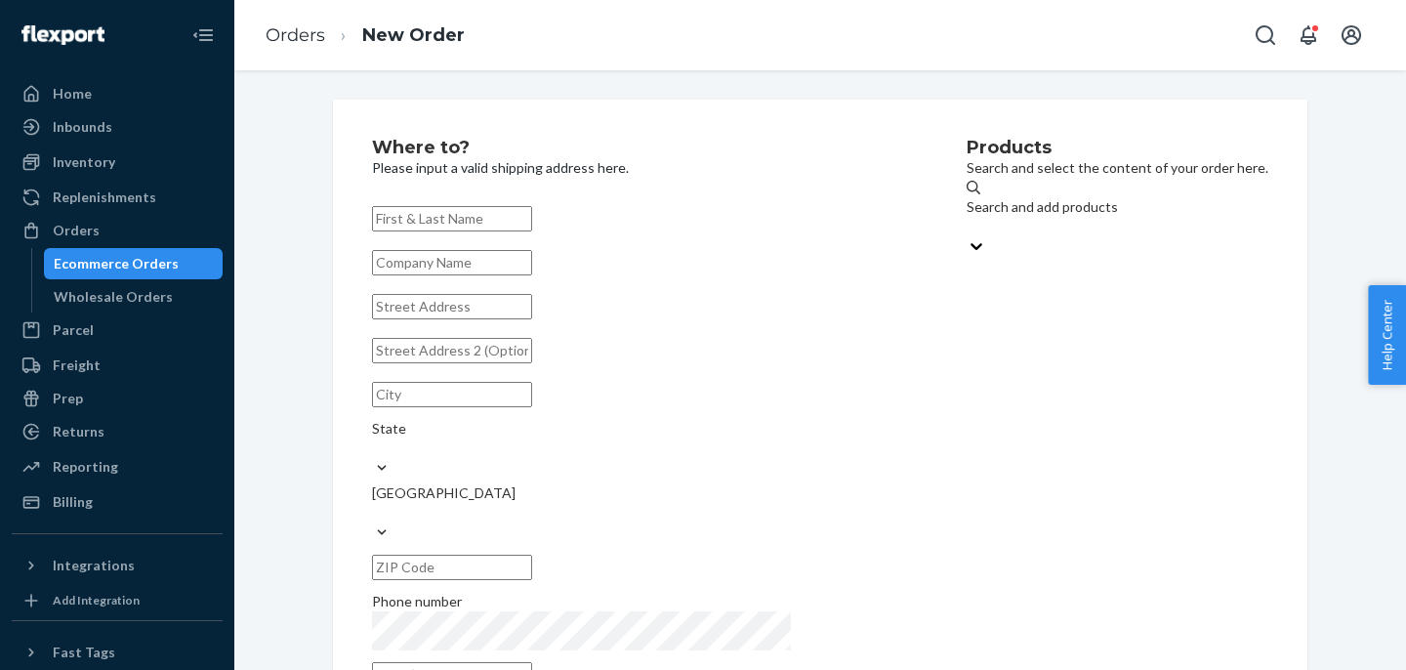
paste input "[PERSON_NAME] - [PERSON_NAME] Management"
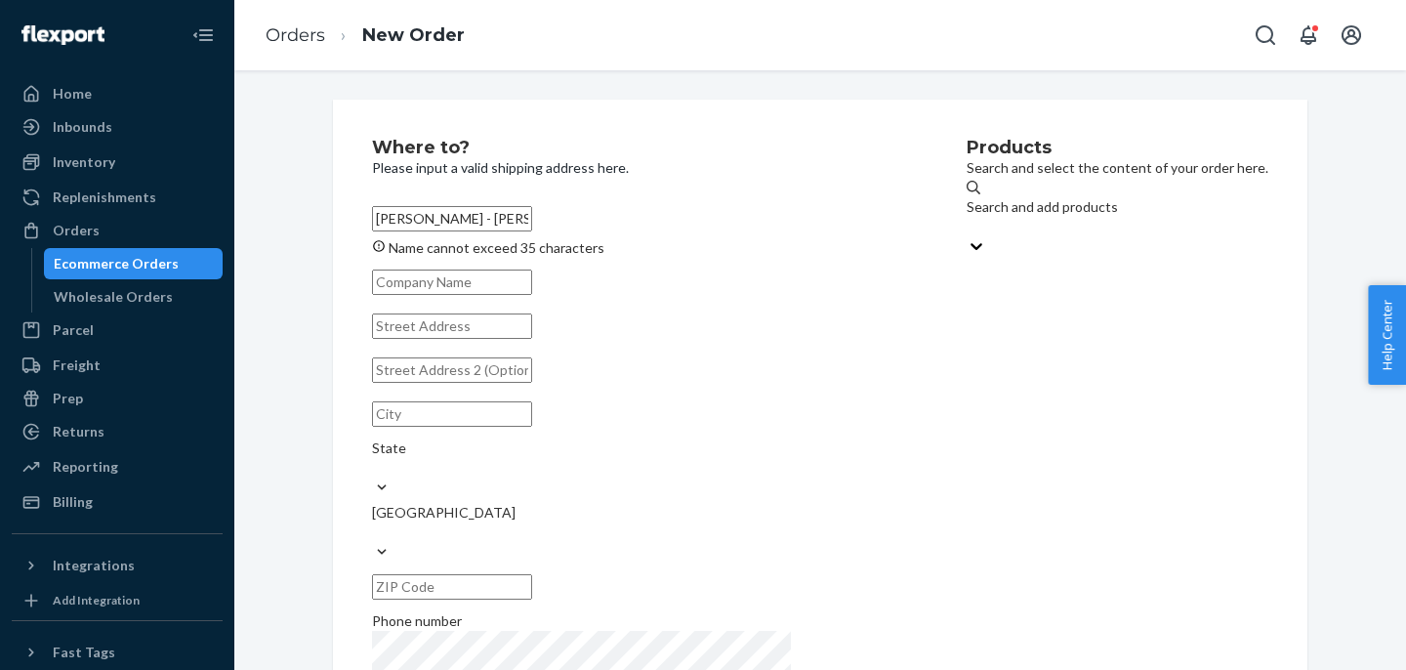
drag, startPoint x: 682, startPoint y: 224, endPoint x: 477, endPoint y: 223, distance: 205.0
click at [477, 223] on input "[PERSON_NAME] - [PERSON_NAME] Management" at bounding box center [452, 218] width 160 height 25
type input "[PERSON_NAME] - [PERSON_NAME] Management"
click at [473, 295] on input "text" at bounding box center [452, 281] width 160 height 25
paste input "[PERSON_NAME] Management"
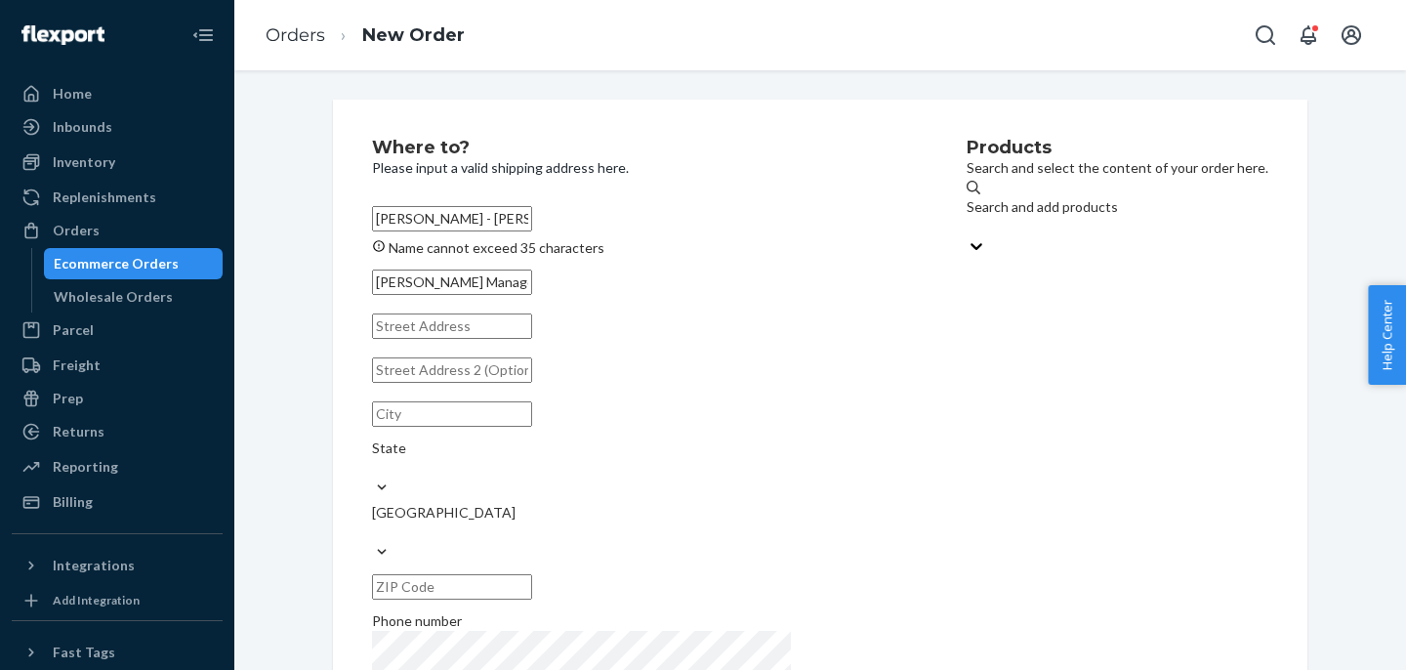
type input "[PERSON_NAME] Management"
drag, startPoint x: 694, startPoint y: 220, endPoint x: 471, endPoint y: 222, distance: 223.6
click at [471, 222] on input "[PERSON_NAME] - [PERSON_NAME] Management" at bounding box center [452, 218] width 160 height 25
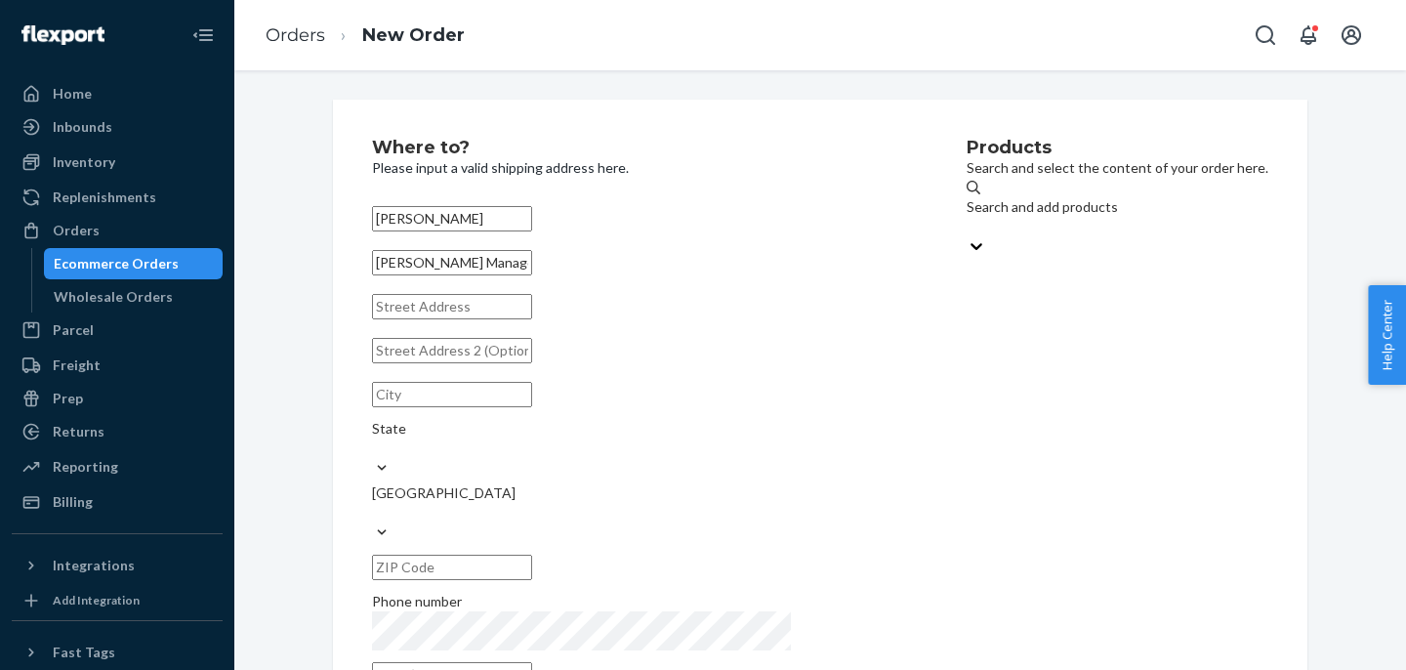
type input "[PERSON_NAME]"
click at [489, 319] on input "text" at bounding box center [452, 306] width 160 height 25
paste input "PO Box 639"
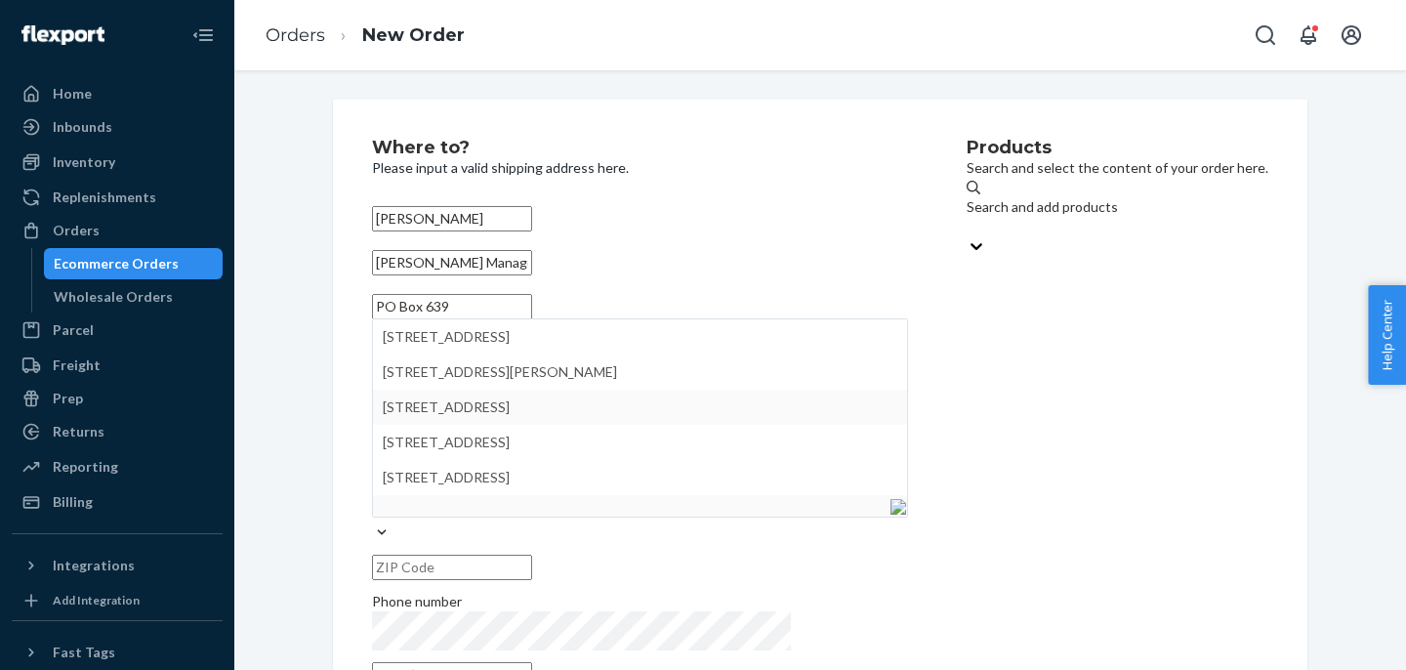
type input "PO Box 639"
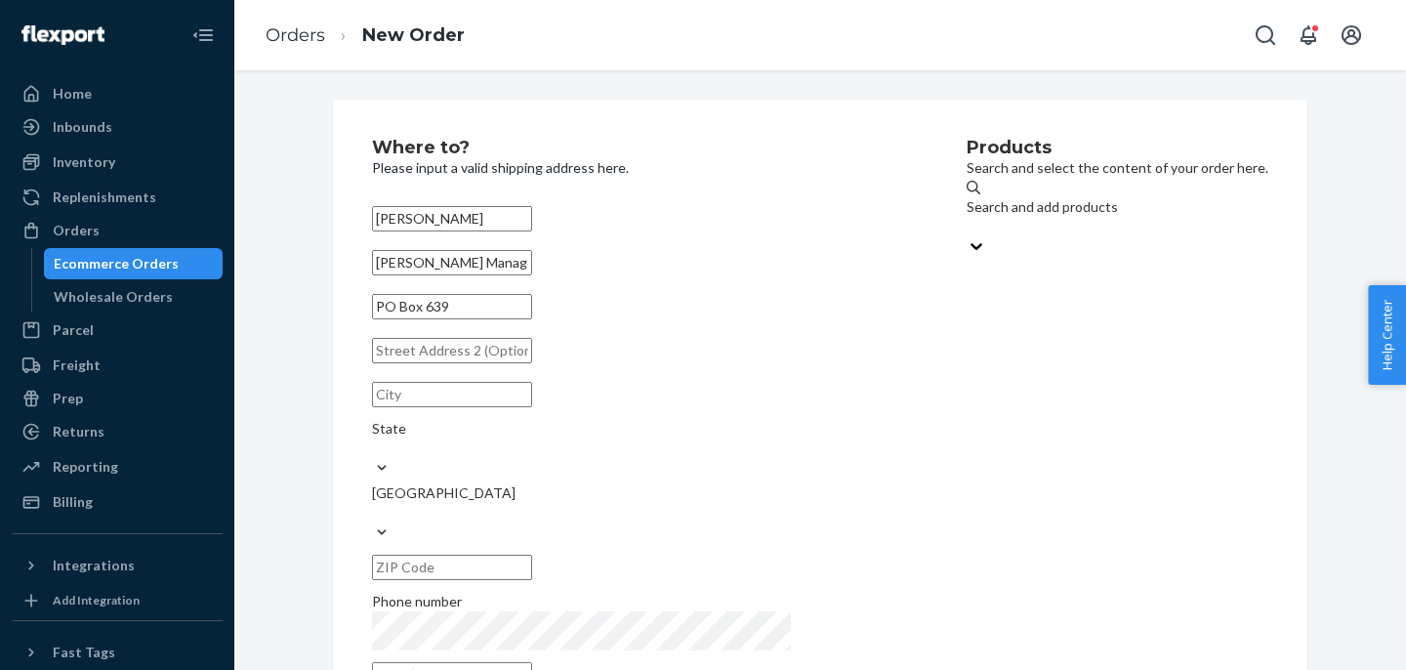
click at [431, 407] on input "text" at bounding box center [452, 394] width 160 height 25
paste input "Natick"
type input "Natick"
click at [687, 444] on div "State" at bounding box center [640, 438] width 536 height 39
click at [374, 444] on input "State" at bounding box center [373, 448] width 2 height 20
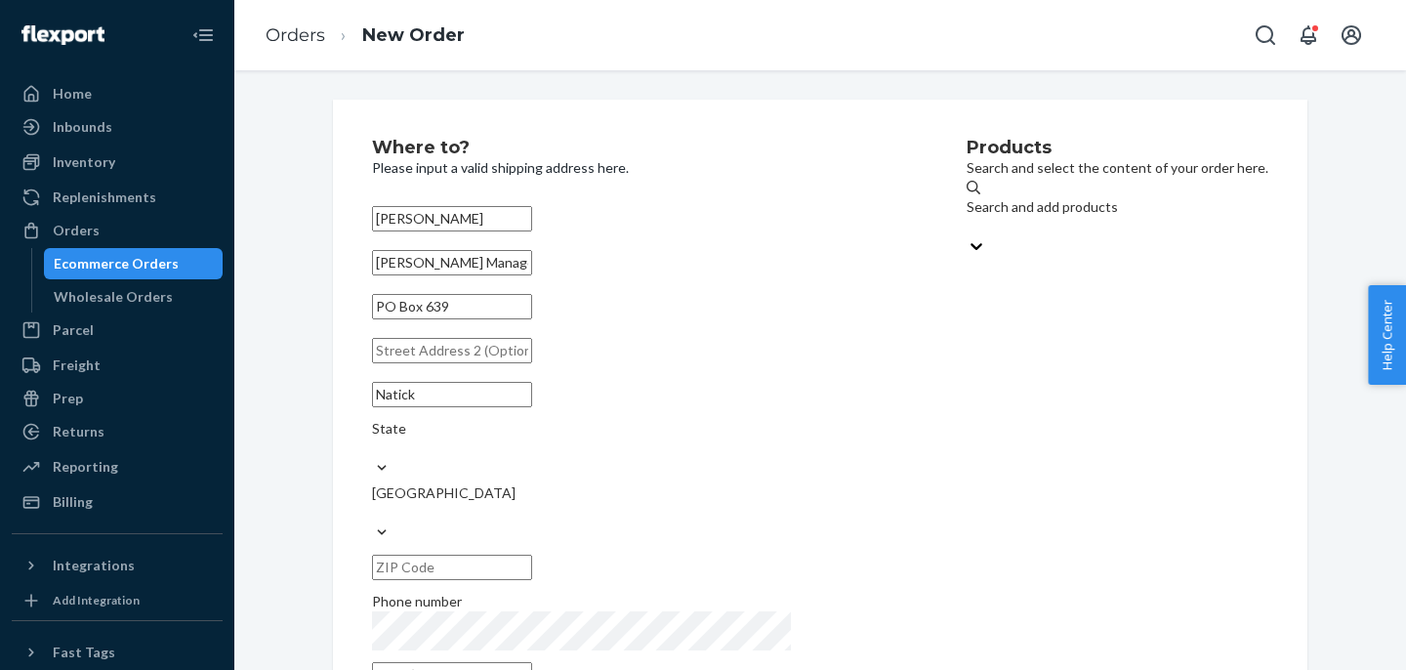
paste input "[US_STATE]"
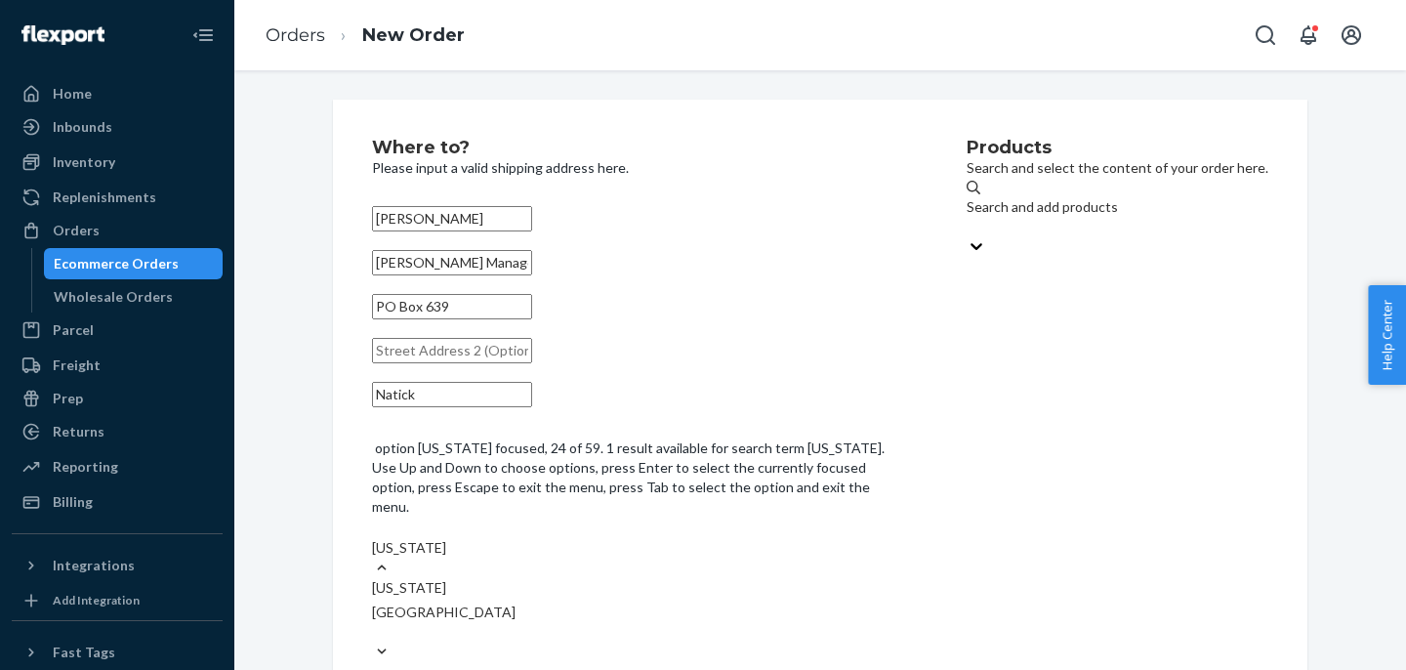
type input "[US_STATE]"
click at [666, 578] on div "[US_STATE]" at bounding box center [640, 588] width 536 height 20
click at [463, 538] on input "[US_STATE]" at bounding box center [417, 548] width 91 height 20
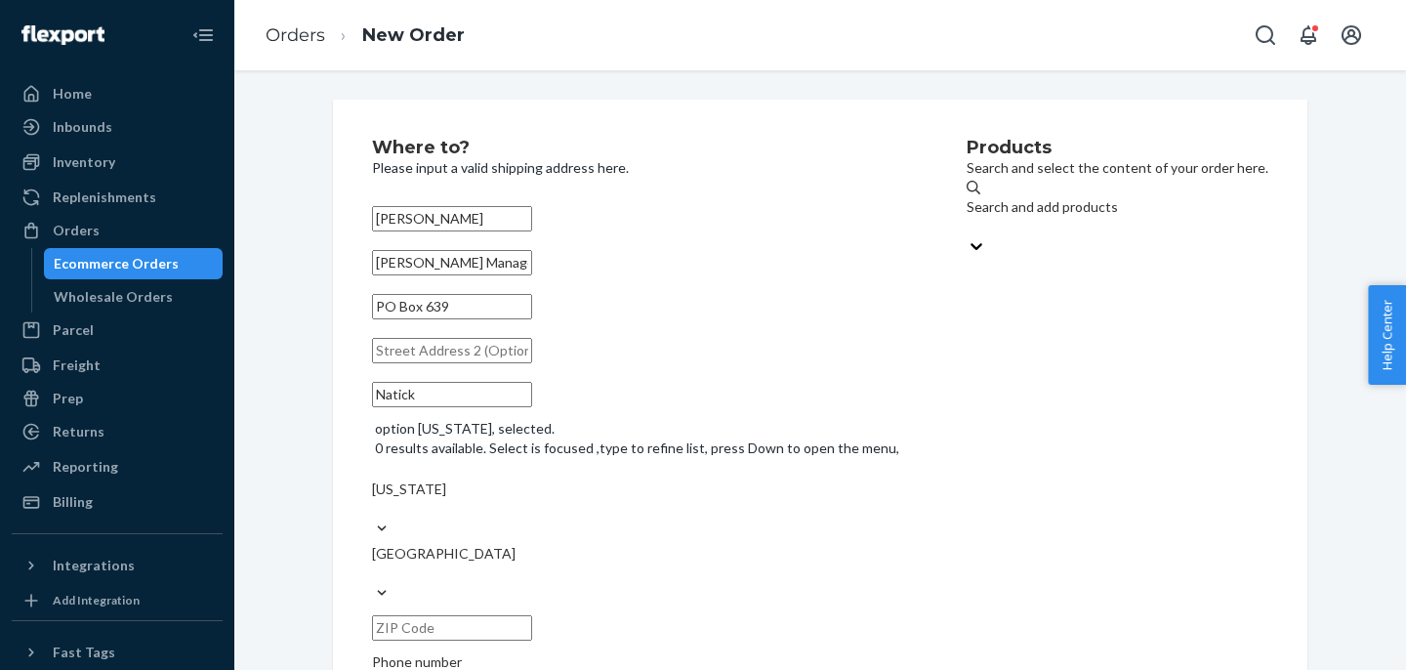
click at [532, 615] on input "text" at bounding box center [452, 627] width 160 height 25
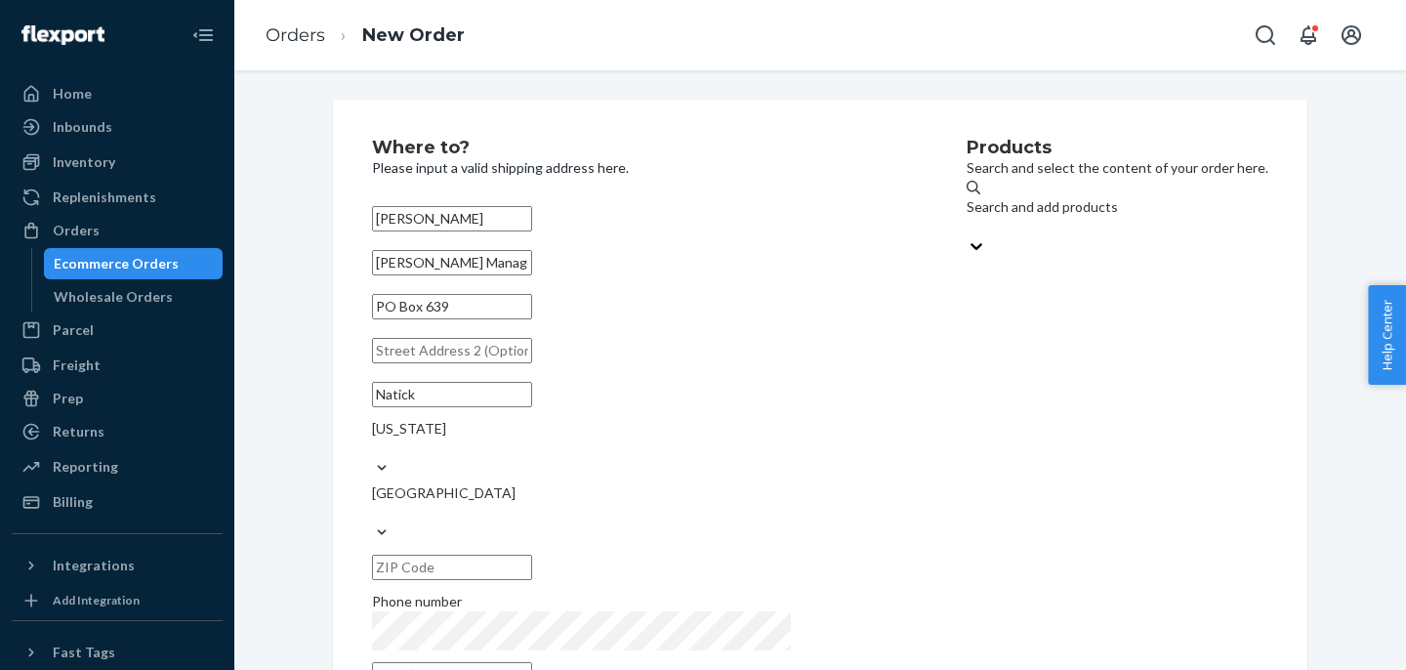
paste input "01760"
type input "01760"
click at [532, 662] on input "text" at bounding box center [452, 674] width 160 height 25
paste input "[EMAIL_ADDRESS][DOMAIN_NAME]"
type input "[EMAIL_ADDRESS][DOMAIN_NAME]"
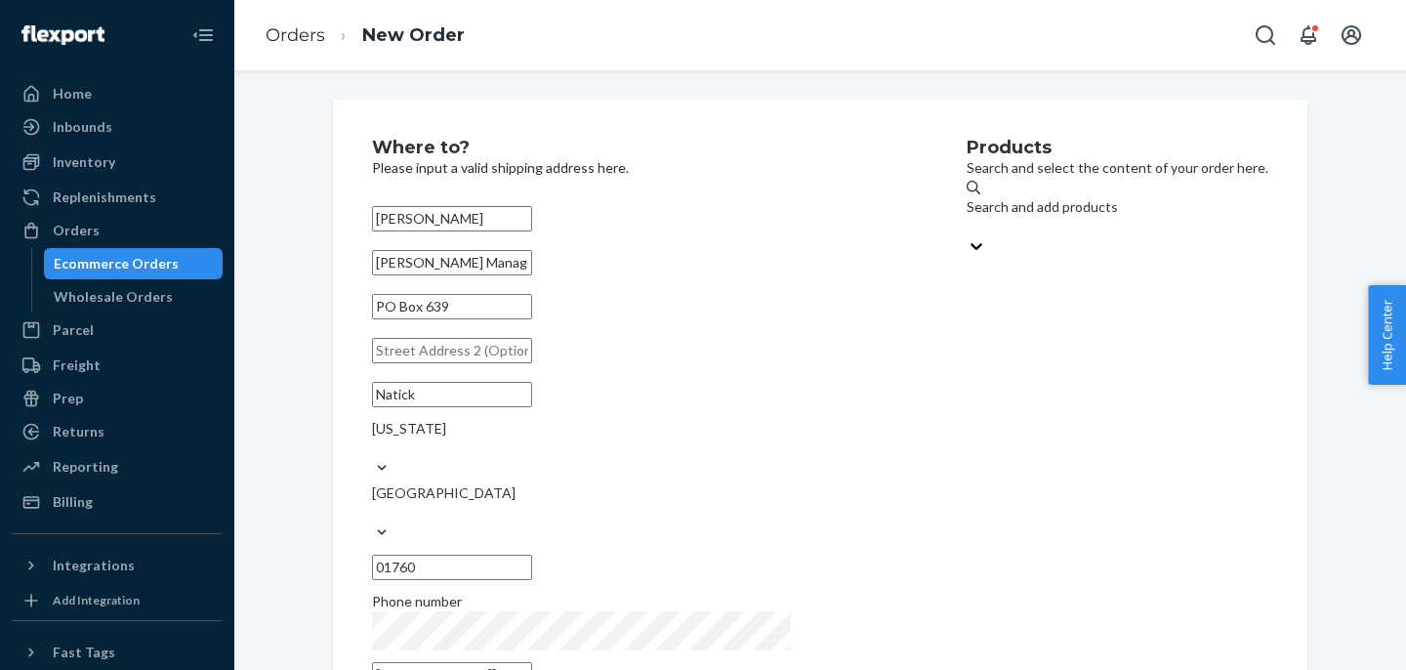
click at [991, 214] on div "Search and add products" at bounding box center [1117, 207] width 302 height 20
click at [968, 217] on input "Search and add products" at bounding box center [967, 227] width 2 height 20
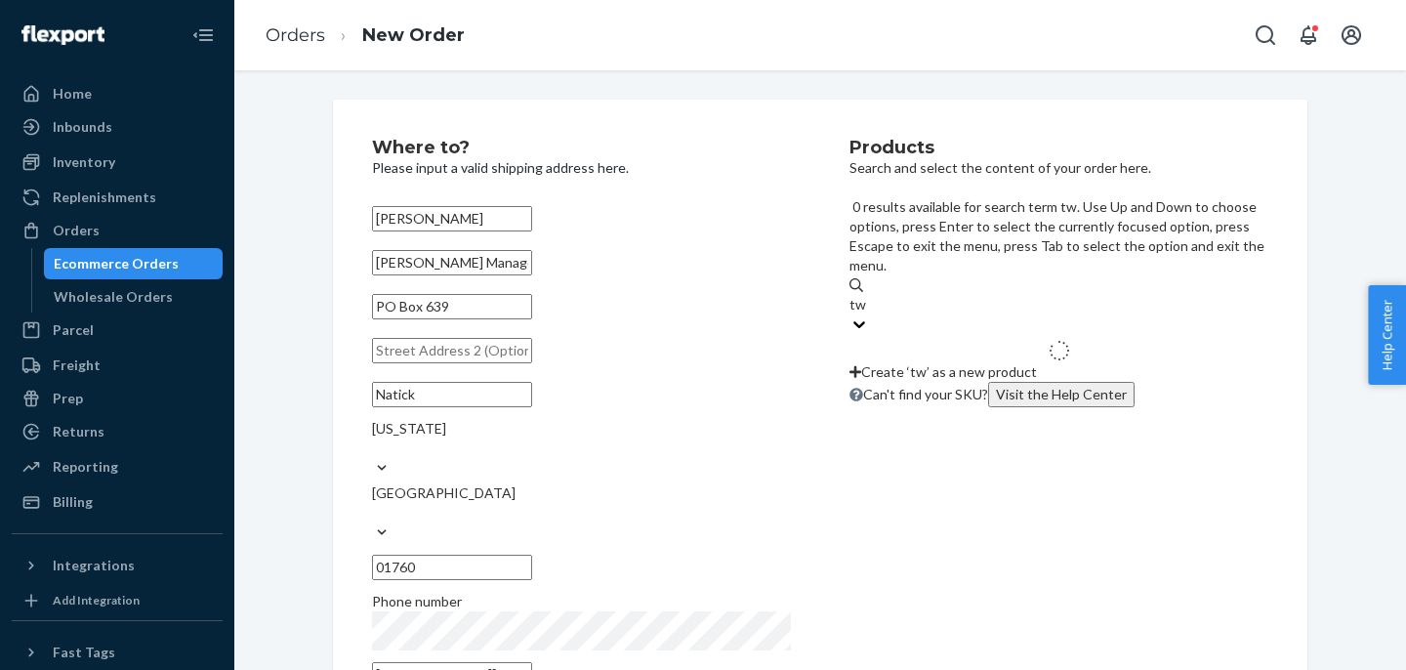
type input "tws"
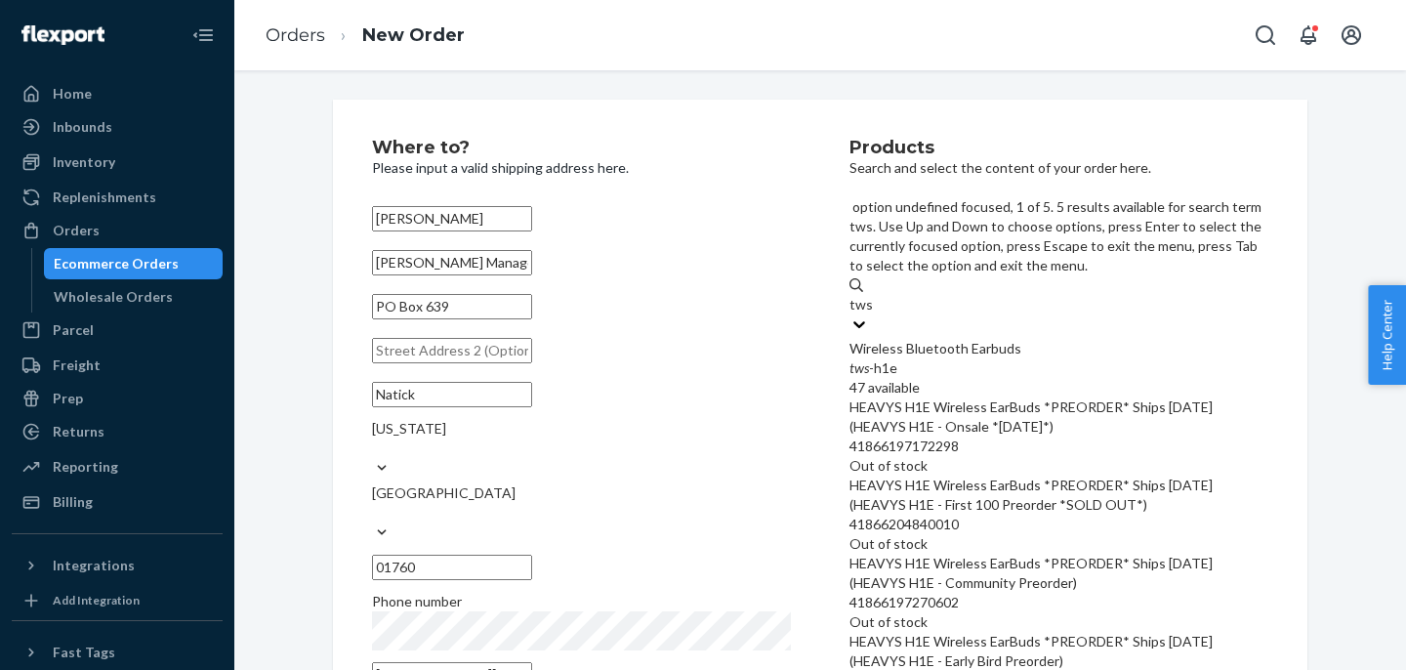
click at [909, 358] on div "tws -h1e" at bounding box center [1058, 368] width 419 height 20
click at [873, 295] on input "tws" at bounding box center [860, 305] width 23 height 20
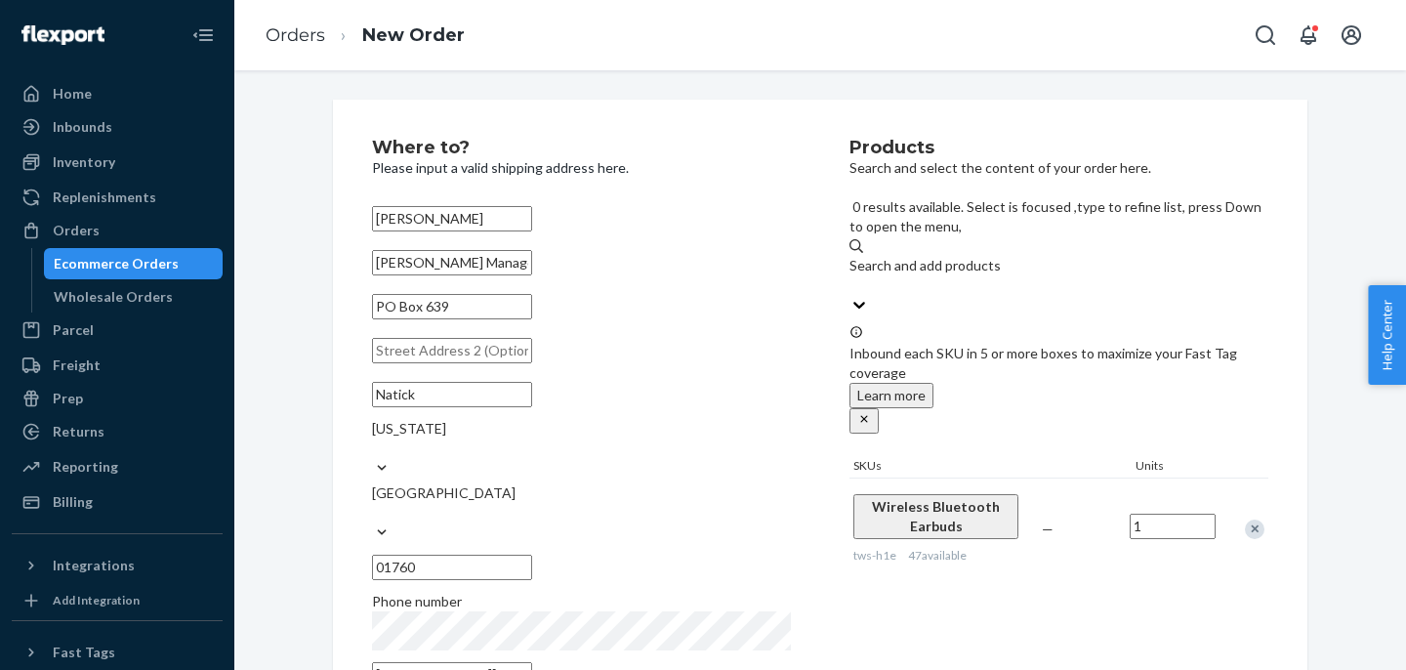
scroll to position [298, 0]
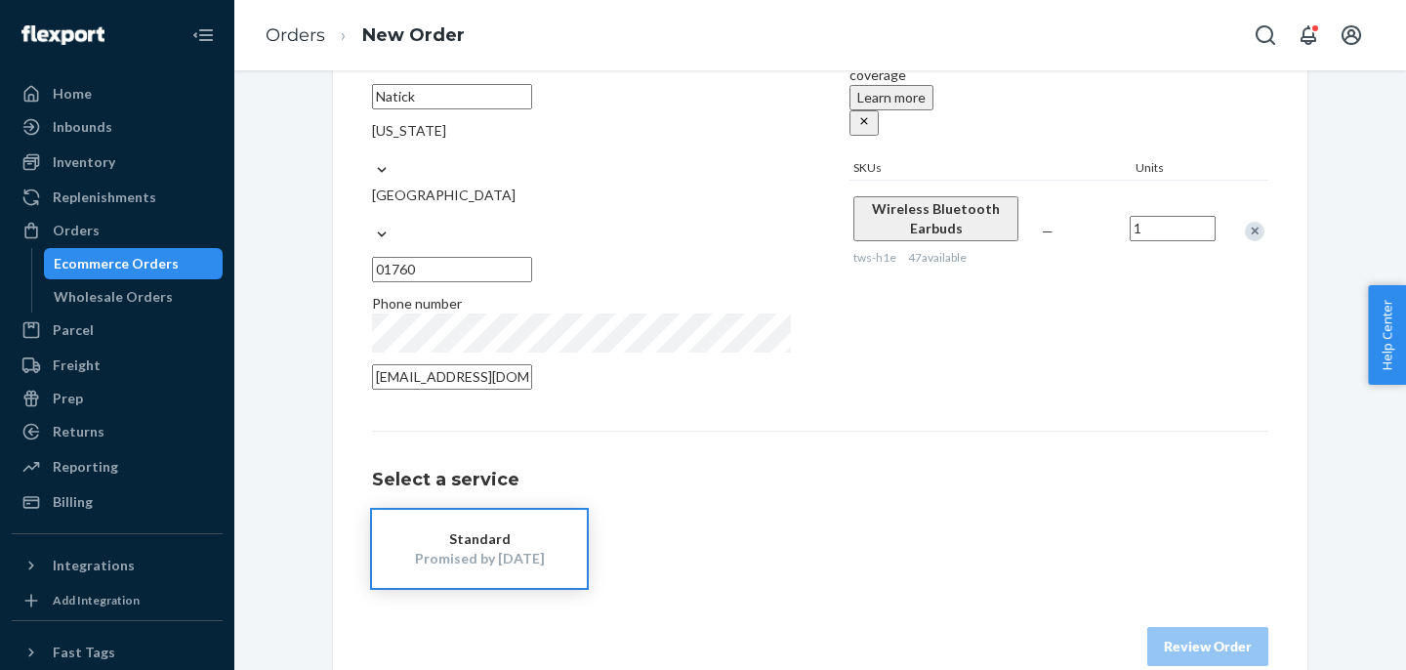
click at [507, 467] on div "Select a service Standard Promised by [DATE]" at bounding box center [820, 509] width 896 height 157
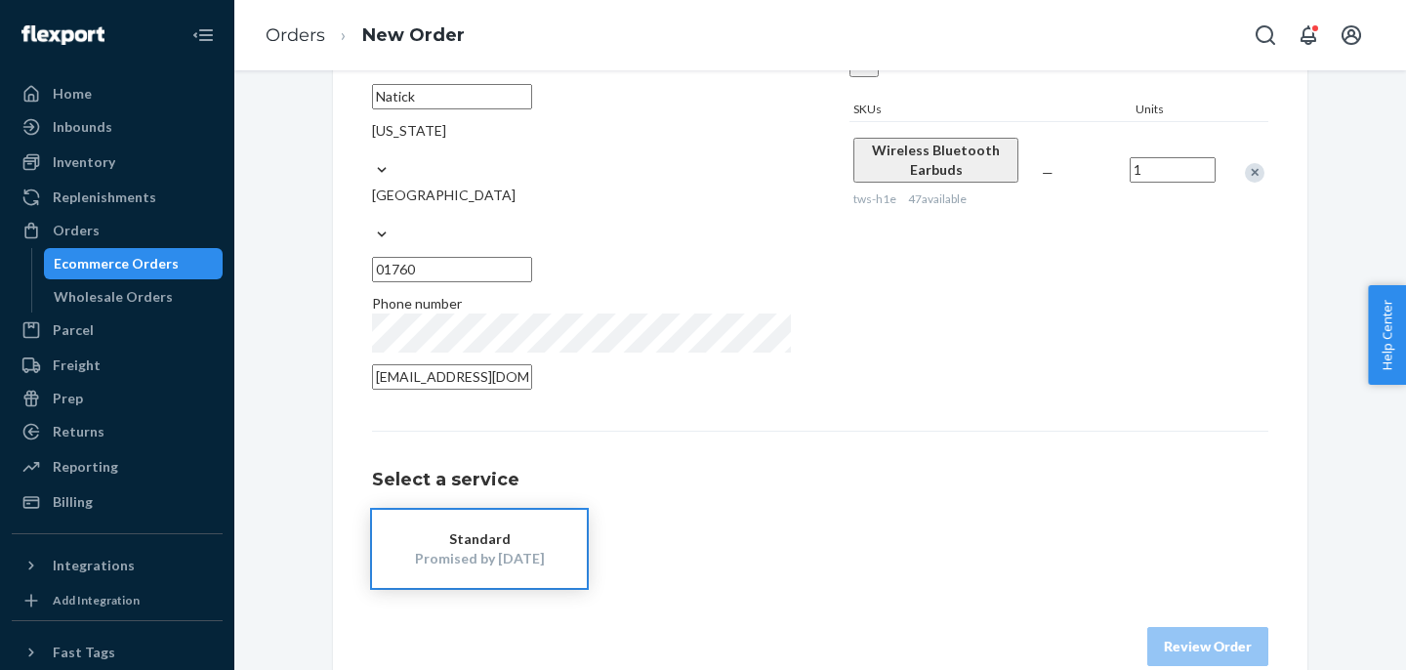
click at [505, 529] on div "Standard" at bounding box center [479, 539] width 156 height 20
click at [1218, 627] on button "Review Order" at bounding box center [1207, 646] width 121 height 39
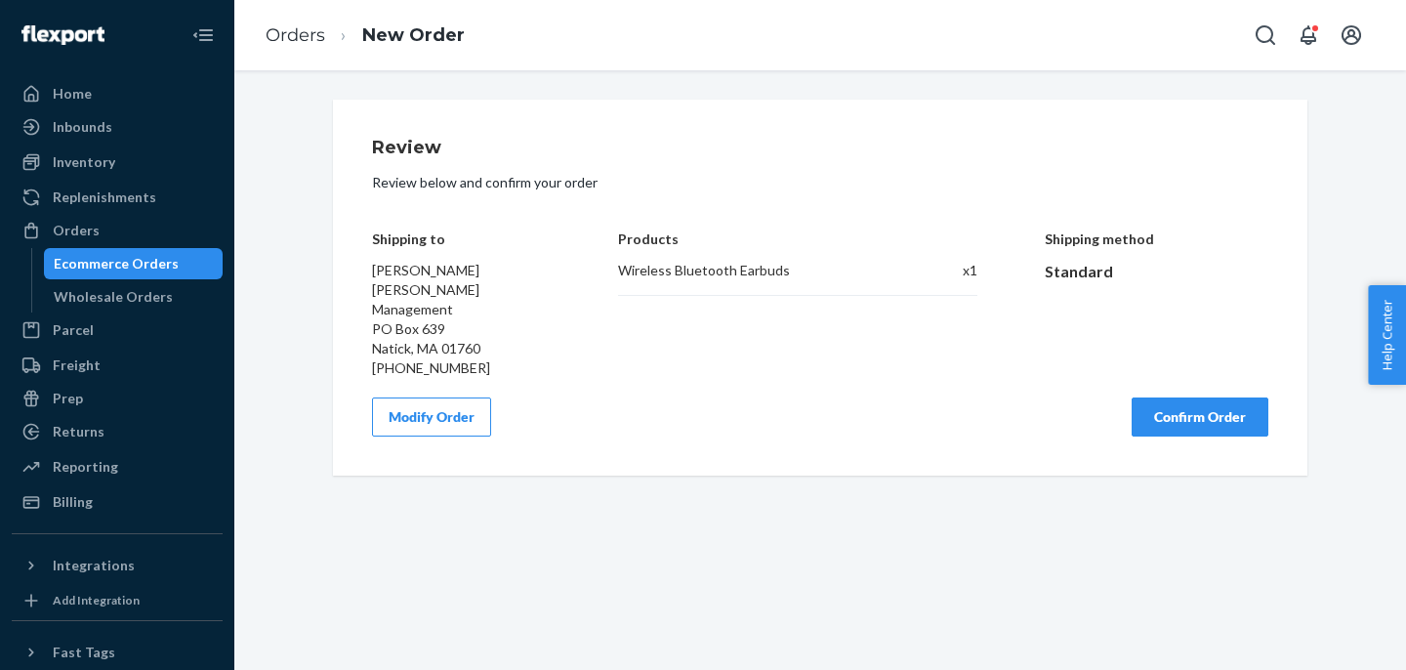
scroll to position [0, 0]
click at [1206, 397] on button "Confirm Order" at bounding box center [1199, 416] width 137 height 39
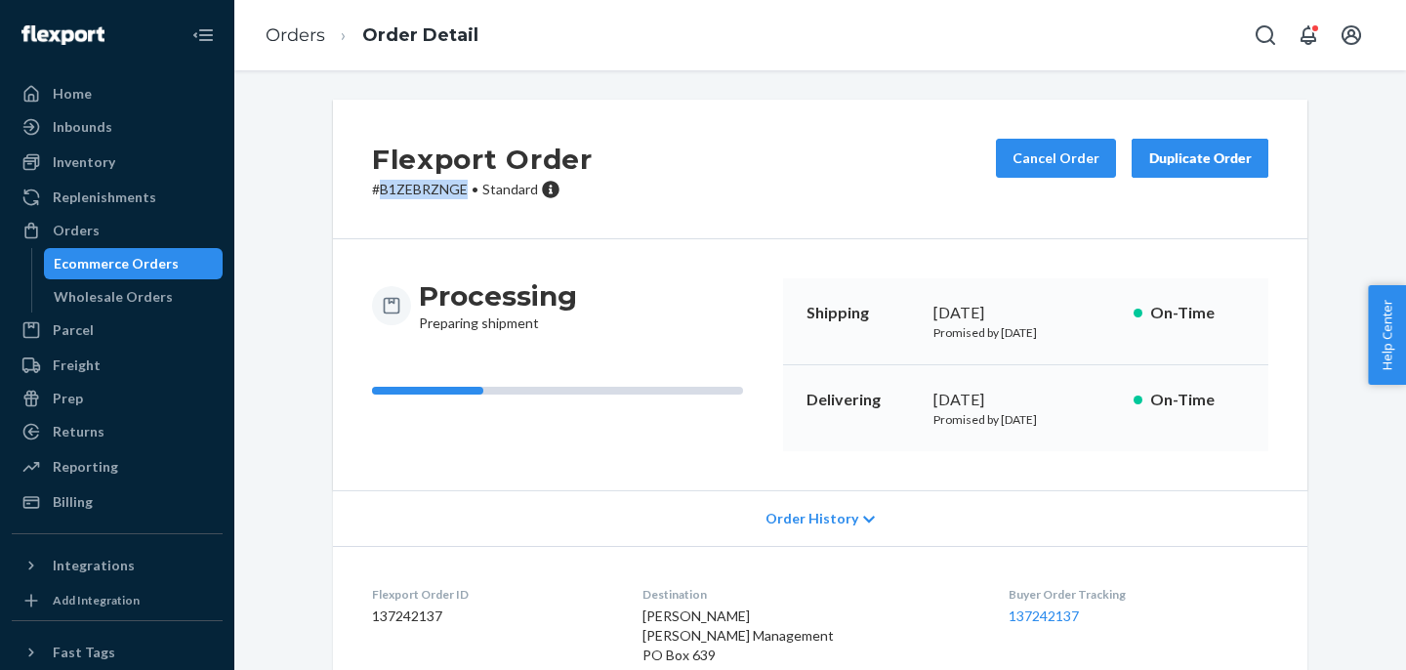
drag, startPoint x: 468, startPoint y: 191, endPoint x: 377, endPoint y: 189, distance: 90.8
click at [377, 191] on p "# B1ZEBRZNGE • Standard" at bounding box center [482, 190] width 221 height 20
copy p "B1ZEBRZNGE"
copy p "# B1ZEBRZNGE"
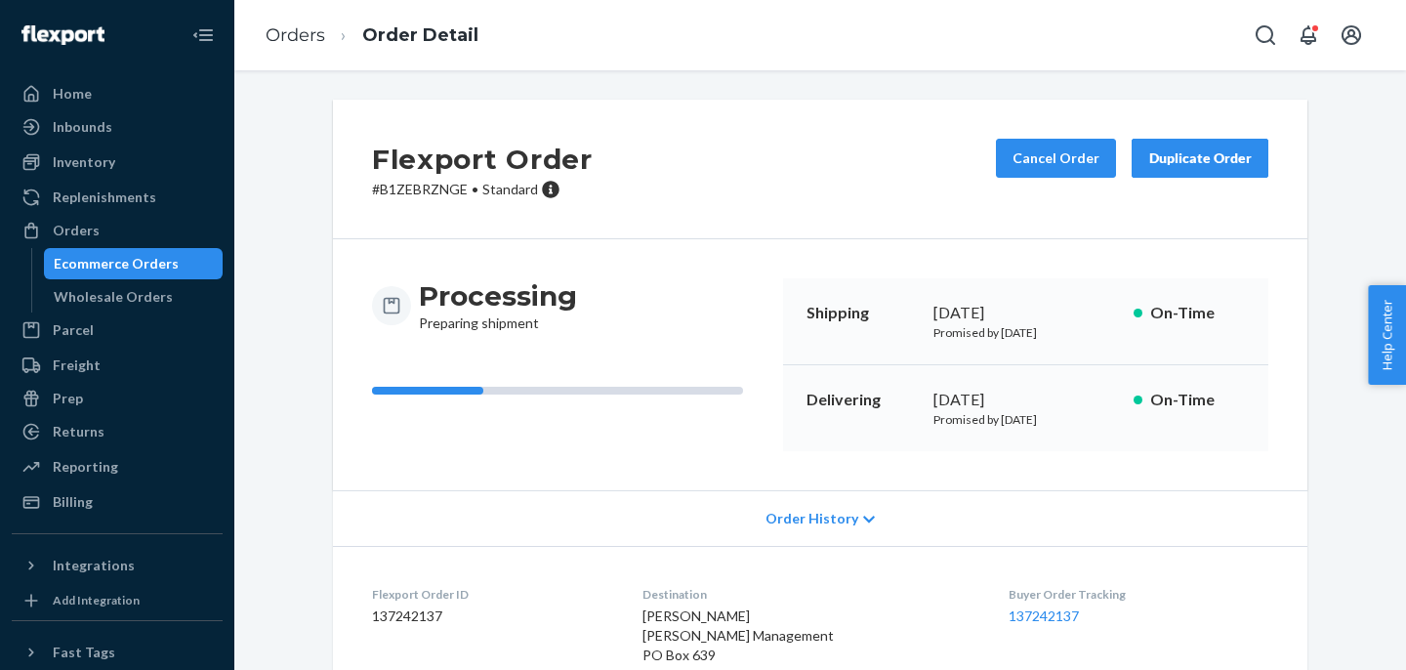
click at [404, 620] on dd "137242137" at bounding box center [491, 616] width 239 height 20
copy dd "137242137"
click at [1067, 612] on link "137242137" at bounding box center [1043, 615] width 70 height 17
